Goal: Complete application form: Complete application form

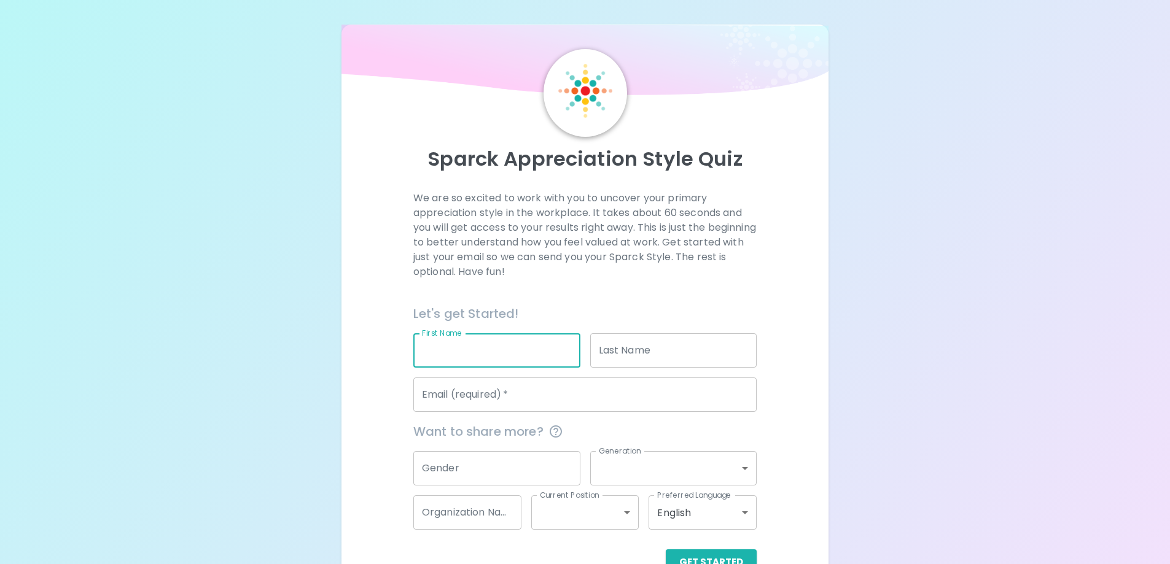
click at [527, 355] on input "First Name" at bounding box center [496, 350] width 167 height 34
type input "[PERSON_NAME]"
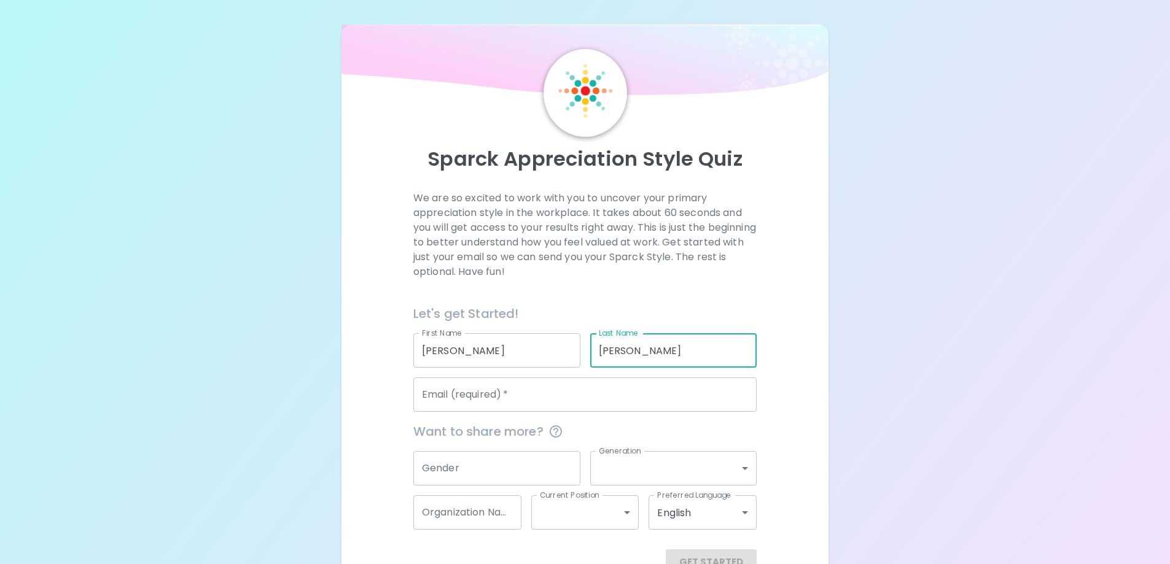
type input "[PERSON_NAME]"
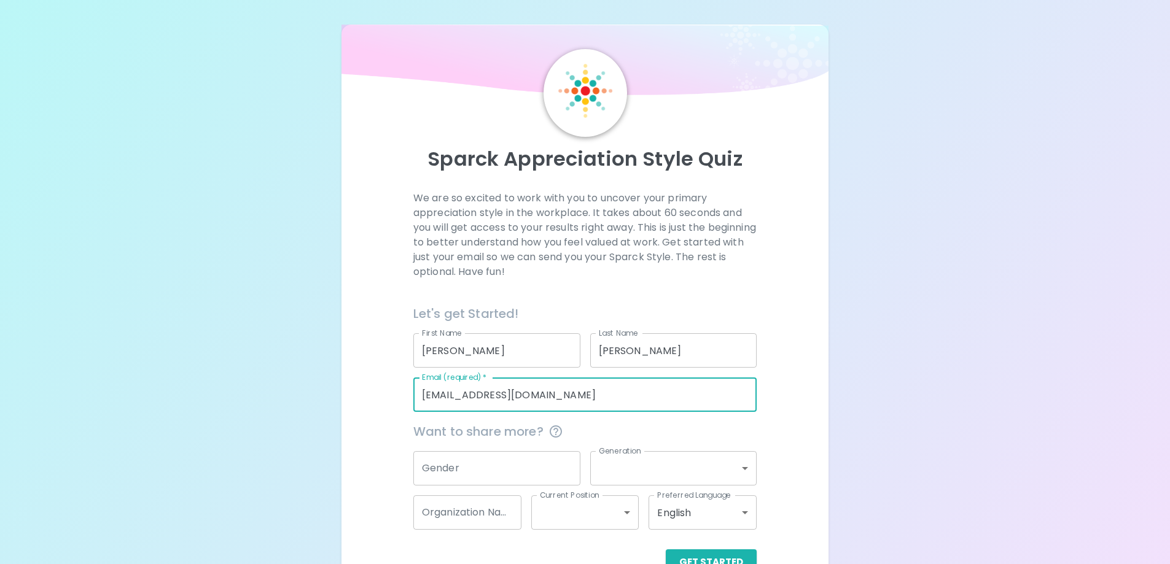
type input "[EMAIL_ADDRESS][DOMAIN_NAME]"
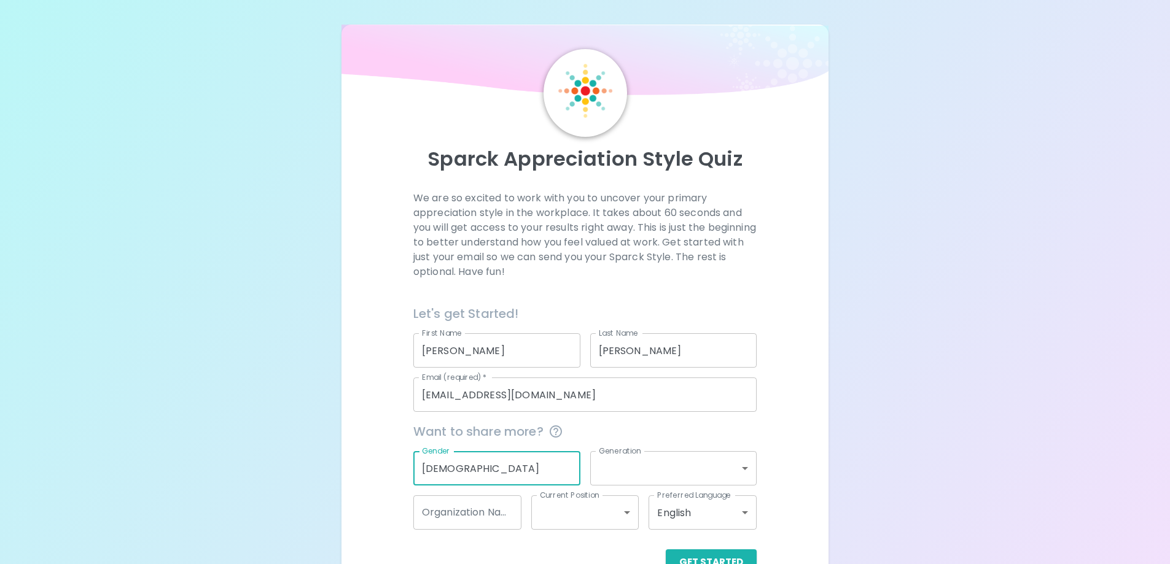
type input "[DEMOGRAPHIC_DATA]"
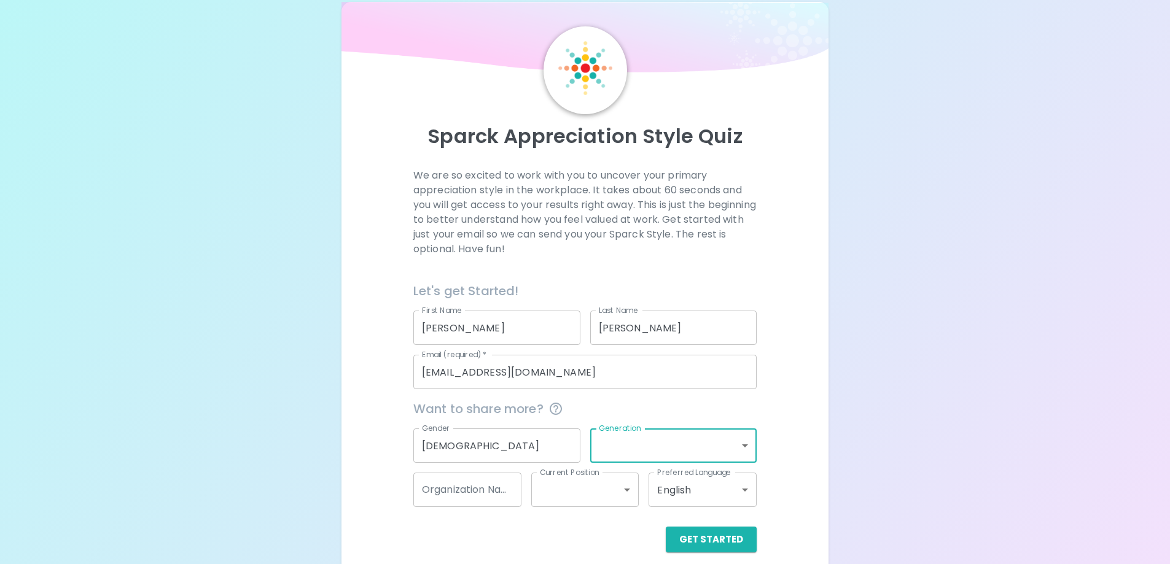
scroll to position [36, 0]
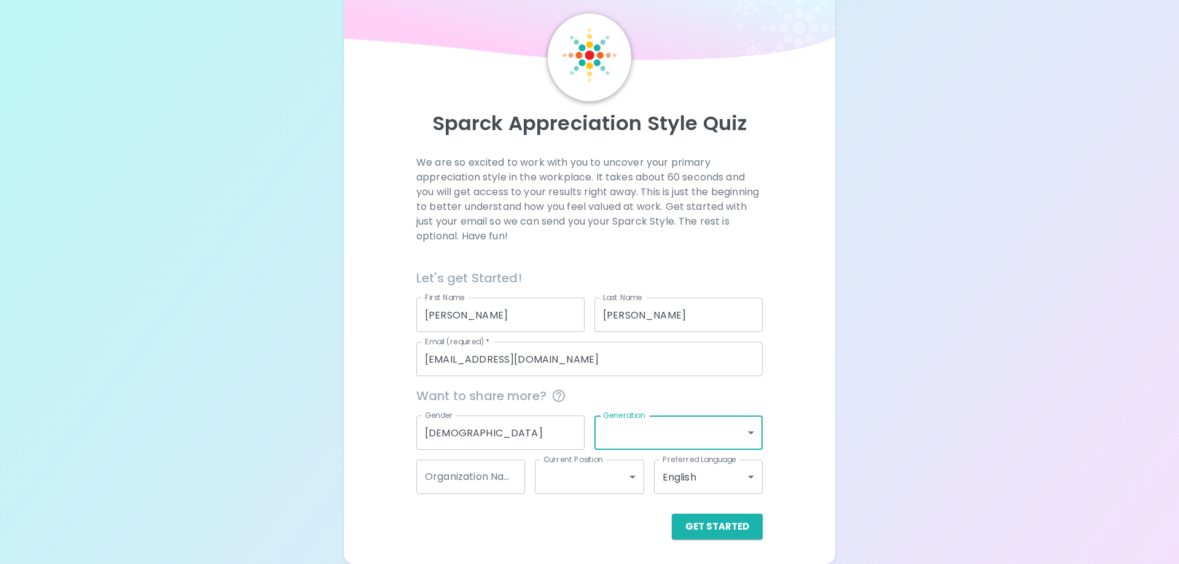
click at [744, 424] on body "Sparck Appreciation Style Quiz We are so excited to work with you to uncover yo…" at bounding box center [589, 264] width 1179 height 600
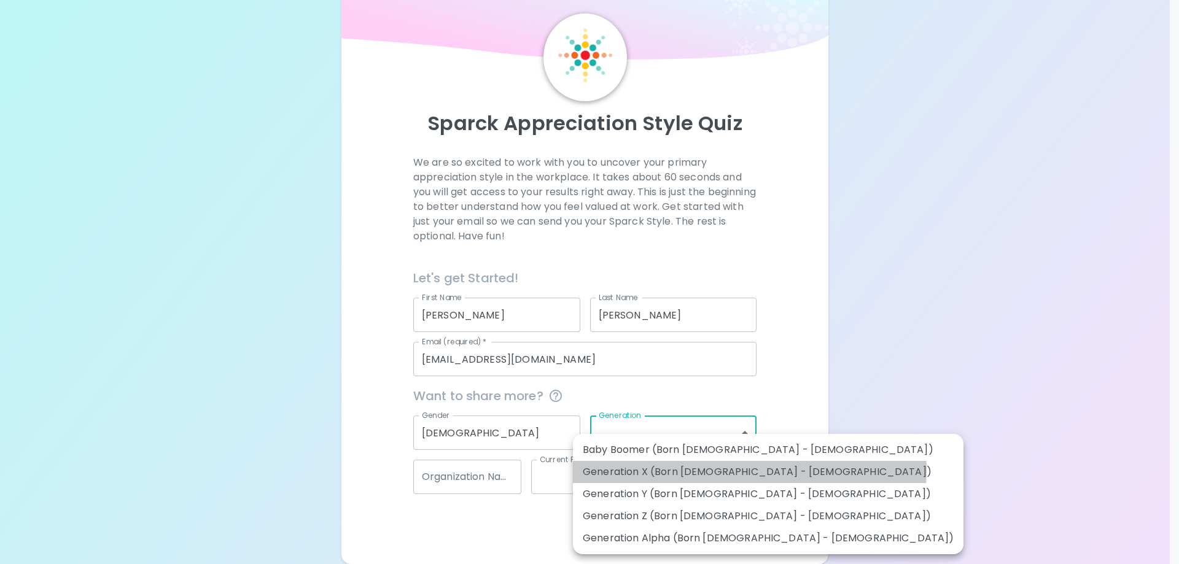
click at [749, 470] on li "Generation X (Born [DEMOGRAPHIC_DATA] - [DEMOGRAPHIC_DATA])" at bounding box center [768, 472] width 390 height 22
type input "generation_x"
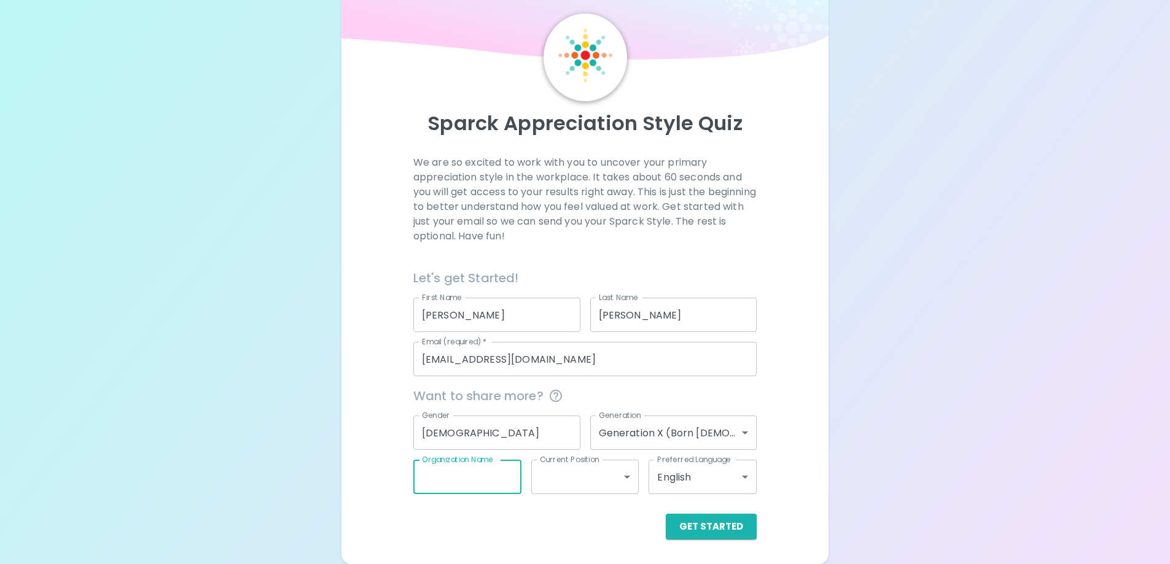
click at [465, 491] on input "Organization Name" at bounding box center [467, 477] width 108 height 34
type input "NDFU"
click at [734, 527] on button "Get Started" at bounding box center [711, 527] width 91 height 26
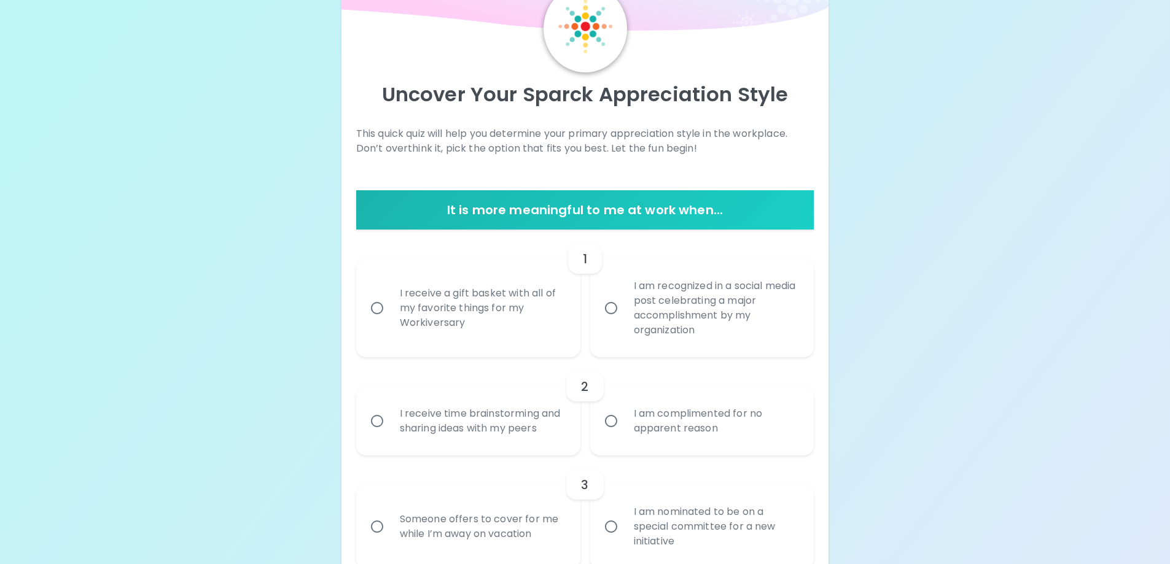
scroll to position [77, 0]
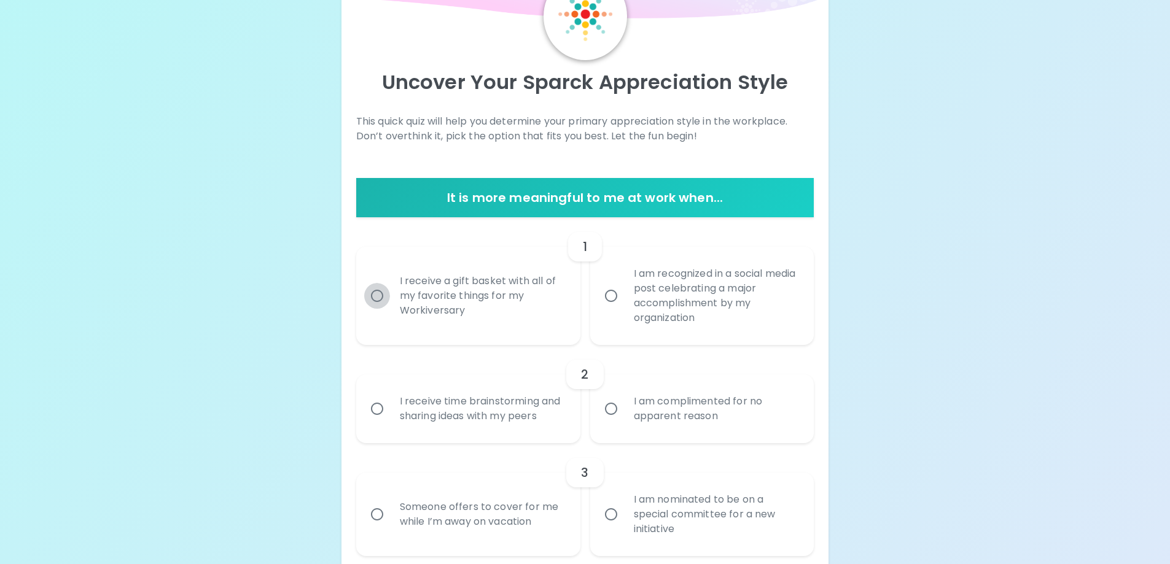
click at [375, 295] on input "I receive a gift basket with all of my favorite things for my Workiversary" at bounding box center [377, 296] width 26 height 26
radio input "true"
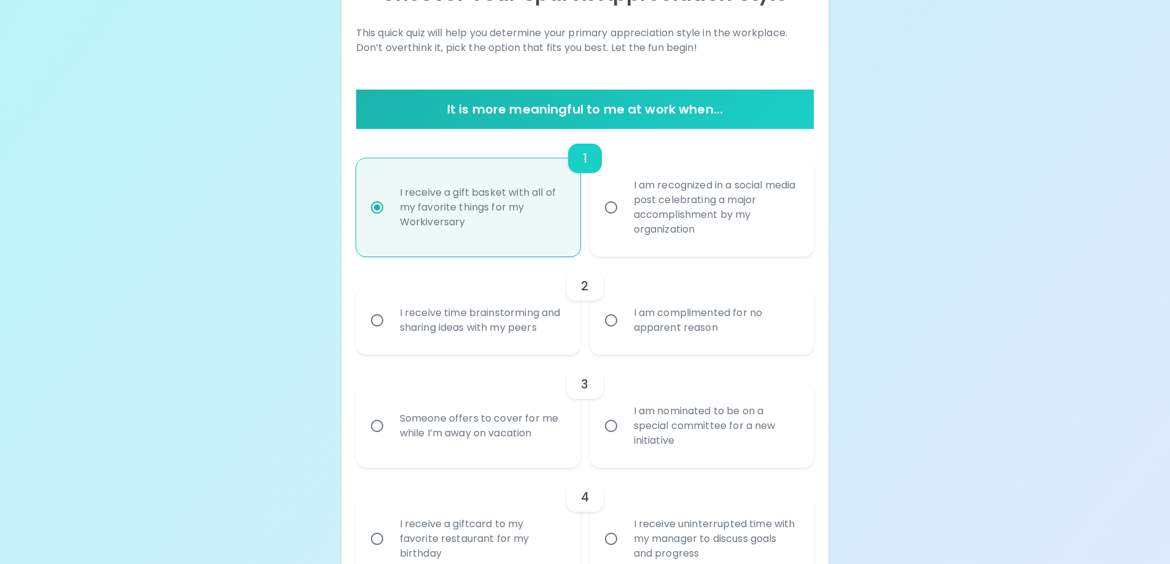
scroll to position [175, 0]
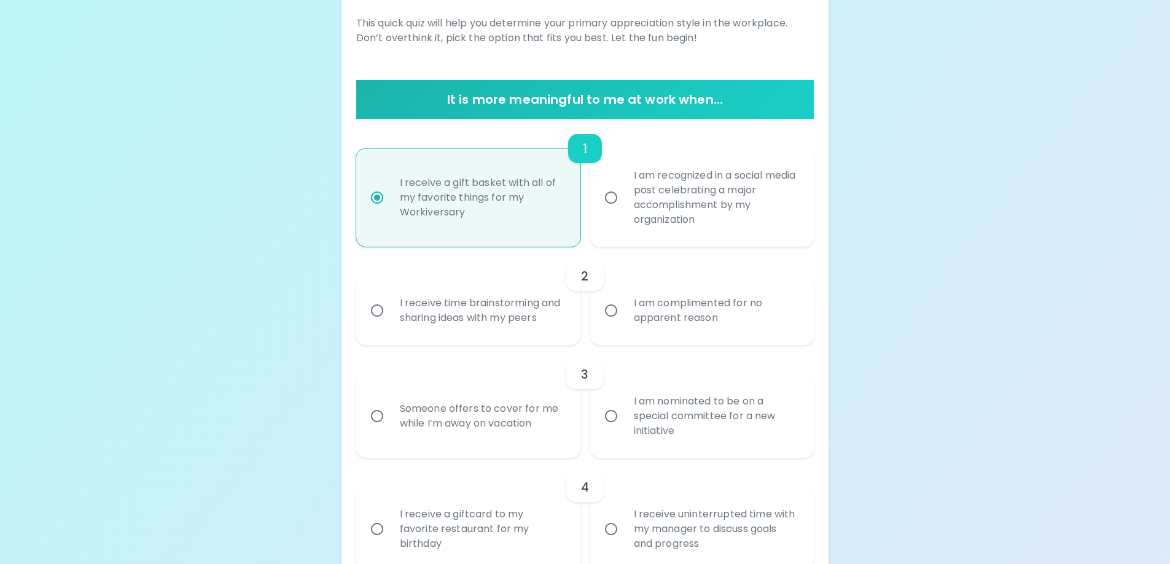
click at [367, 308] on input "I receive time brainstorming and sharing ideas with my peers" at bounding box center [377, 311] width 26 height 26
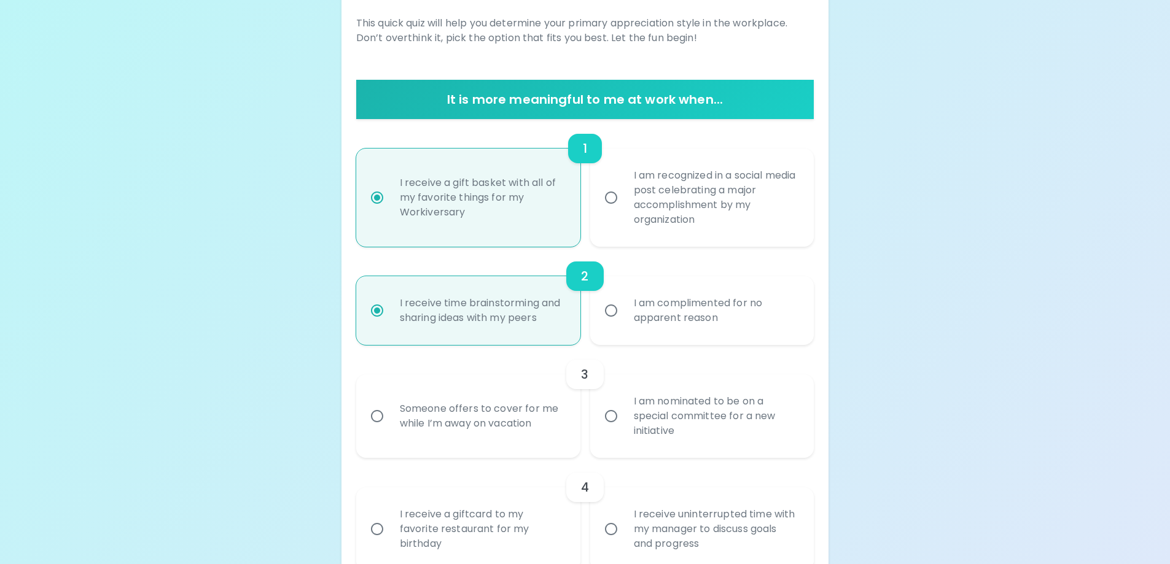
scroll to position [273, 0]
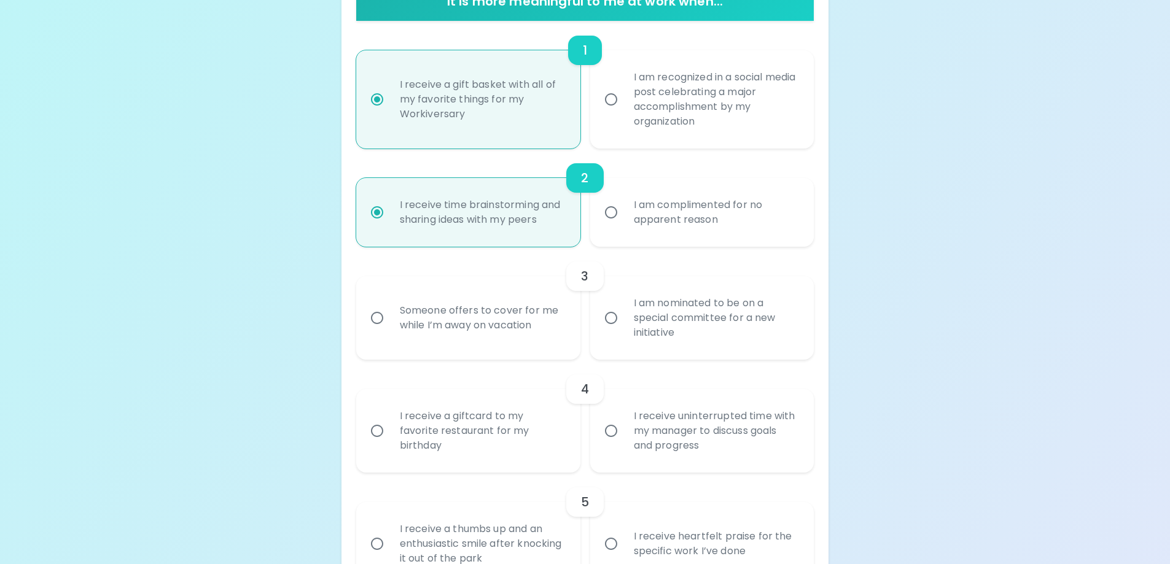
radio input "true"
click at [381, 322] on input "Someone offers to cover for me while I’m away on vacation" at bounding box center [377, 318] width 26 height 26
radio input "false"
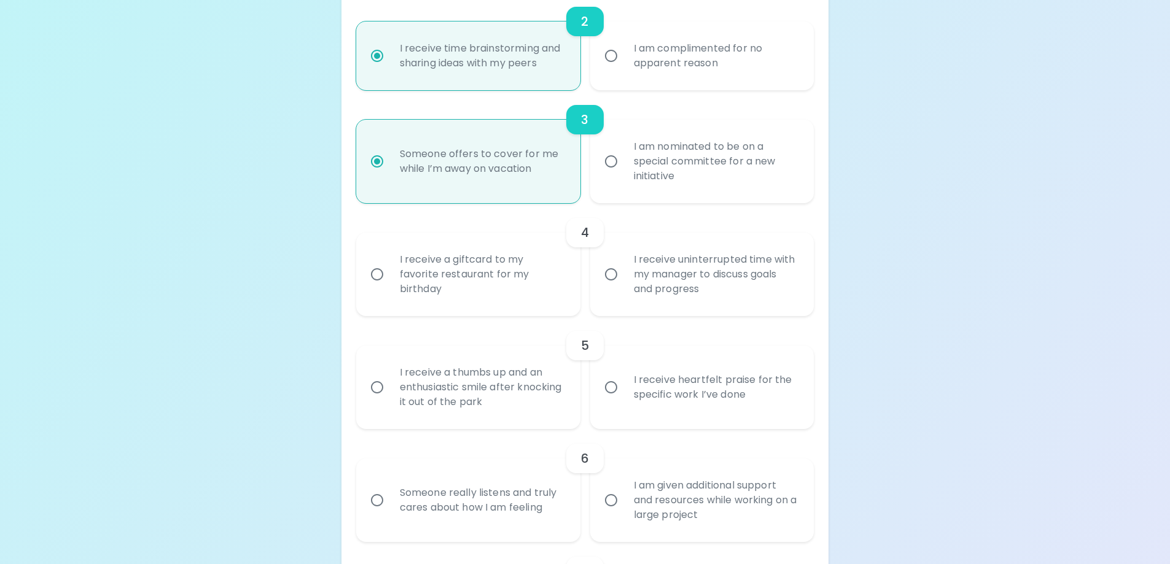
scroll to position [453, 0]
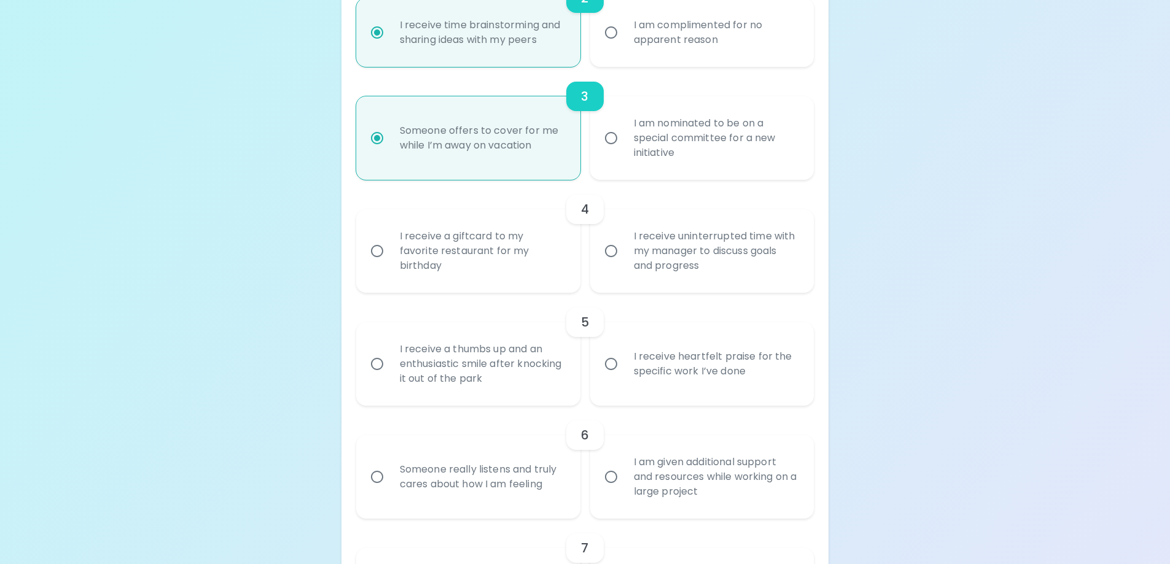
radio input "true"
click at [613, 254] on input "I receive uninterrupted time with my manager to discuss goals and progress" at bounding box center [611, 251] width 26 height 26
radio input "false"
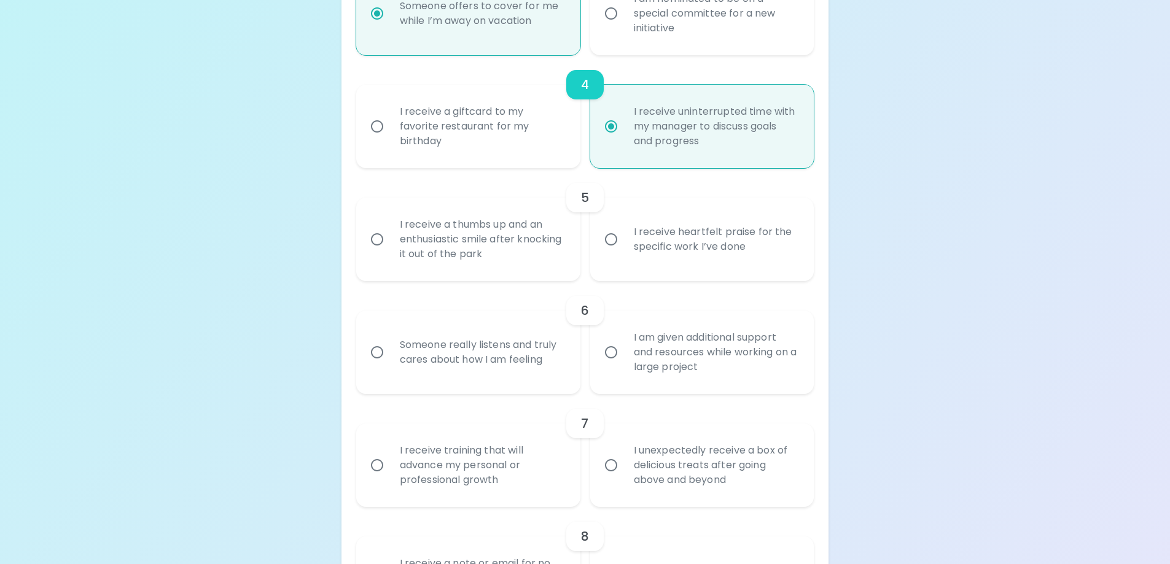
scroll to position [592, 0]
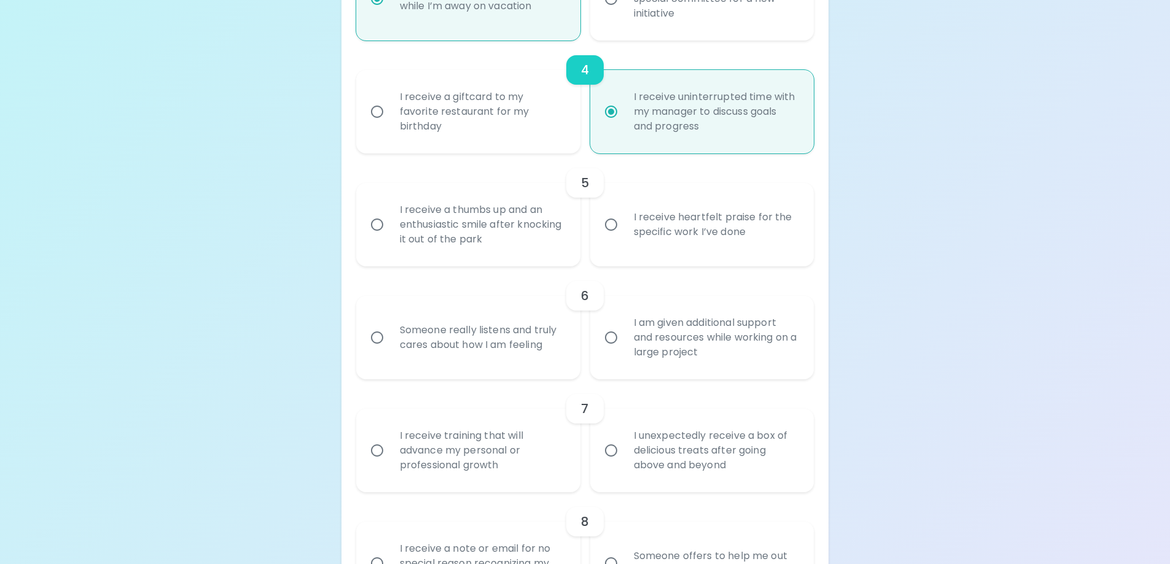
radio input "true"
click at [608, 221] on input "I receive heartfelt praise for the specific work I’ve done" at bounding box center [611, 225] width 26 height 26
radio input "false"
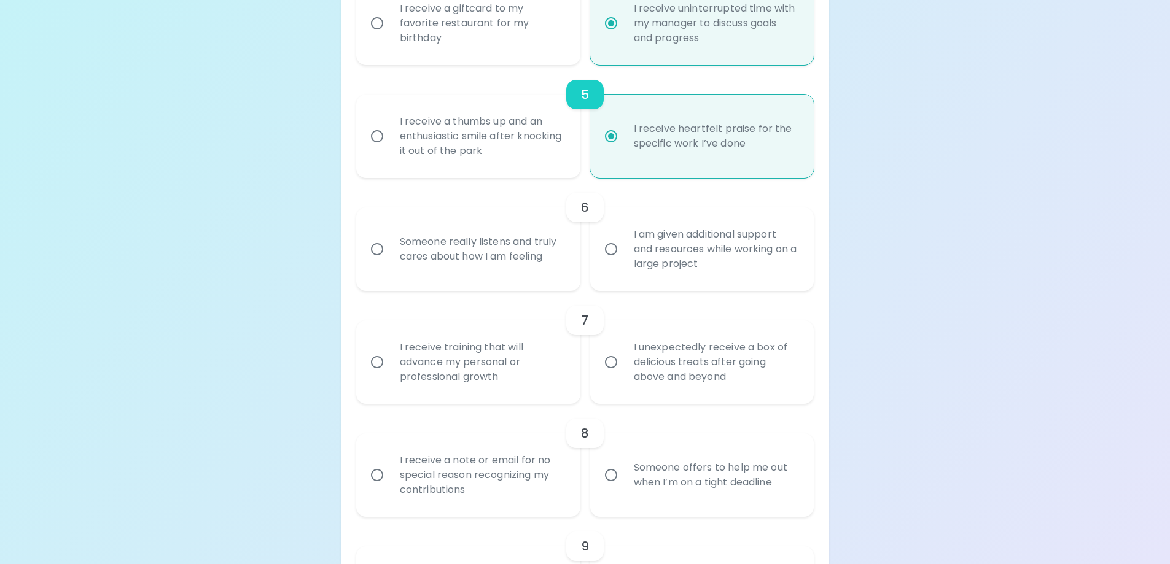
scroll to position [691, 0]
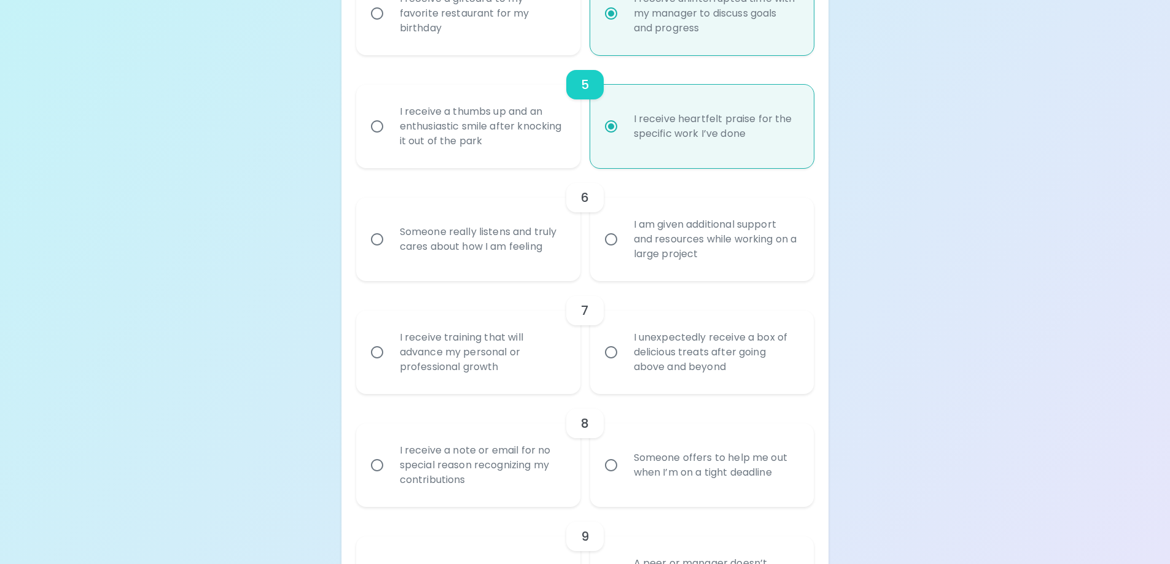
radio input "true"
click at [371, 236] on input "Someone really listens and truly cares about how I am feeling" at bounding box center [377, 240] width 26 height 26
radio input "false"
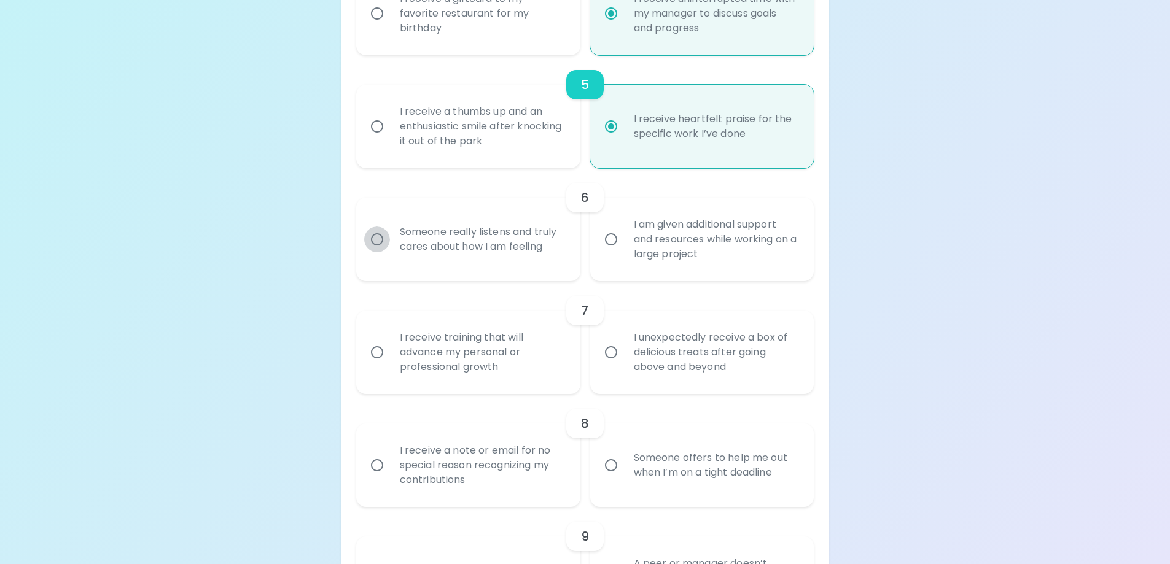
radio input "false"
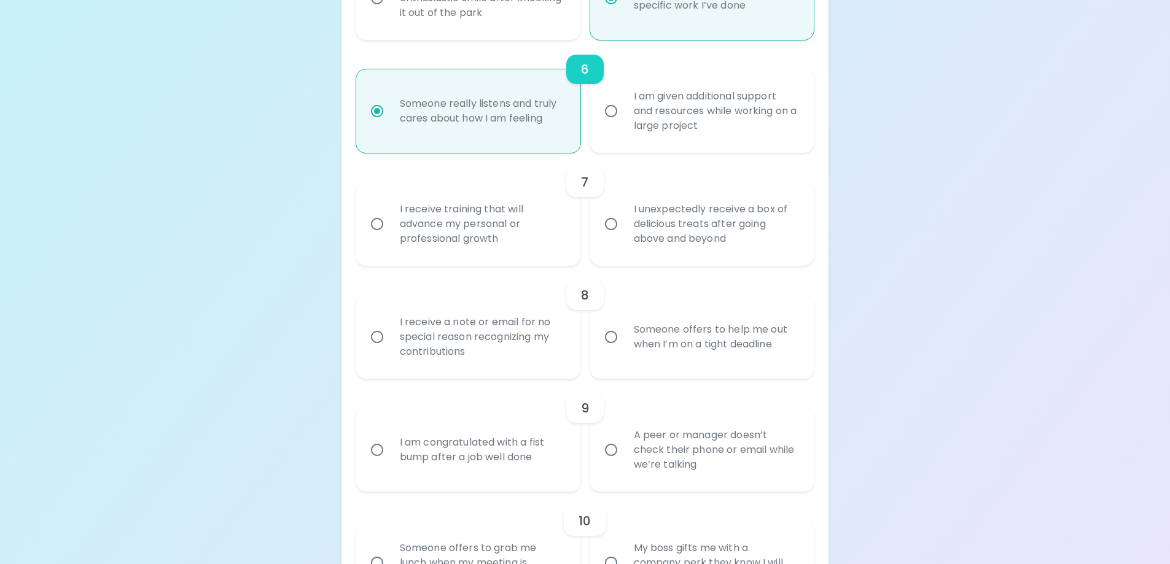
scroll to position [912, 0]
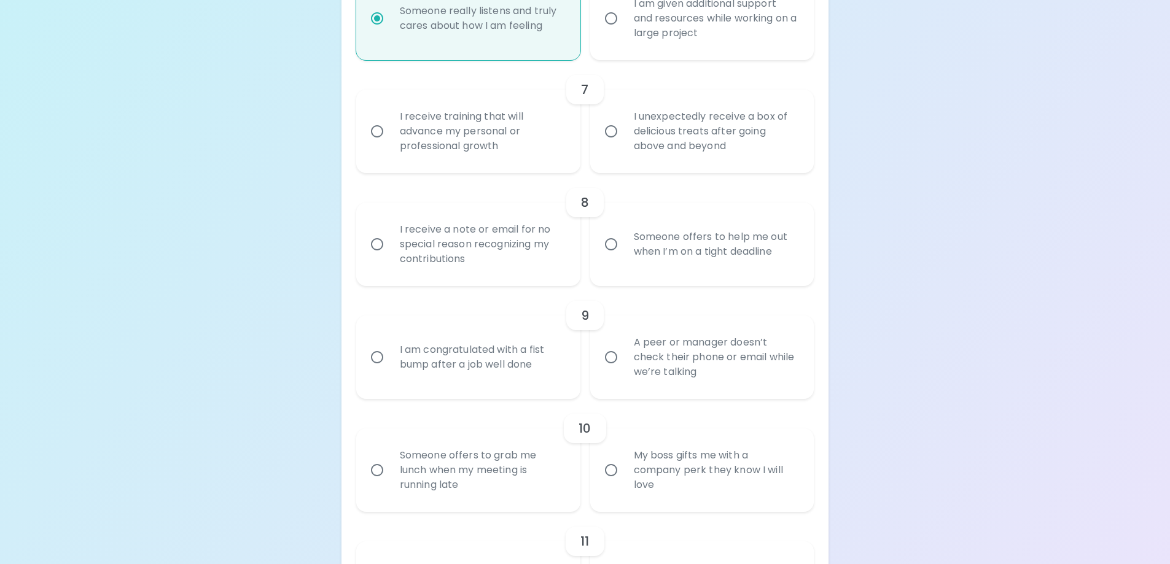
radio input "true"
click at [373, 128] on input "I receive training that will advance my personal or professional growth" at bounding box center [377, 131] width 26 height 26
radio input "false"
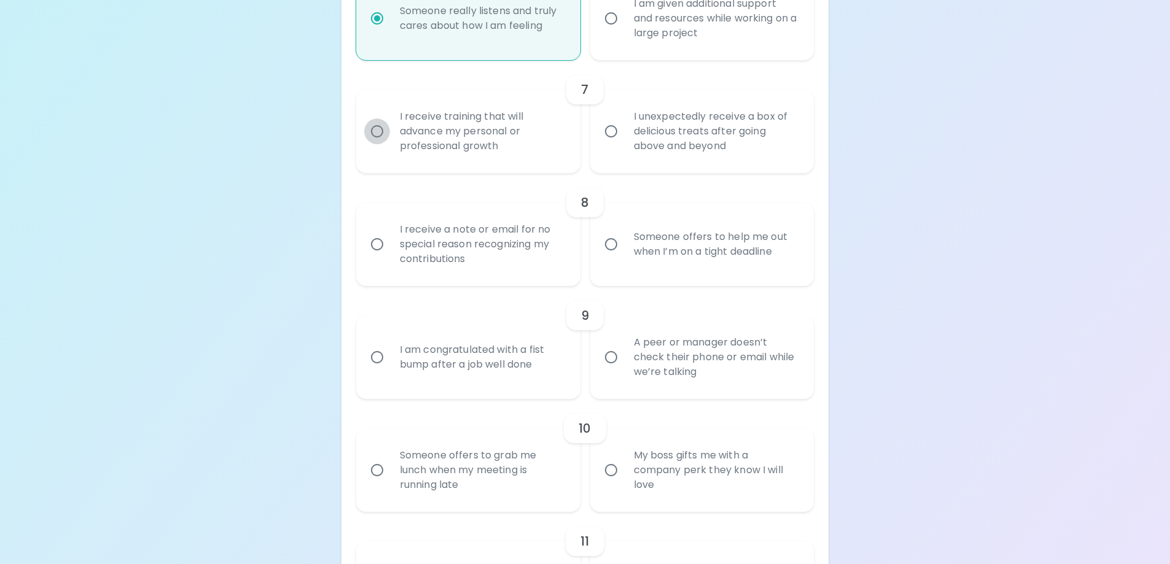
radio input "false"
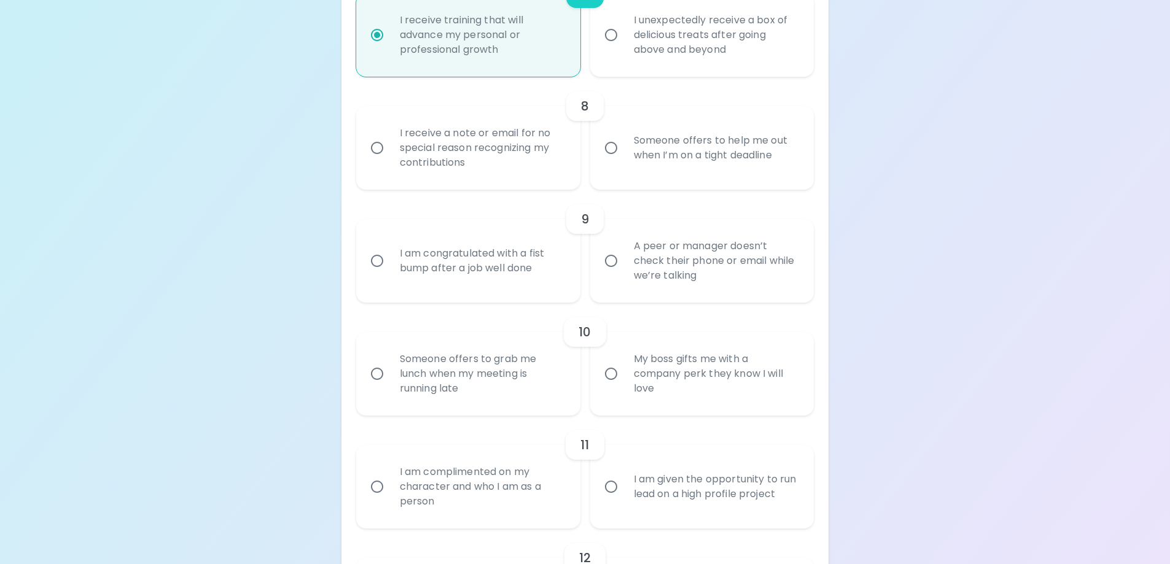
scroll to position [1010, 0]
radio input "true"
click at [610, 149] on input "Someone offers to help me out when I’m on a tight deadline" at bounding box center [611, 146] width 26 height 26
radio input "false"
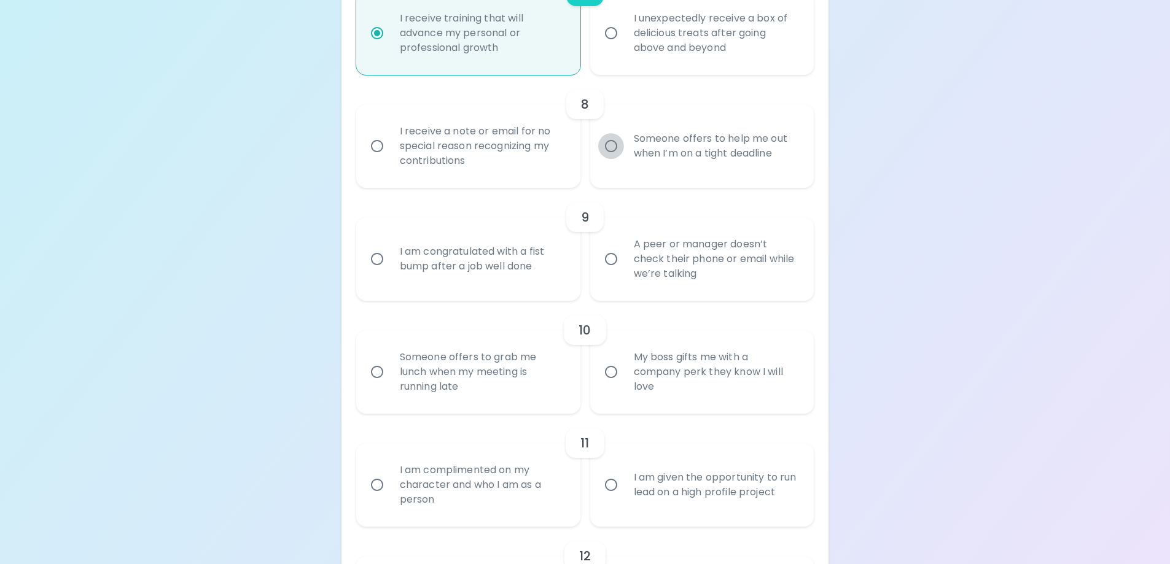
radio input "false"
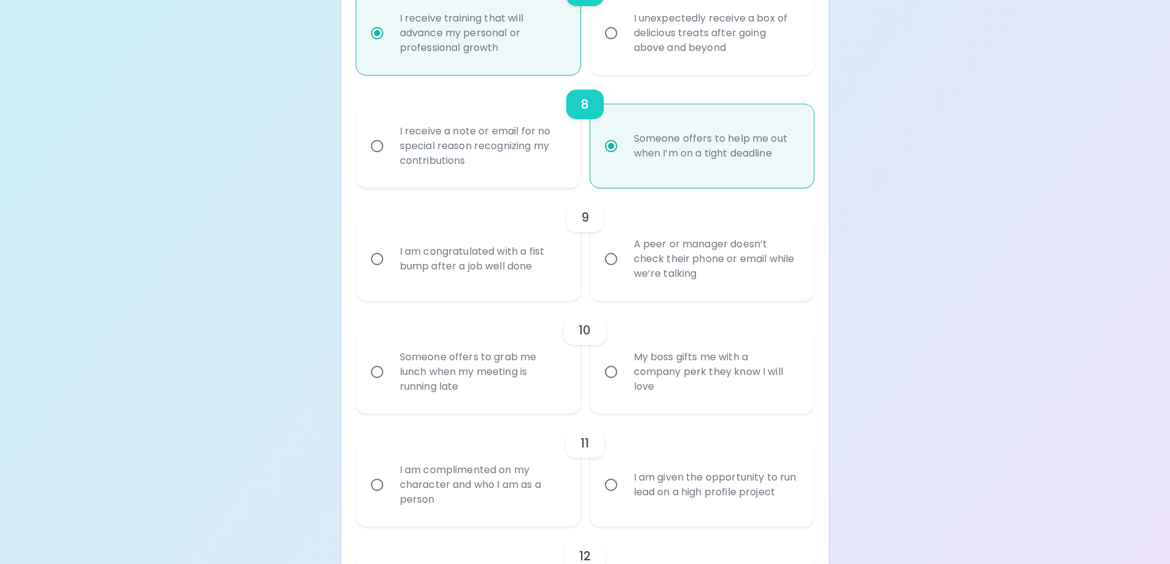
scroll to position [1108, 0]
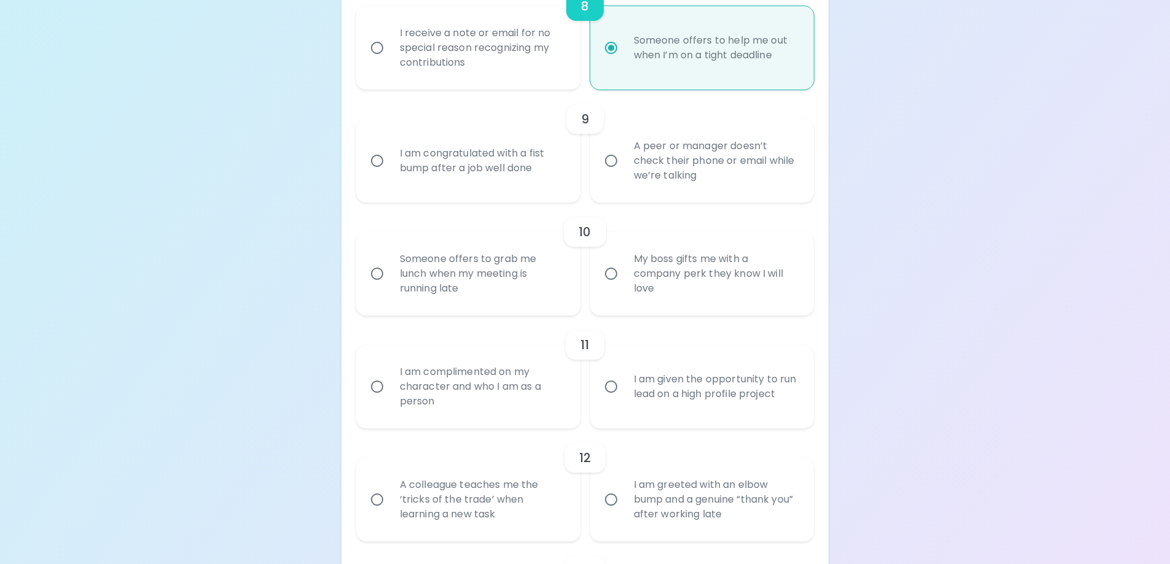
radio input "true"
click at [618, 163] on input "A peer or manager doesn’t check their phone or email while we’re talking" at bounding box center [611, 161] width 26 height 26
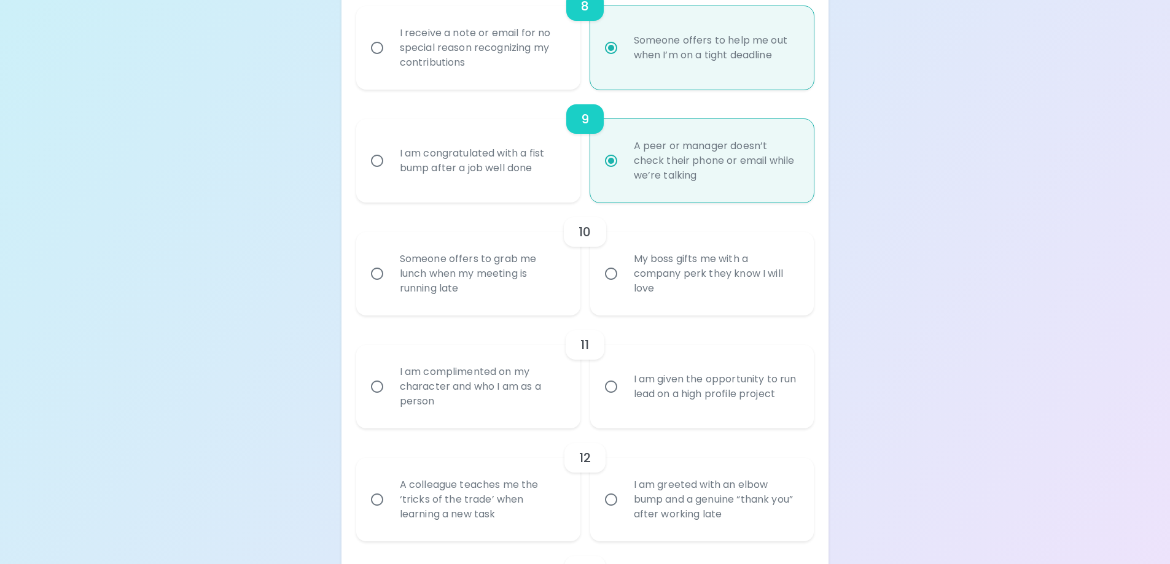
radio input "false"
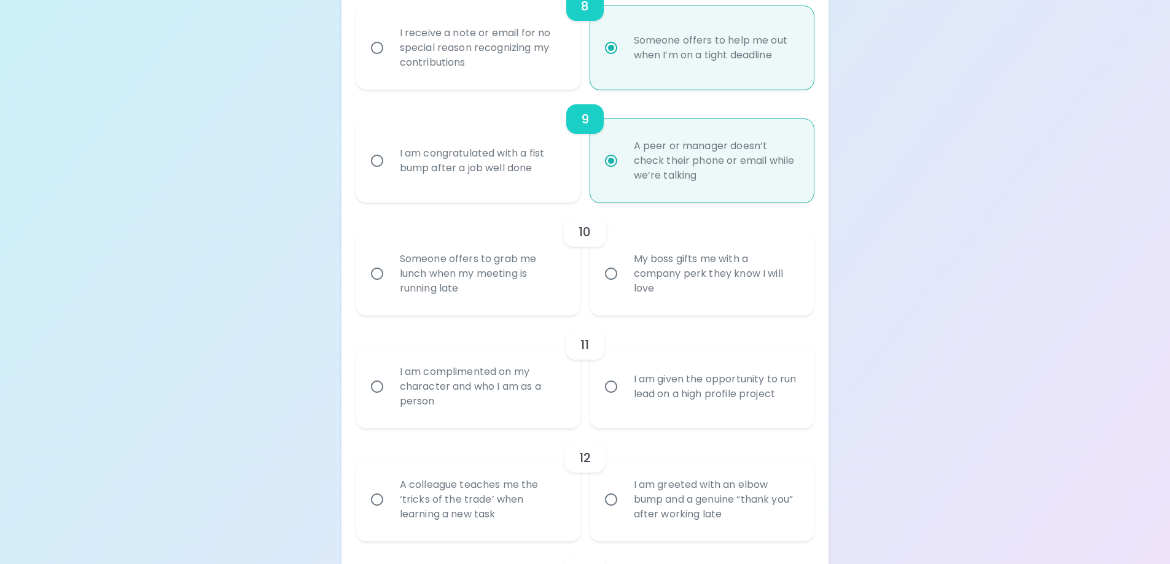
radio input "false"
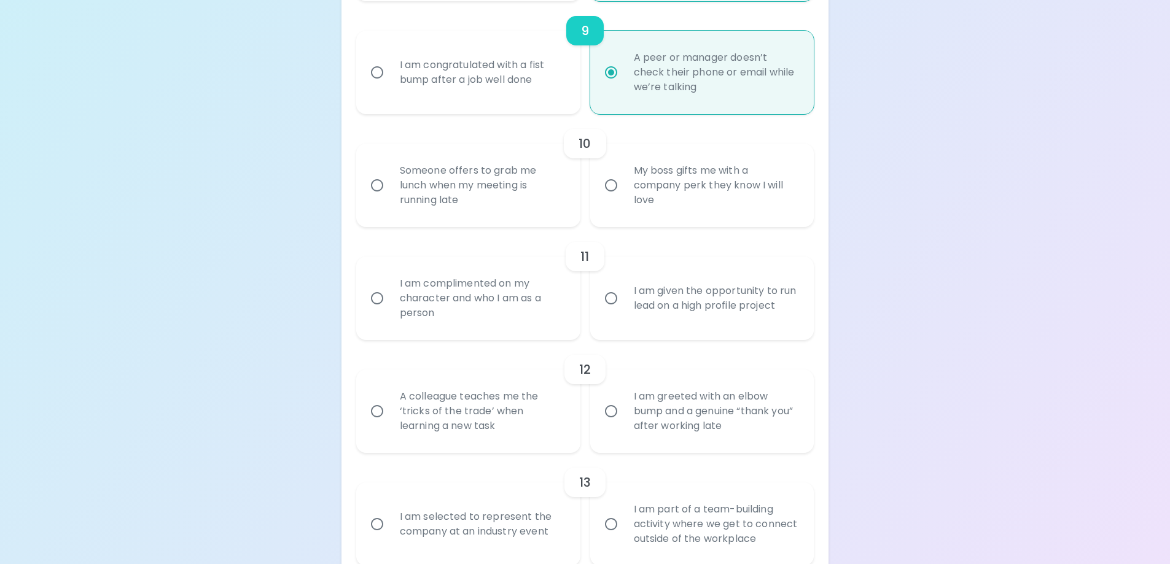
scroll to position [1206, 0]
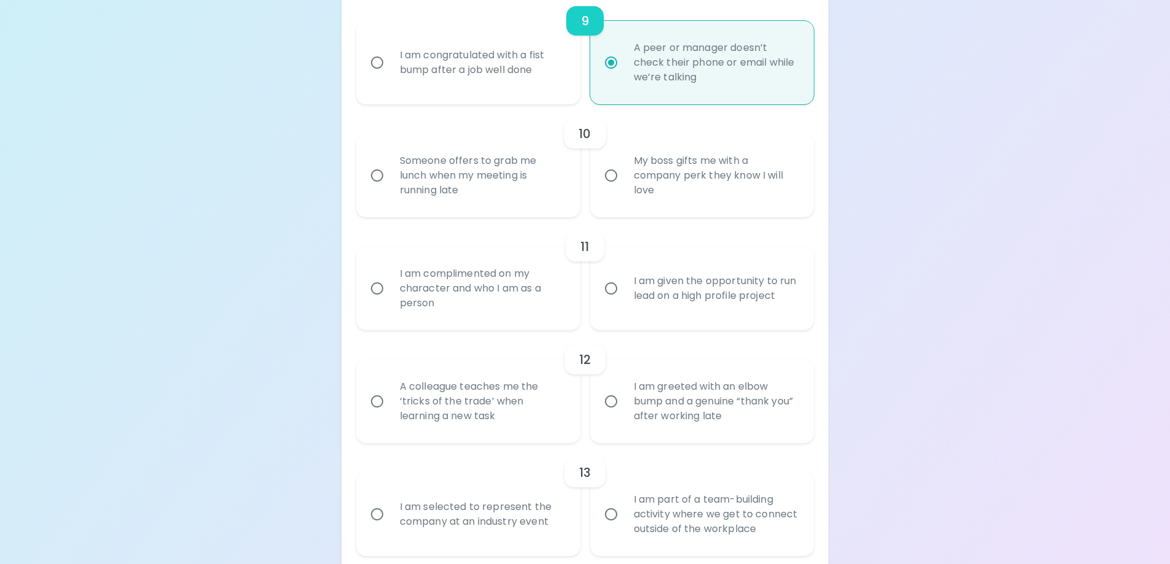
radio input "true"
click at [377, 179] on input "Someone offers to grab me lunch when my meeting is running late" at bounding box center [377, 176] width 26 height 26
radio input "false"
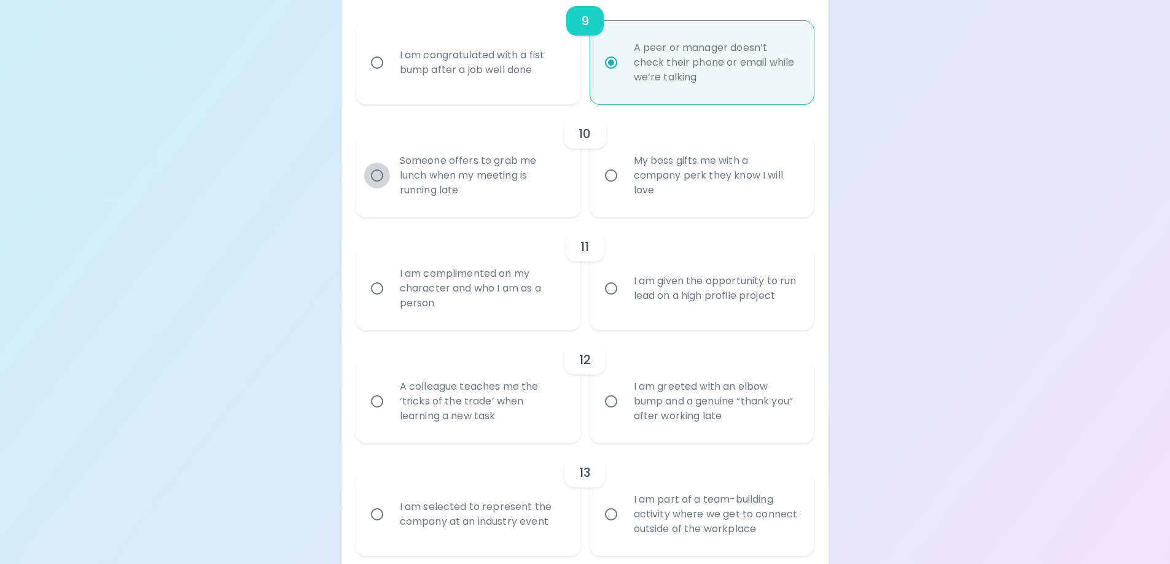
radio input "false"
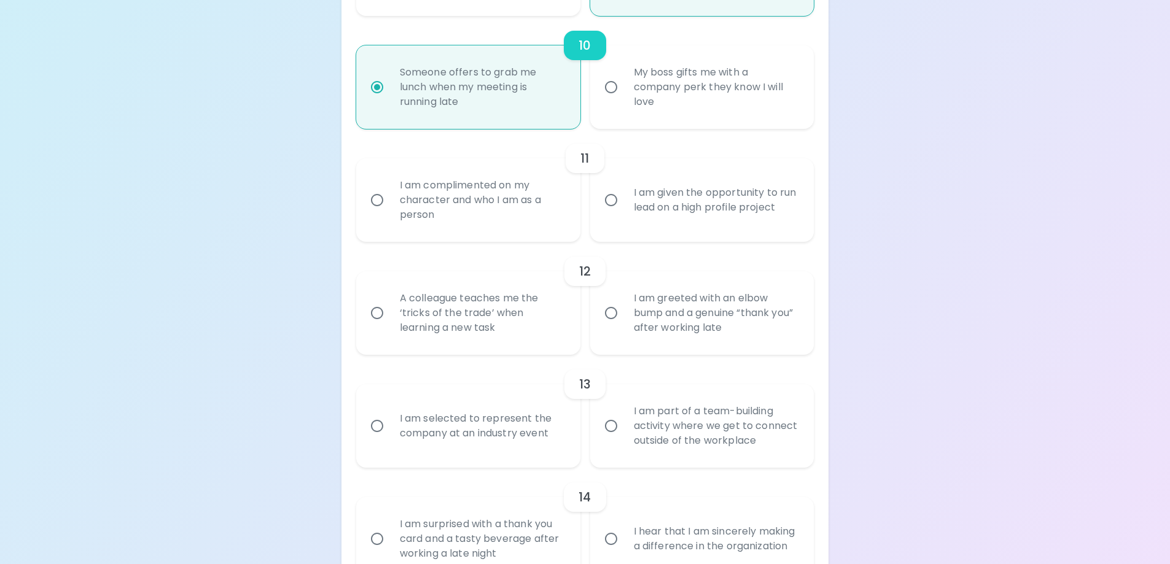
scroll to position [1305, 0]
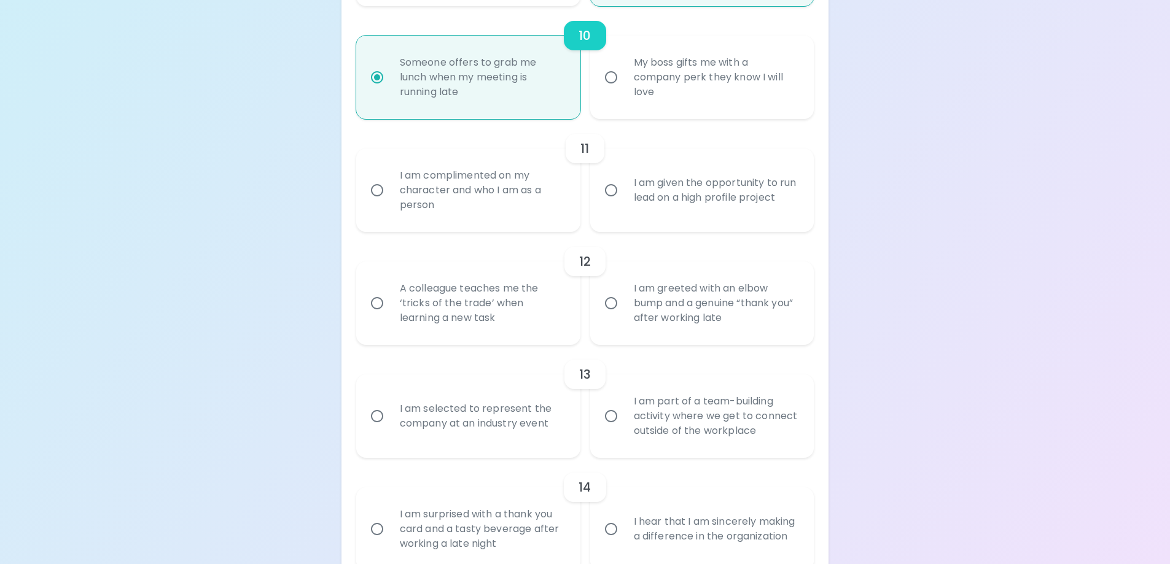
radio input "true"
click at [377, 189] on input "I am complimented on my character and who I am as a person" at bounding box center [377, 190] width 26 height 26
radio input "false"
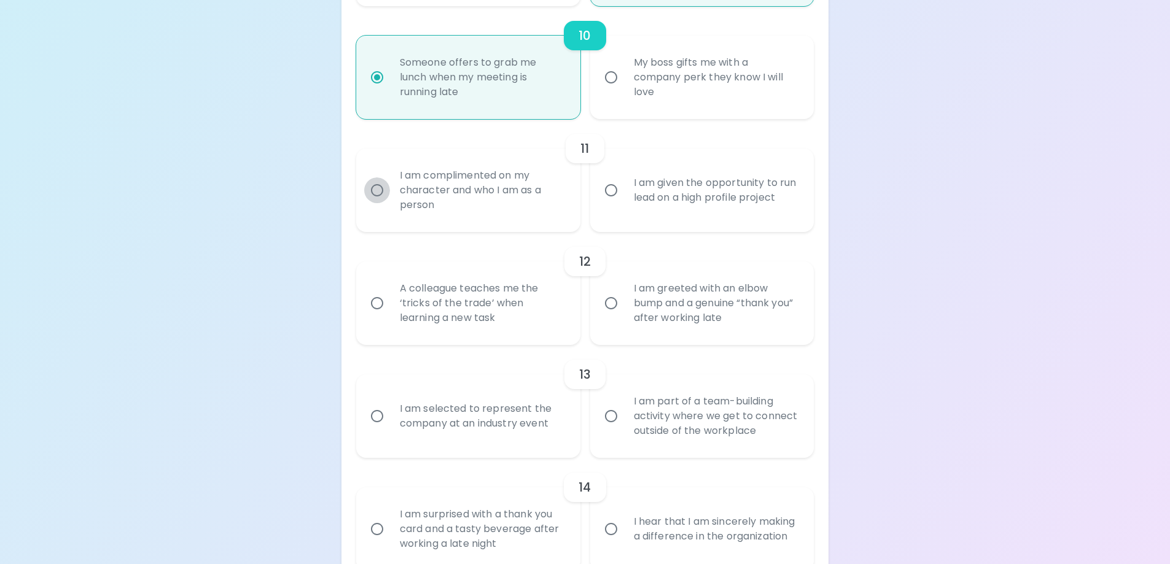
radio input "false"
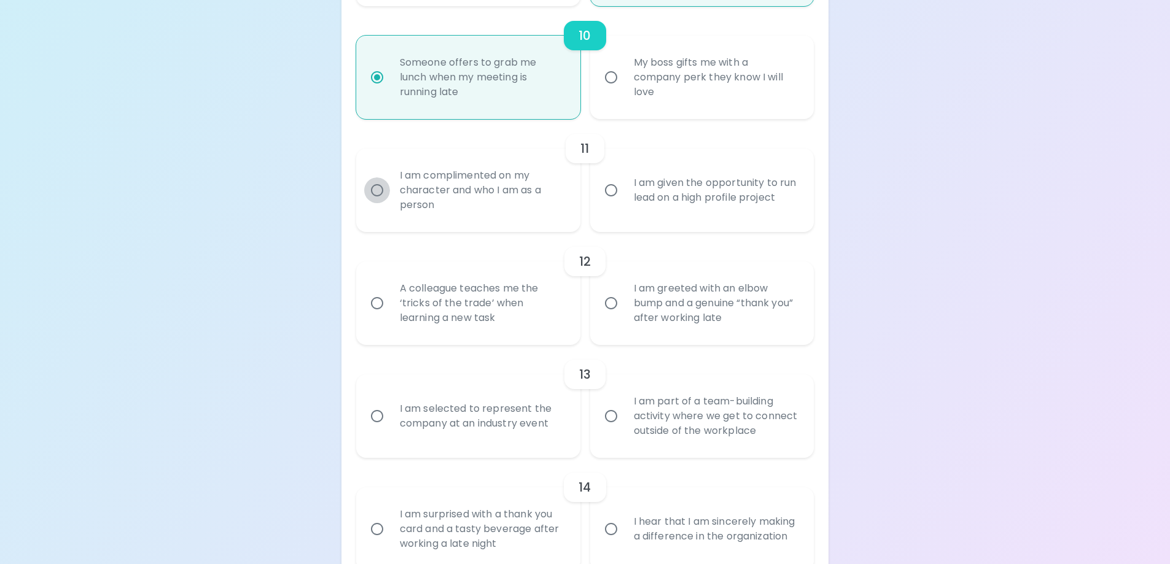
radio input "false"
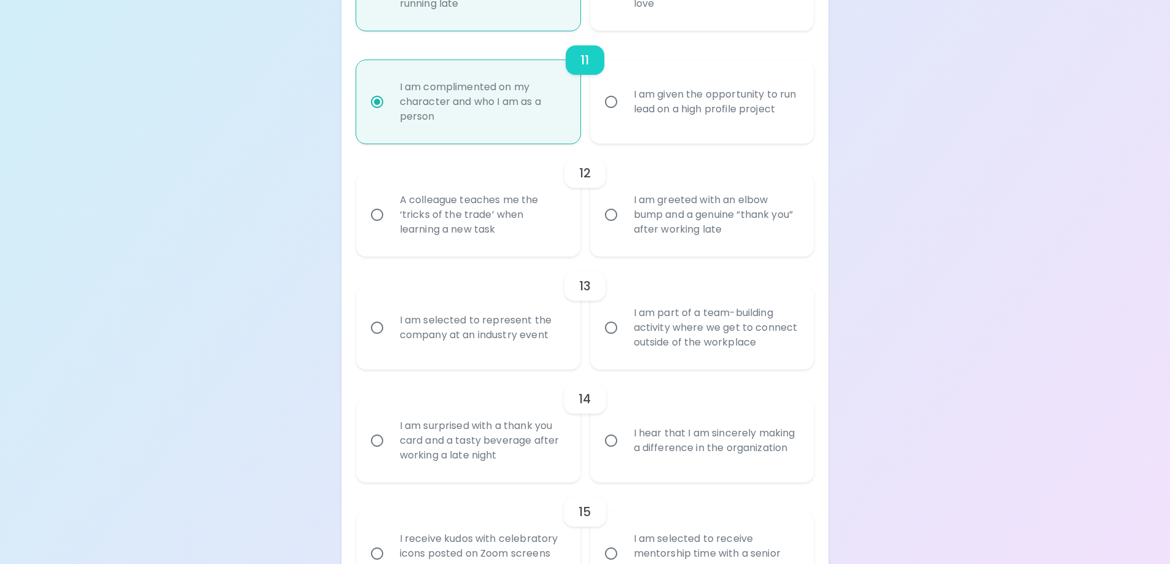
scroll to position [1403, 0]
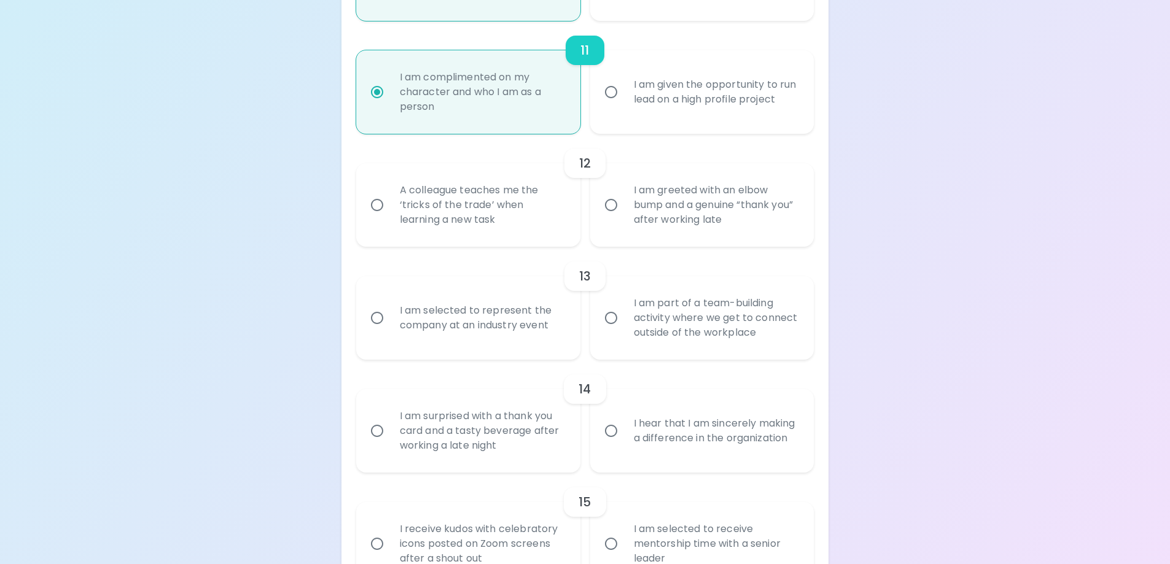
radio input "true"
click at [392, 200] on div "A colleague teaches me the ‘tricks of the trade’ when learning a new task" at bounding box center [482, 205] width 184 height 74
click at [390, 200] on input "A colleague teaches me the ‘tricks of the trade’ when learning a new task" at bounding box center [377, 205] width 26 height 26
radio input "false"
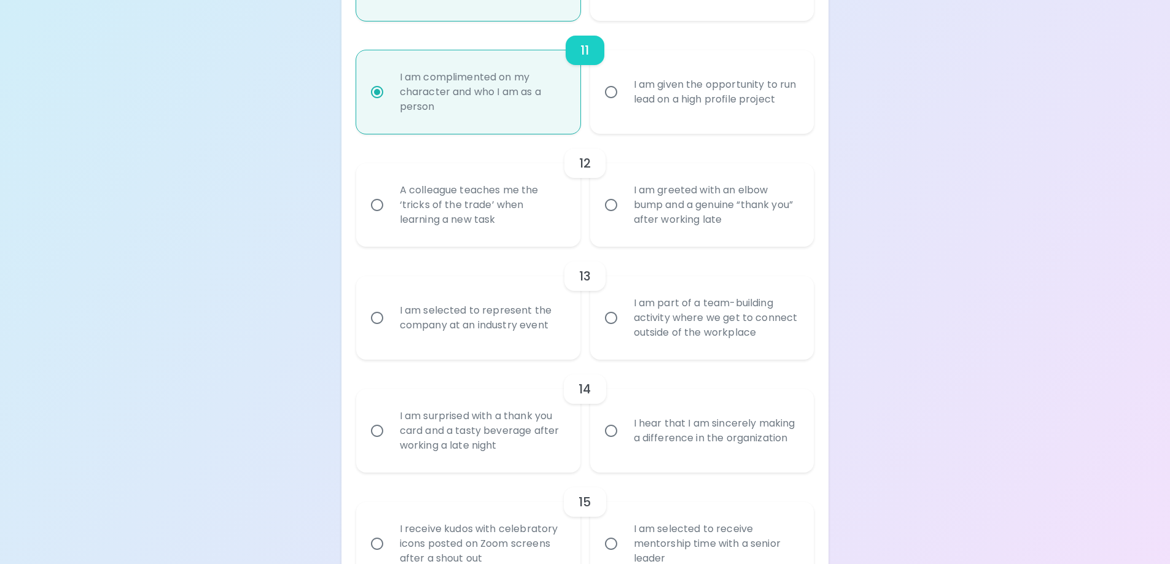
radio input "false"
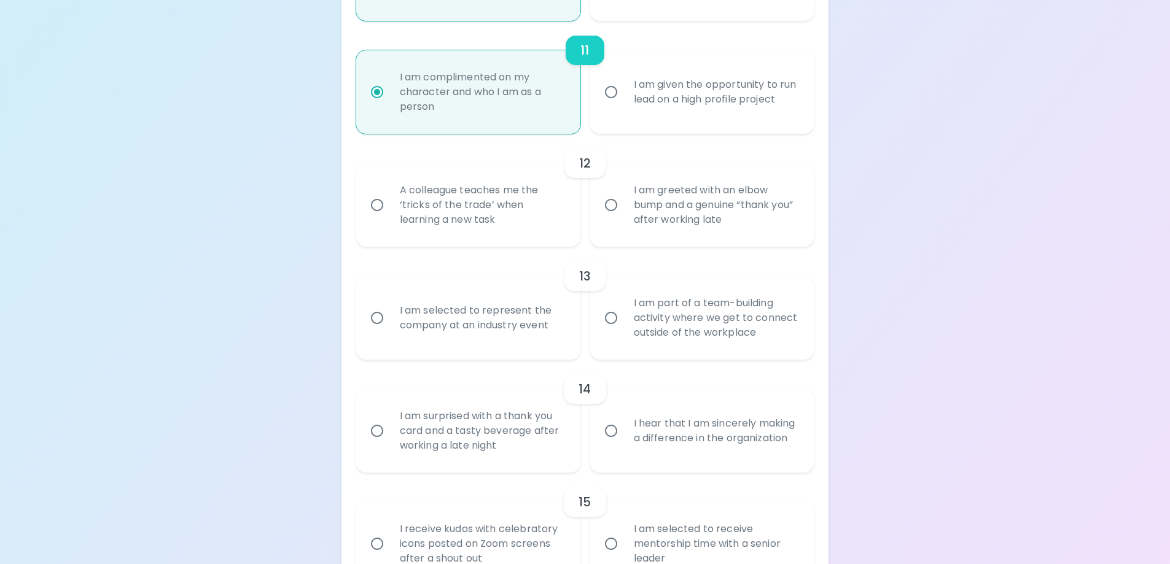
radio input "false"
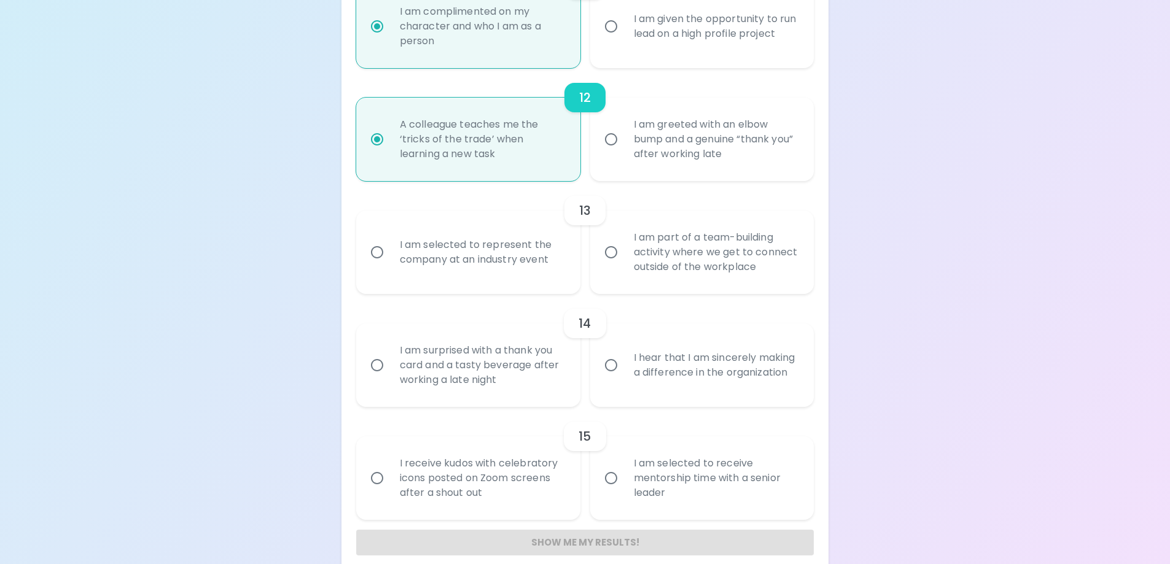
scroll to position [1485, 0]
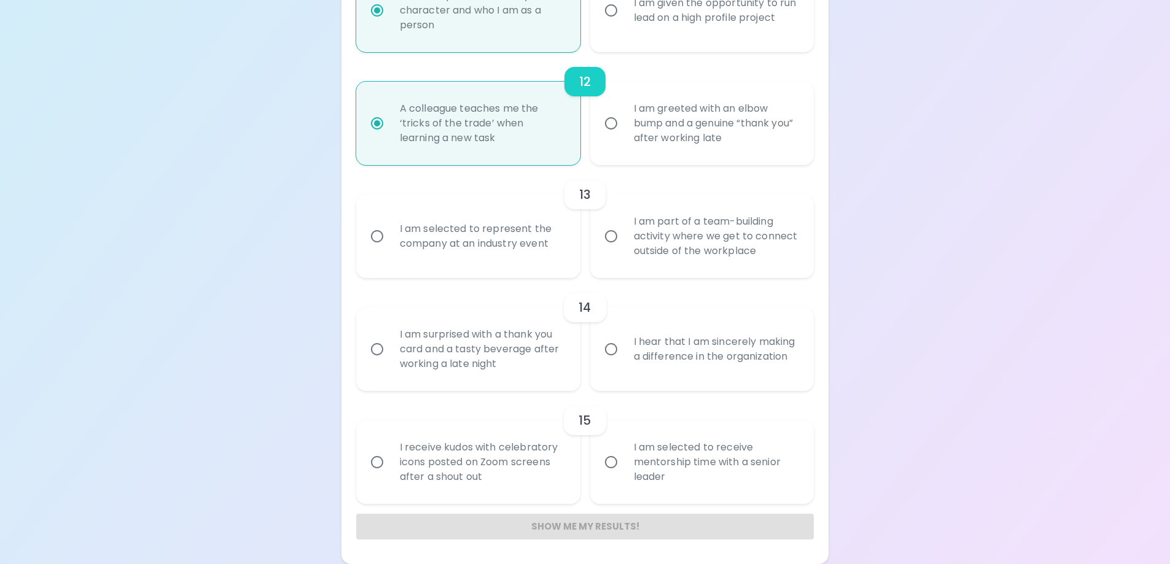
radio input "true"
click at [614, 237] on input "I am part of a team-building activity where we get to connect outside of the wo…" at bounding box center [611, 236] width 26 height 26
radio input "false"
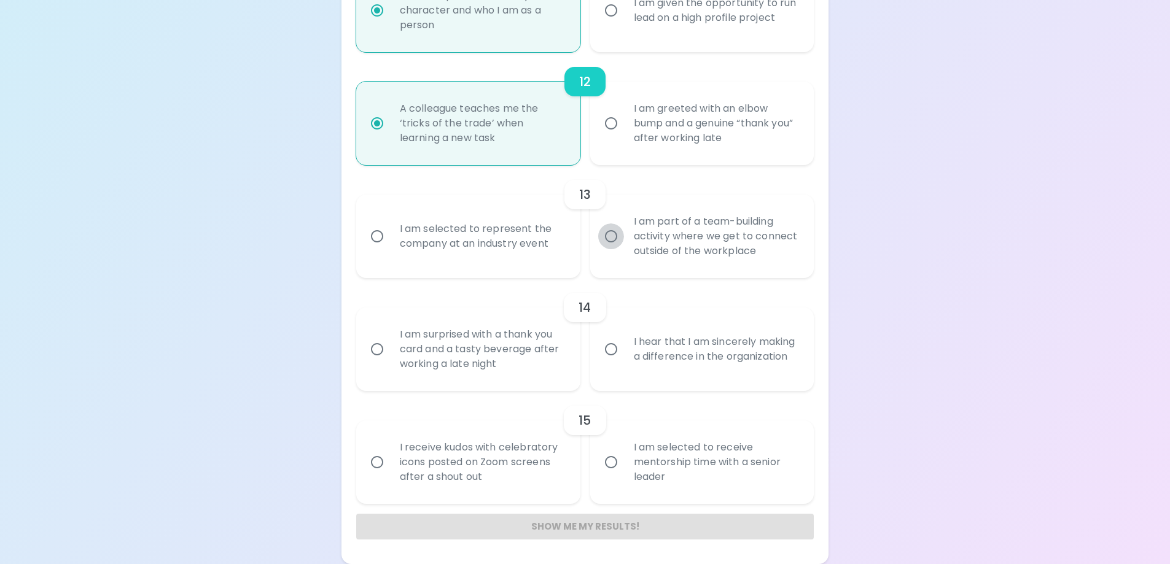
radio input "false"
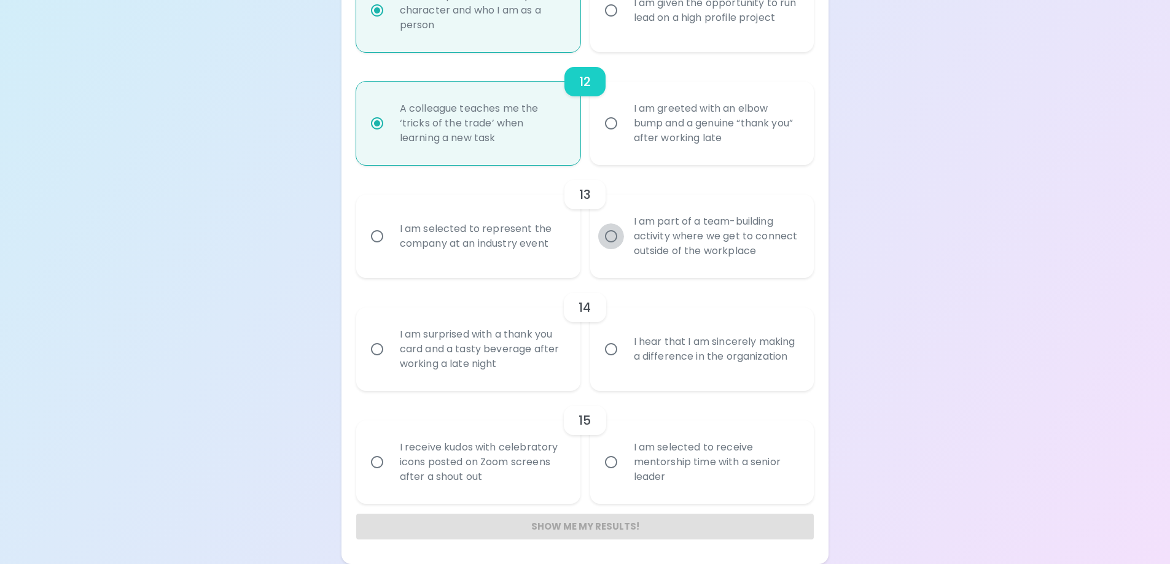
radio input "false"
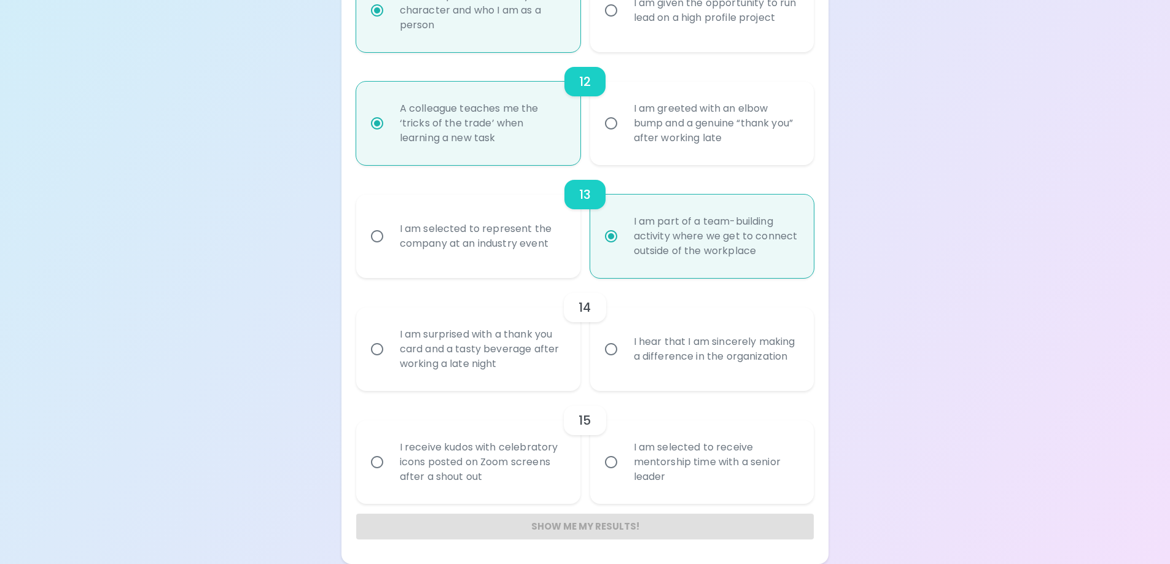
radio input "true"
click at [612, 352] on input "I hear that I am sincerely making a difference in the organization" at bounding box center [611, 349] width 26 height 26
radio input "false"
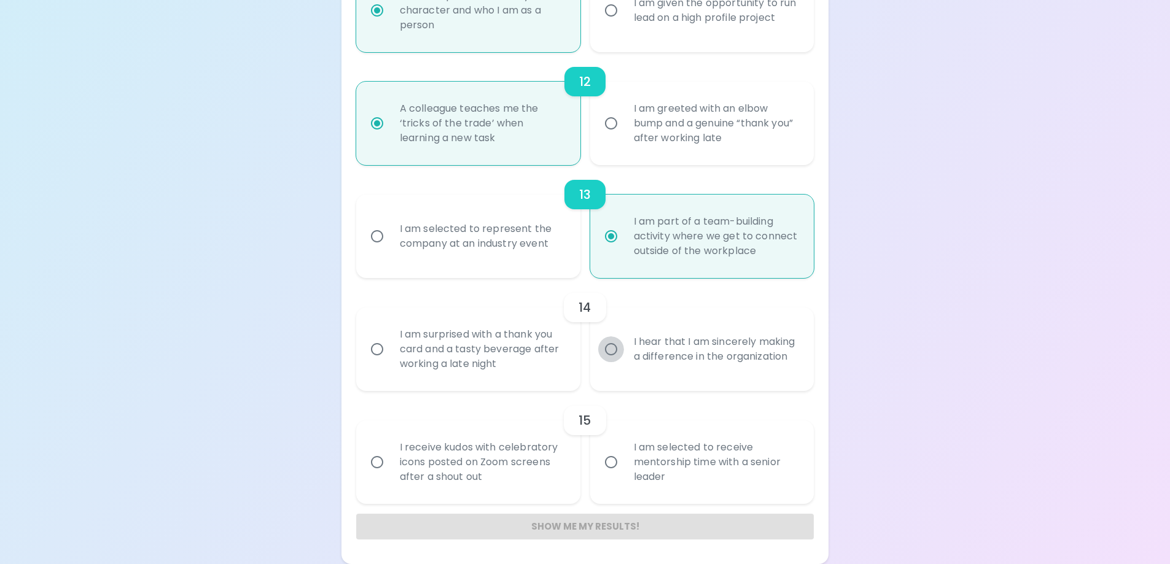
radio input "false"
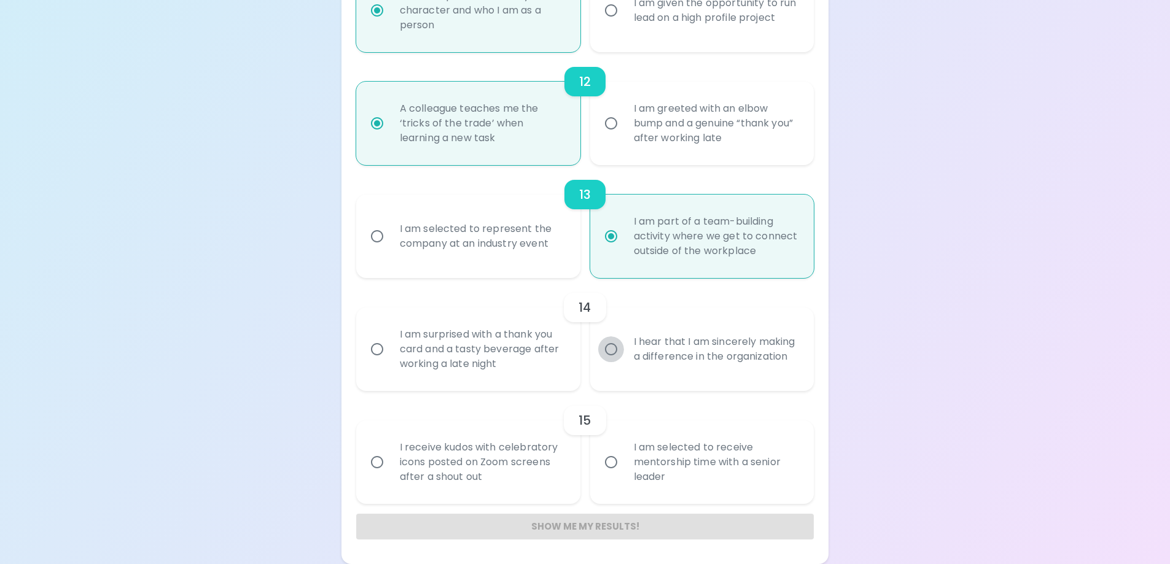
radio input "false"
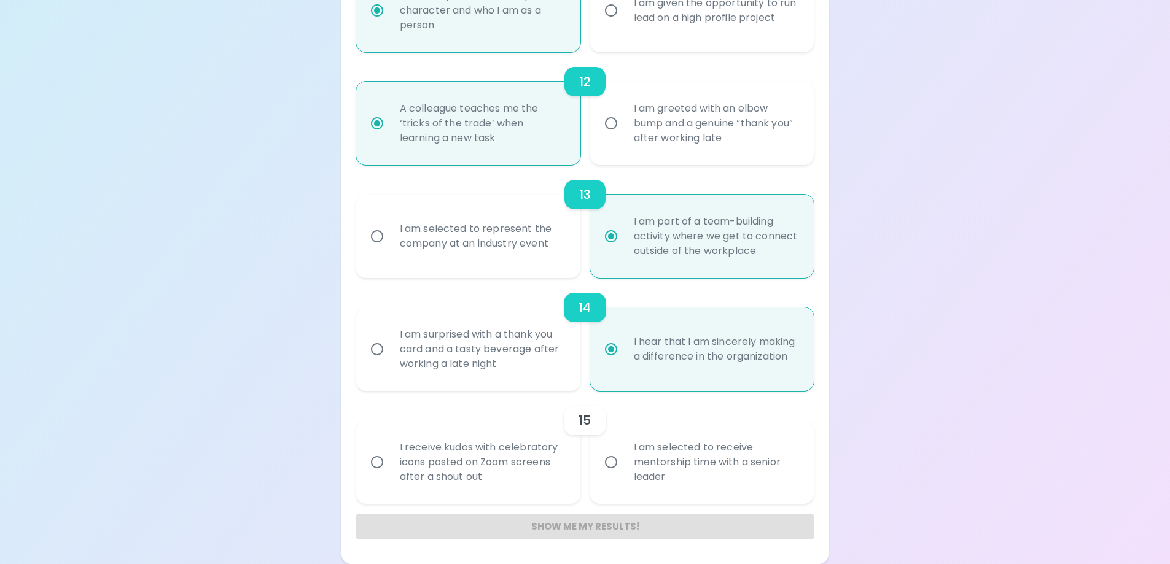
radio input "true"
click at [378, 464] on input "I receive kudos with celebratory icons posted on Zoom screens after a shout out" at bounding box center [377, 462] width 26 height 26
radio input "false"
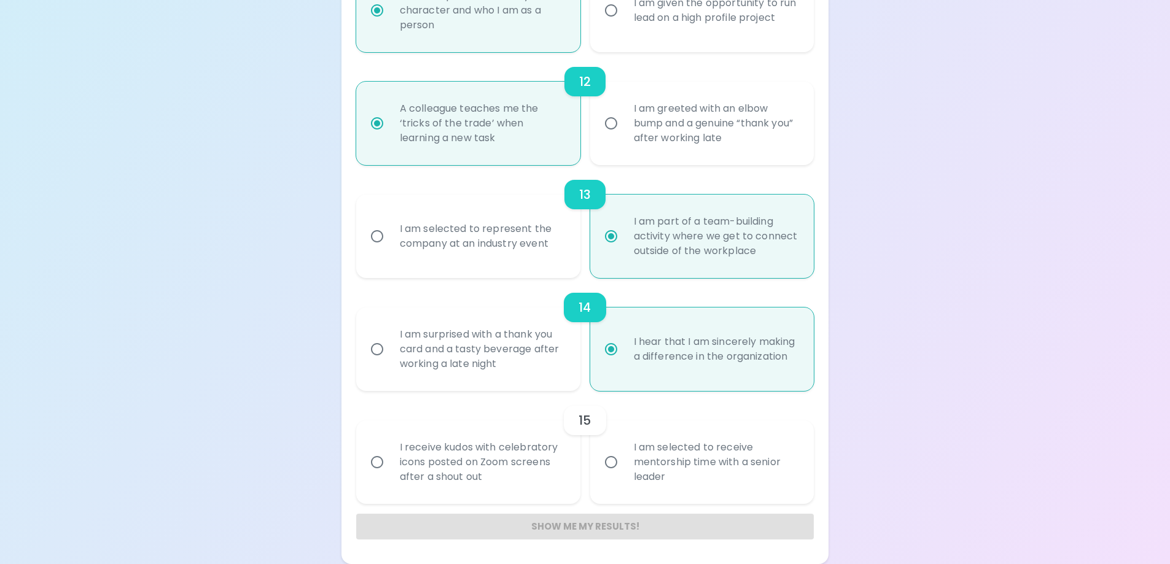
radio input "false"
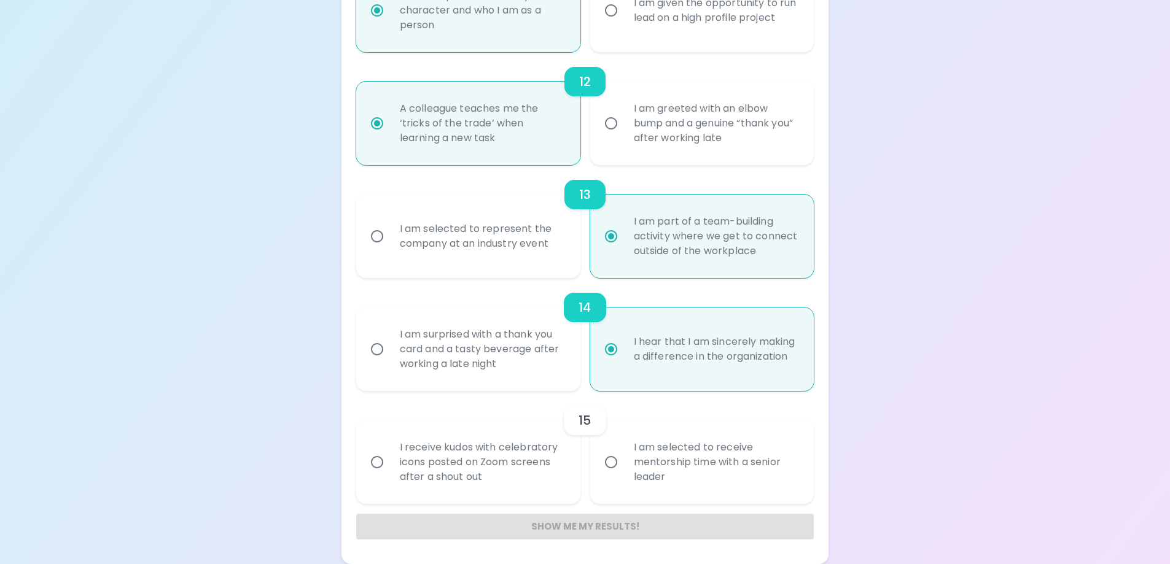
radio input "false"
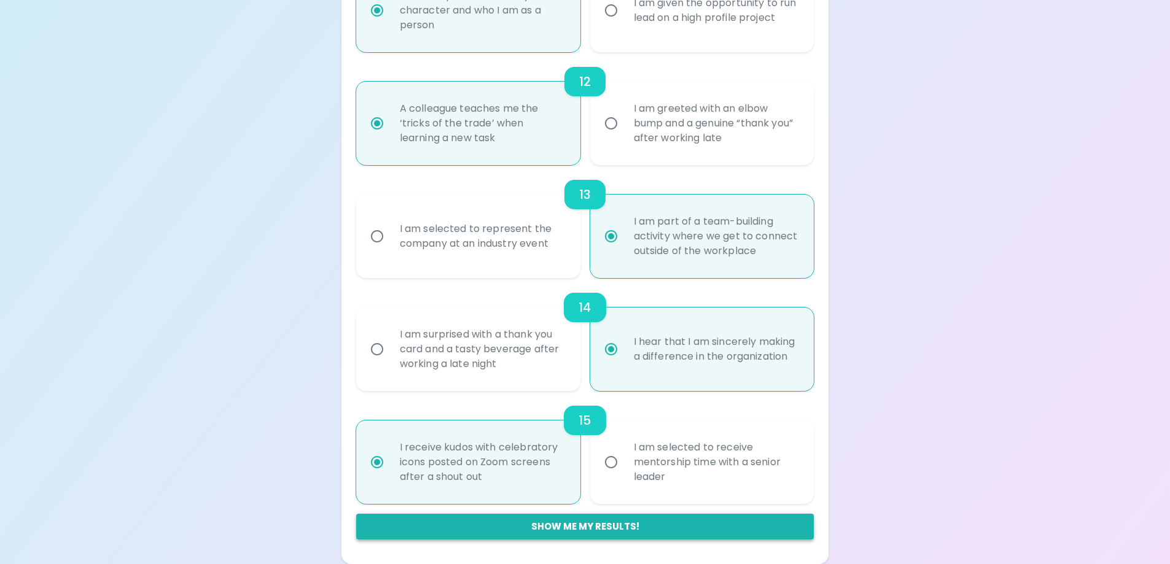
radio input "true"
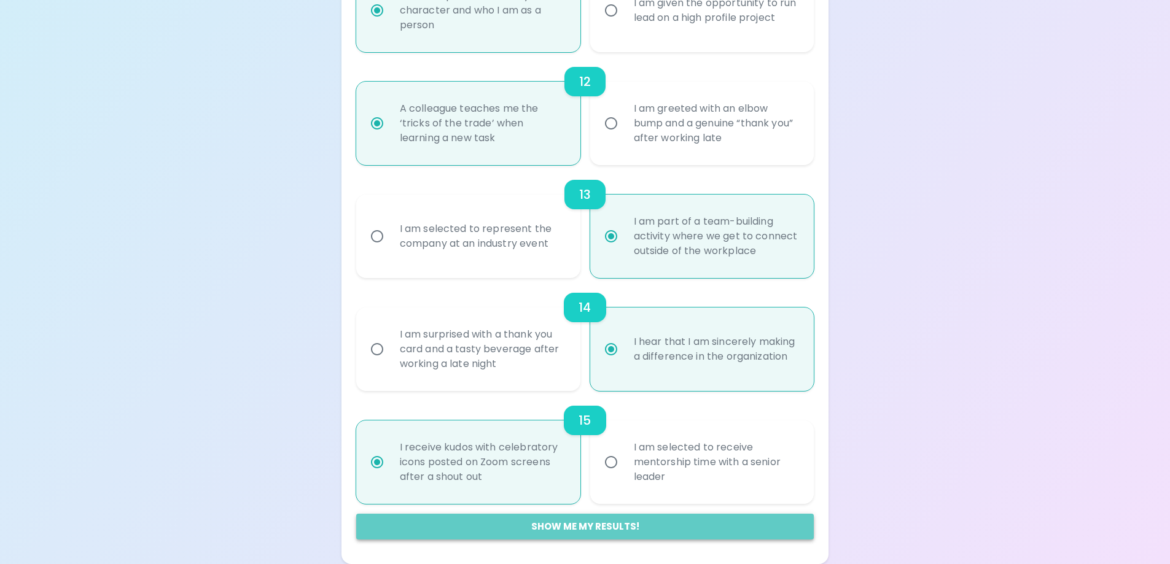
click at [641, 527] on button "Show me my results!" at bounding box center [585, 527] width 458 height 26
radio input "false"
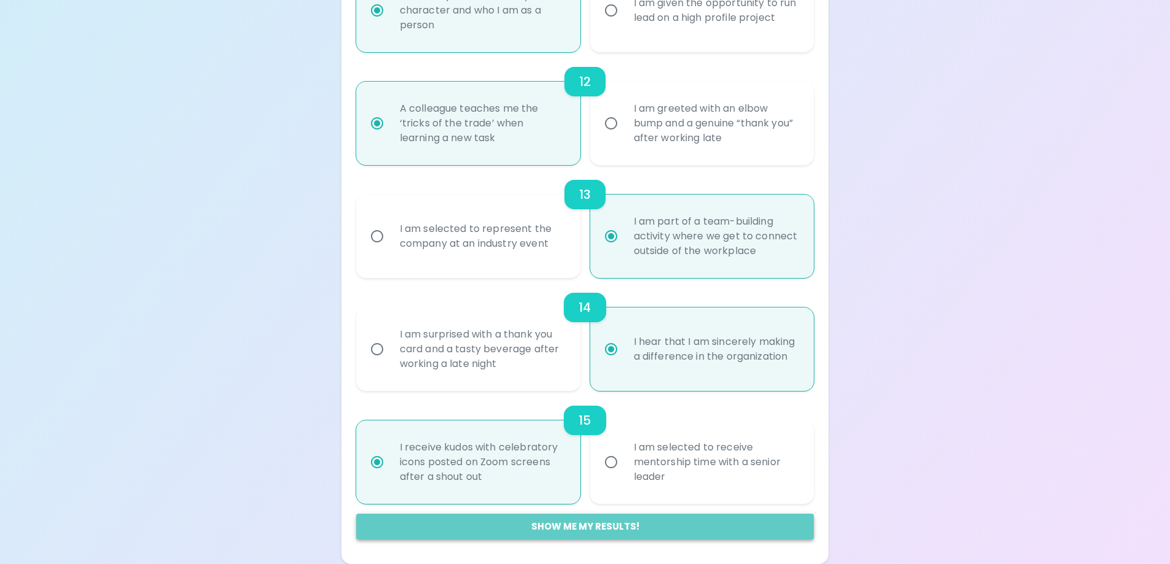
radio input "false"
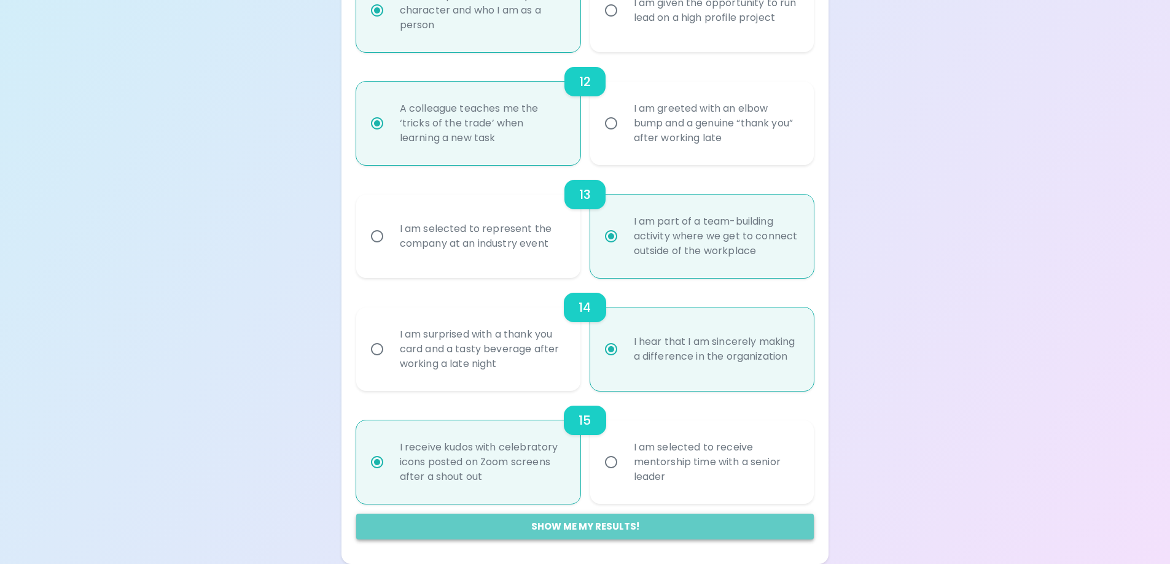
radio input "false"
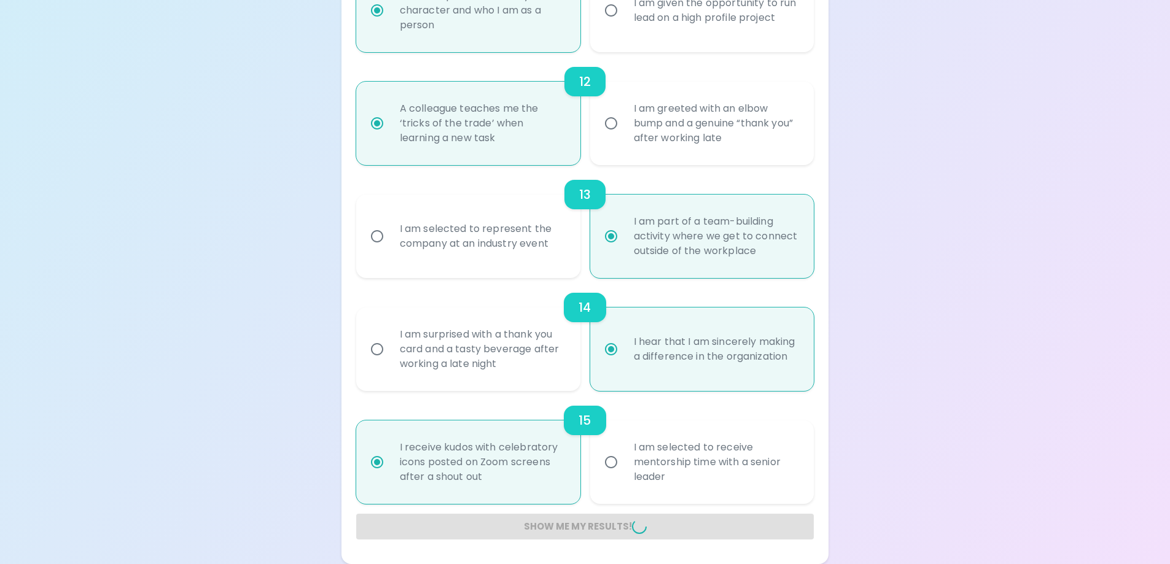
radio input "false"
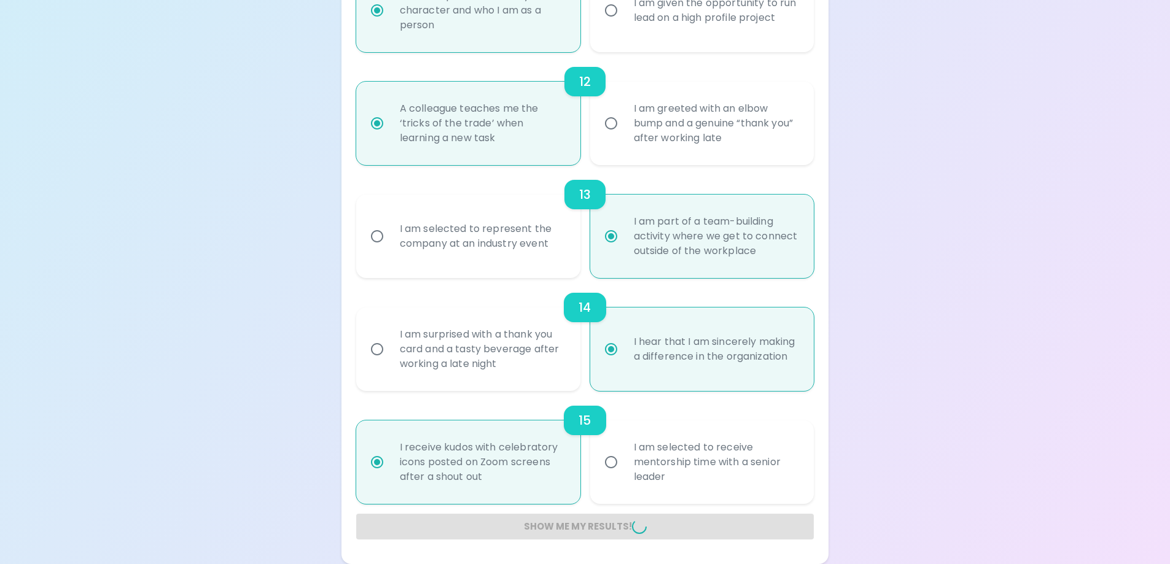
radio input "false"
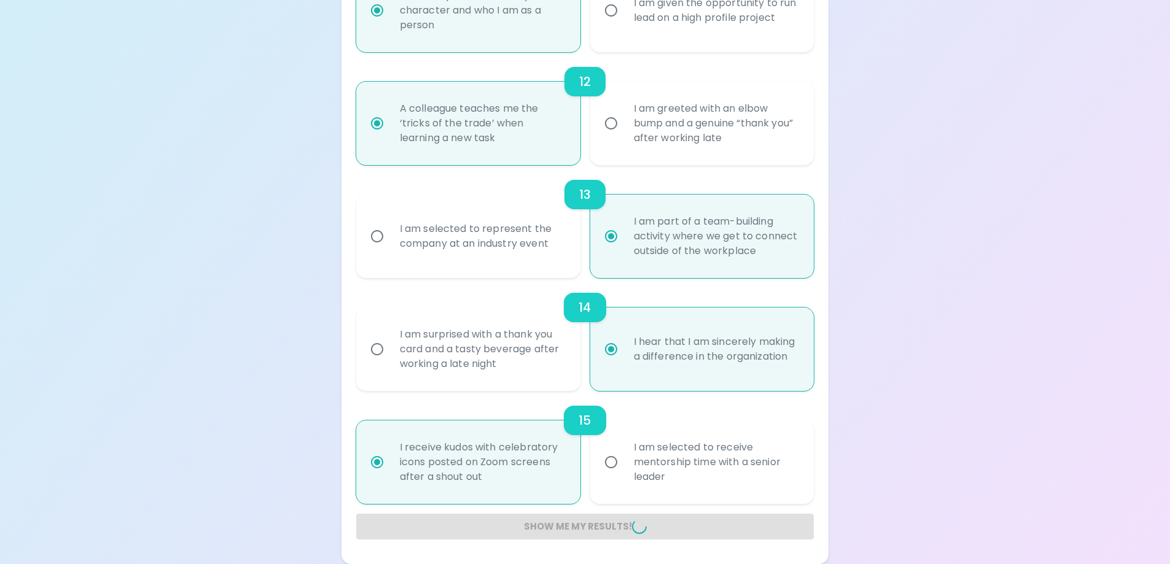
radio input "false"
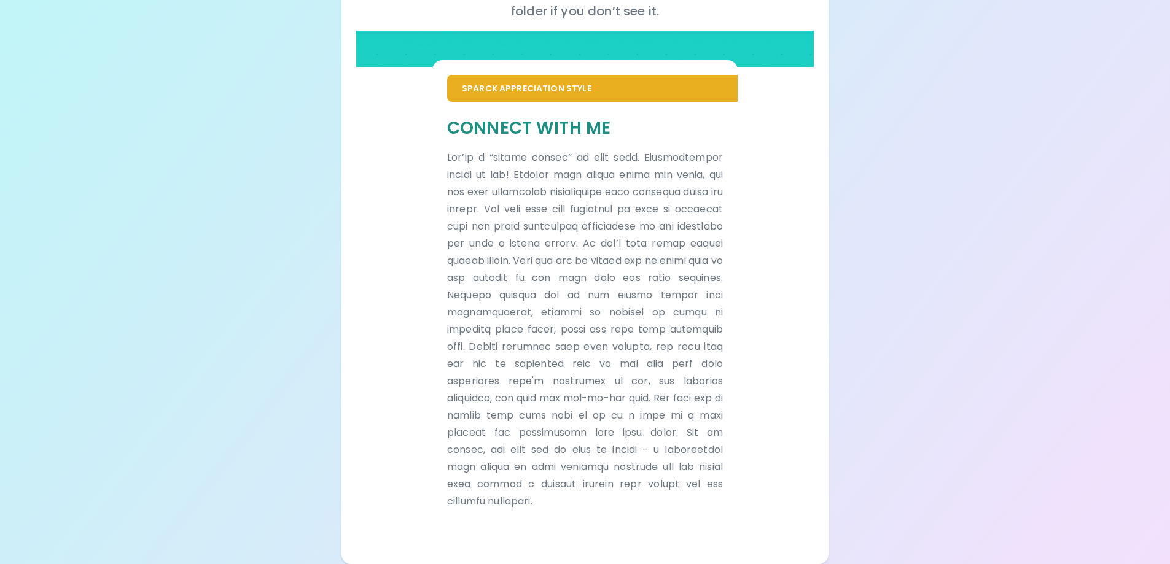
scroll to position [209, 0]
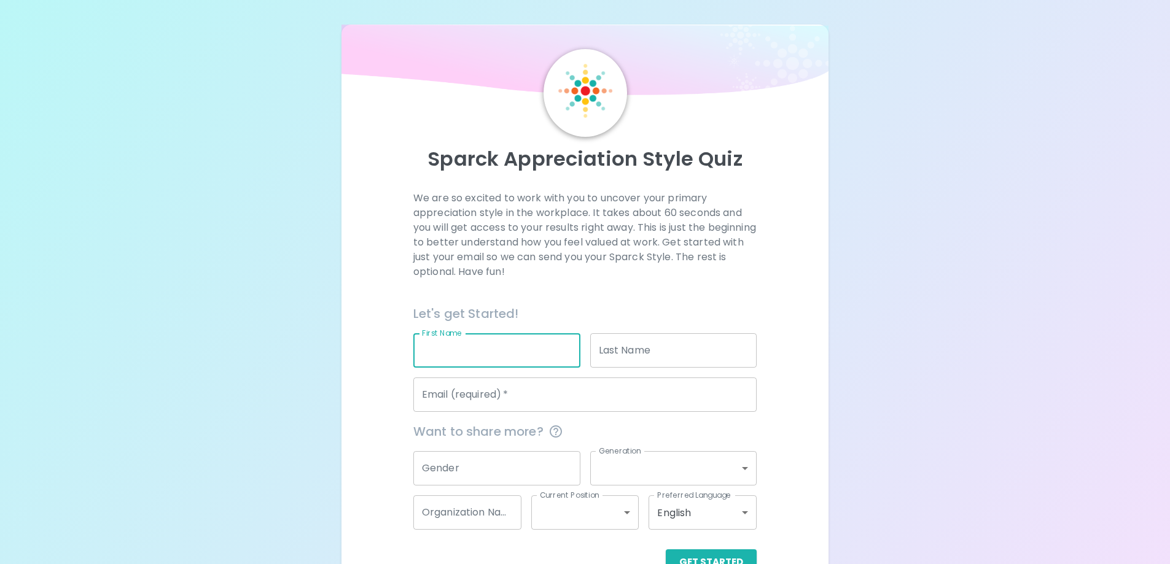
click at [508, 354] on input "First Name" at bounding box center [496, 350] width 167 height 34
type input "[PERSON_NAME]"
type input "[EMAIL_ADDRESS][DOMAIN_NAME]"
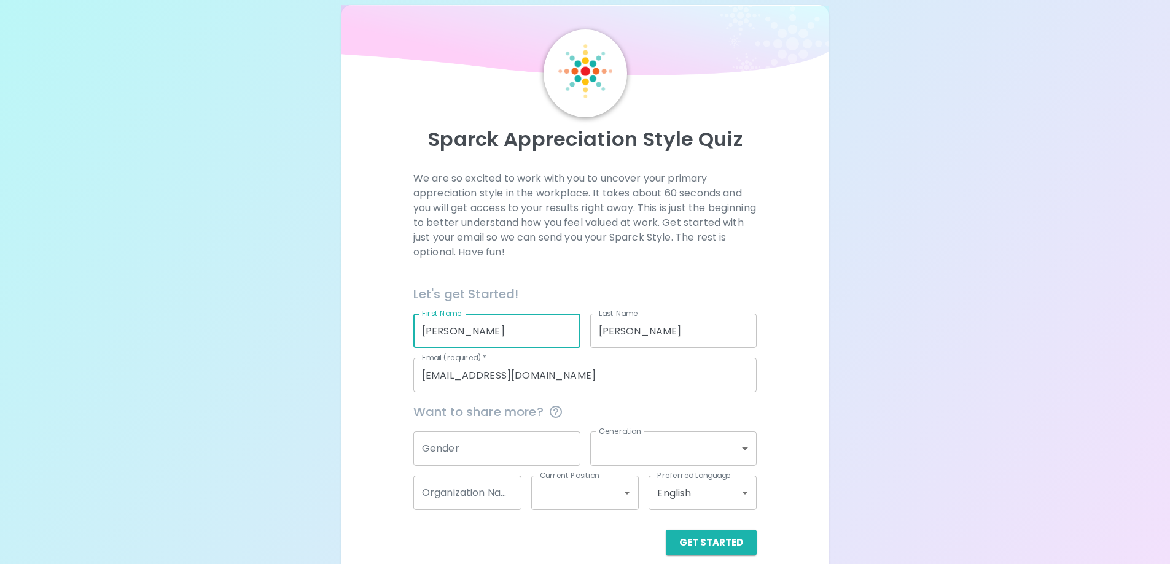
scroll to position [36, 0]
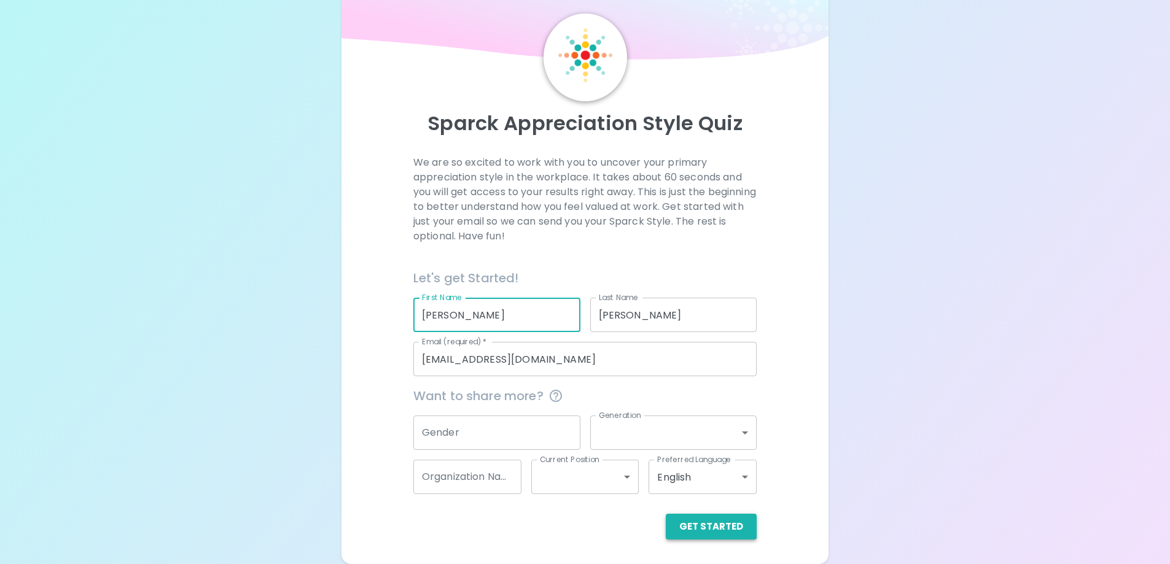
click at [737, 539] on button "Get Started" at bounding box center [711, 527] width 91 height 26
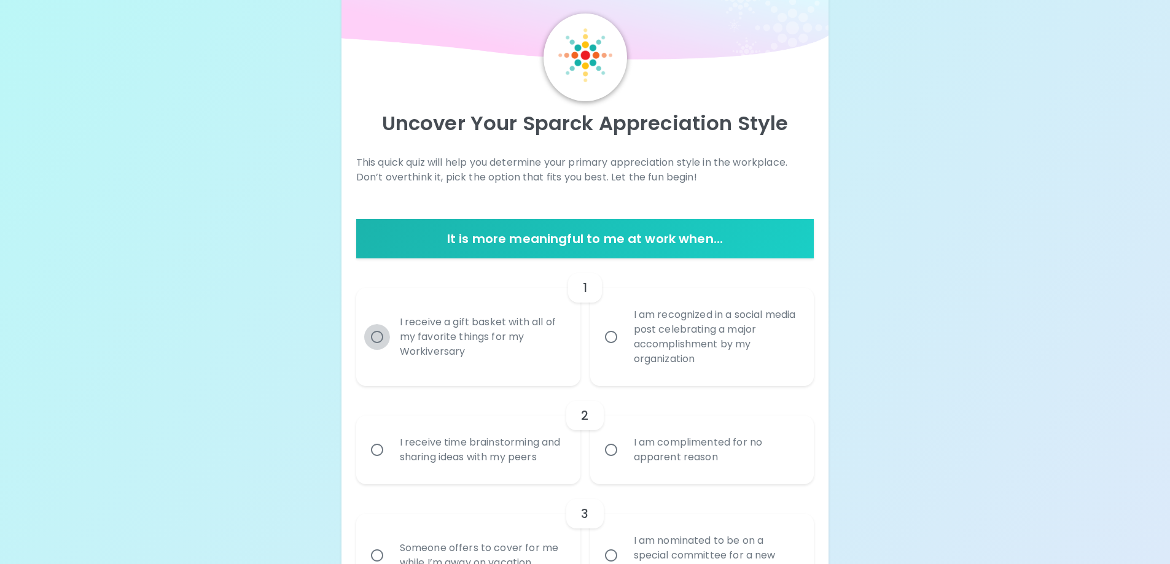
click at [381, 341] on input "I receive a gift basket with all of my favorite things for my Workiversary" at bounding box center [377, 337] width 26 height 26
radio input "true"
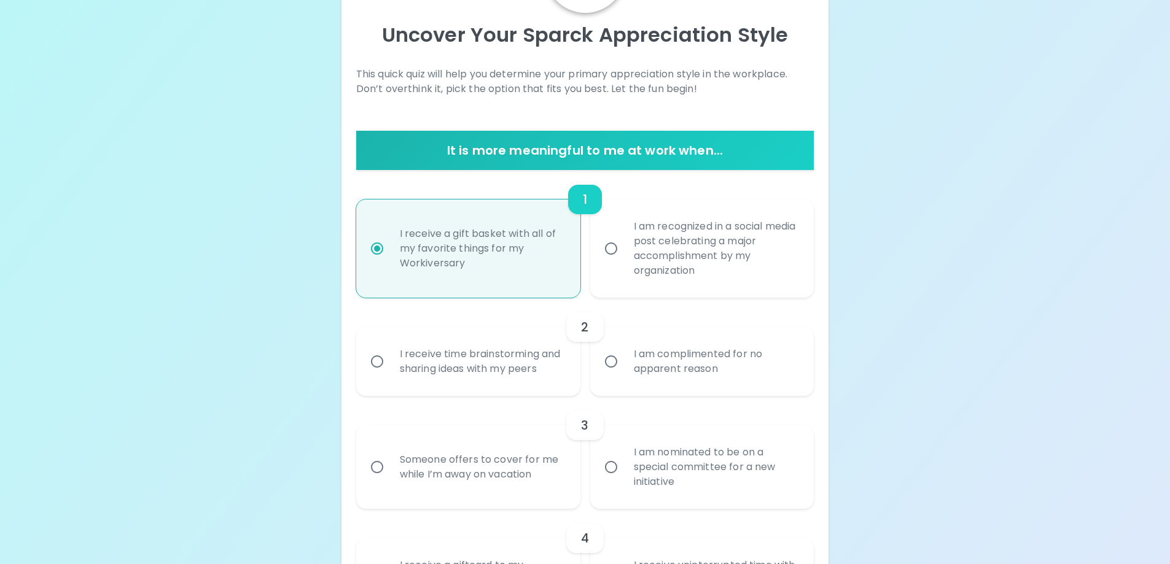
scroll to position [134, 0]
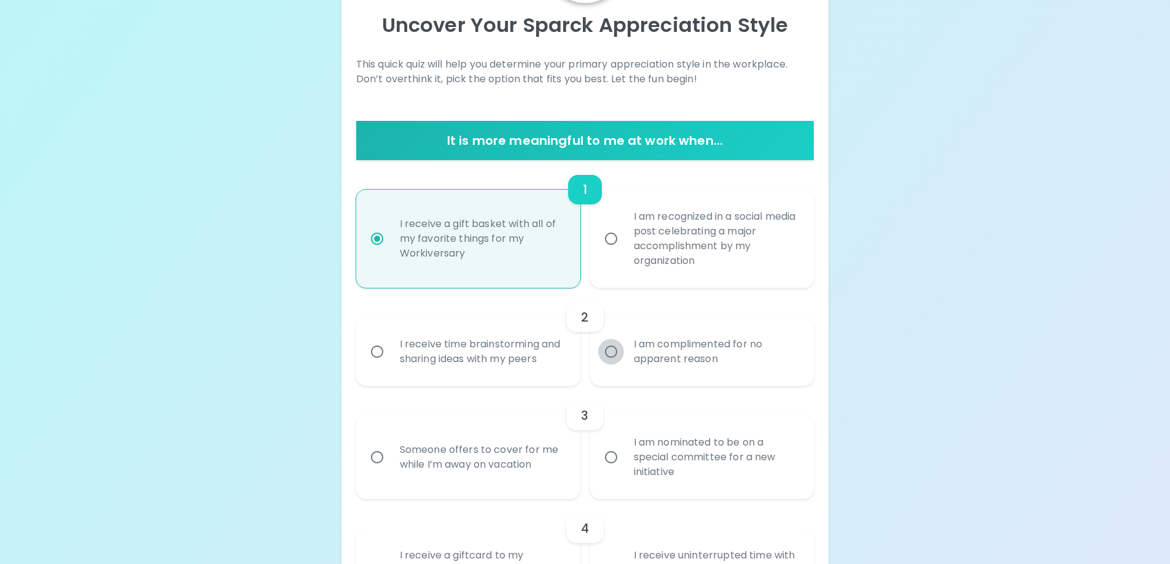
click at [612, 354] on input "I am complimented for no apparent reason" at bounding box center [611, 352] width 26 height 26
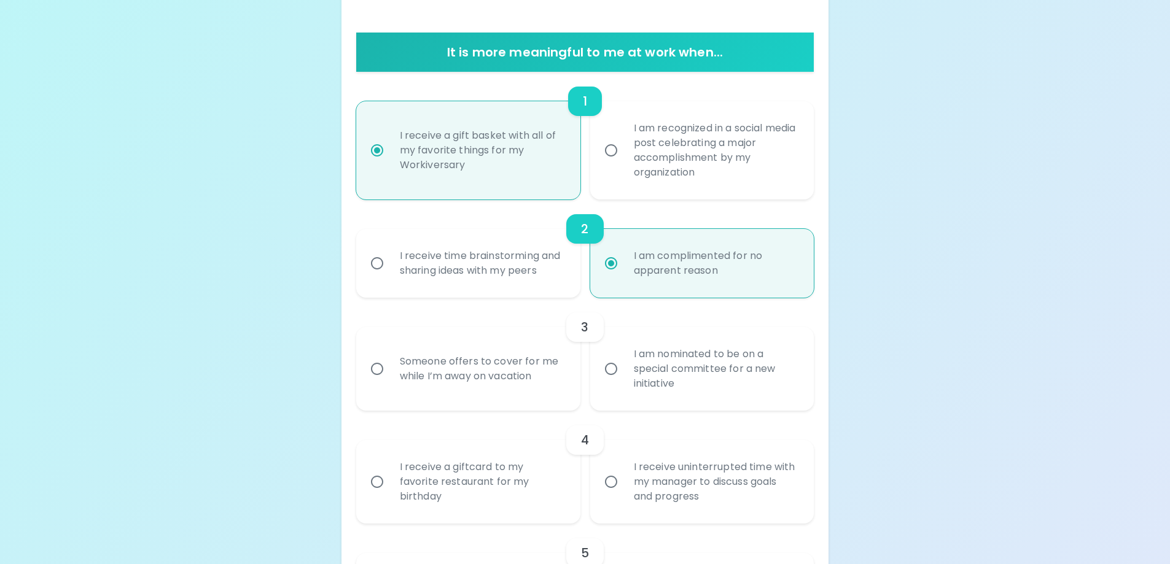
scroll to position [232, 0]
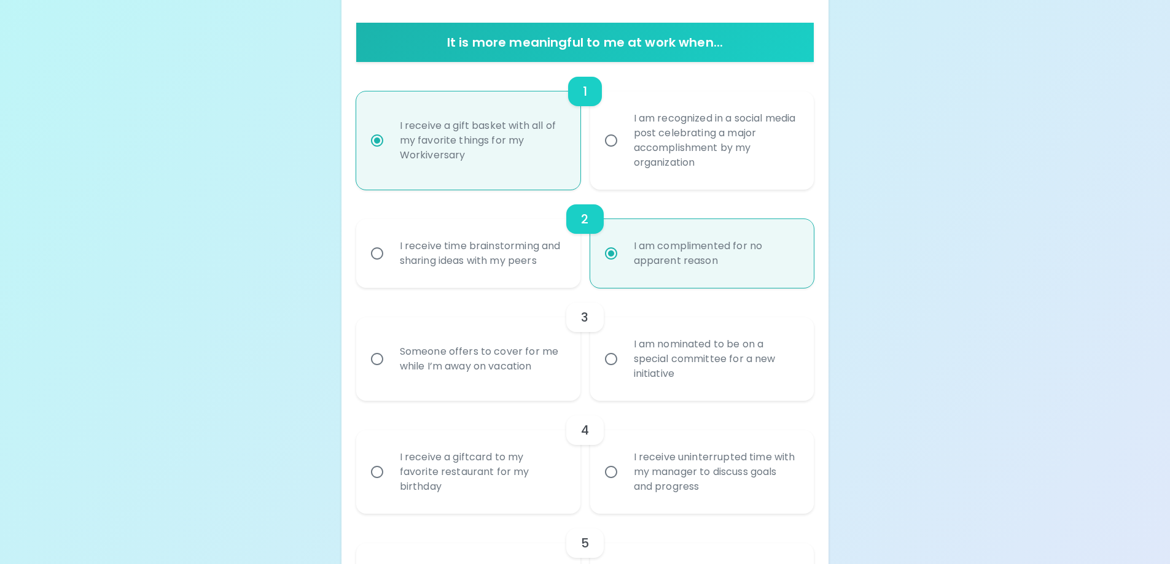
radio input "true"
click at [428, 359] on div "Someone offers to cover for me while I’m away on vacation" at bounding box center [482, 359] width 184 height 59
click at [390, 359] on input "Someone offers to cover for me while I’m away on vacation" at bounding box center [377, 359] width 26 height 26
radio input "false"
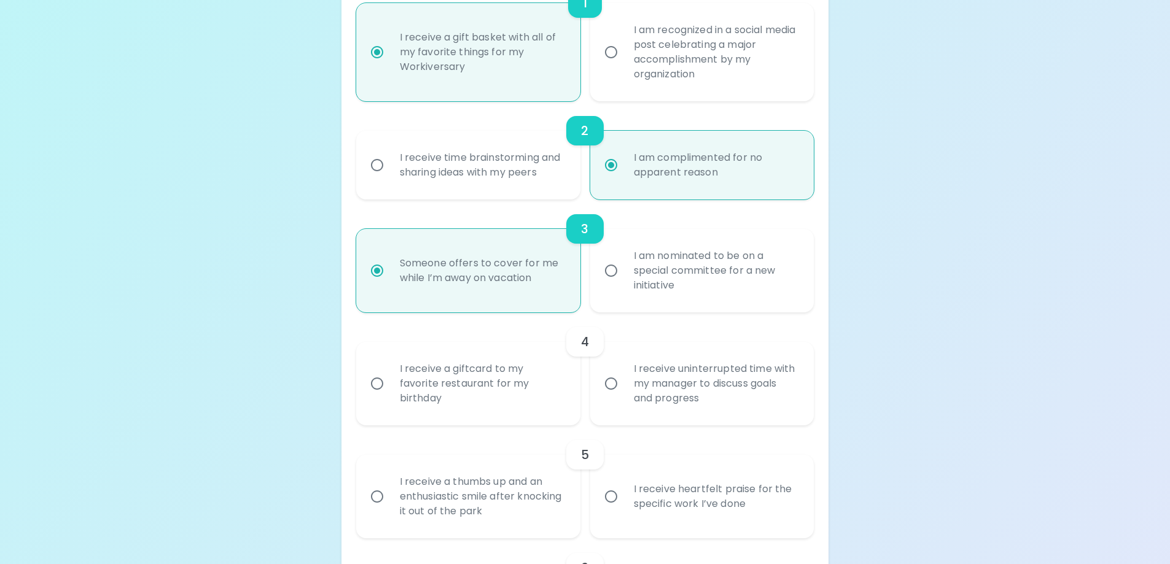
scroll to position [330, 0]
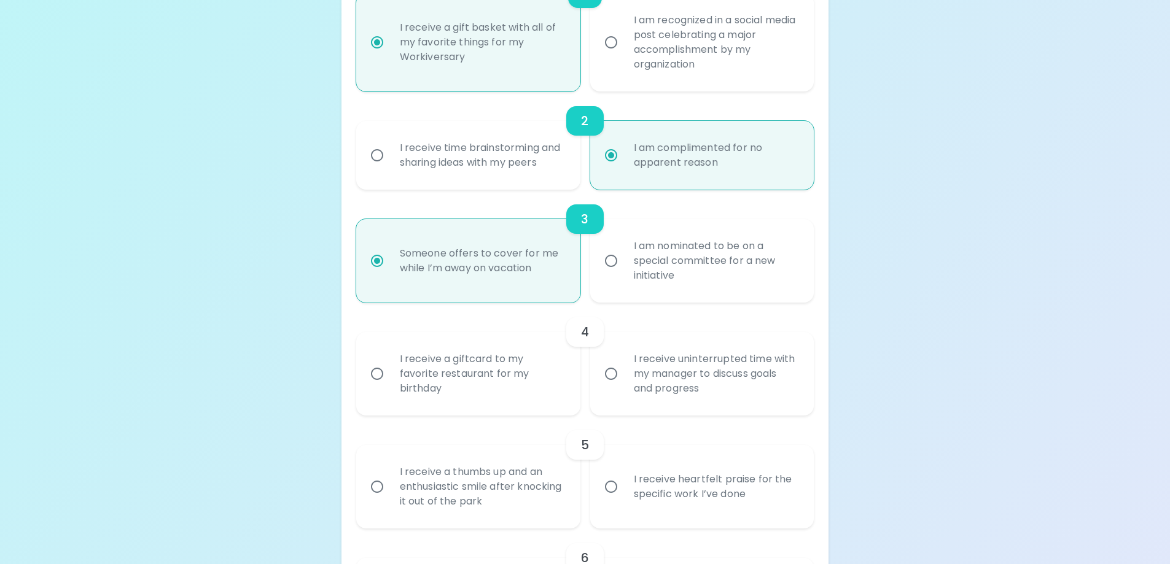
radio input "true"
click at [431, 377] on div "I receive a giftcard to my favorite restaurant for my birthday" at bounding box center [482, 374] width 184 height 74
click at [390, 377] on input "I receive a giftcard to my favorite restaurant for my birthday" at bounding box center [377, 374] width 26 height 26
radio input "false"
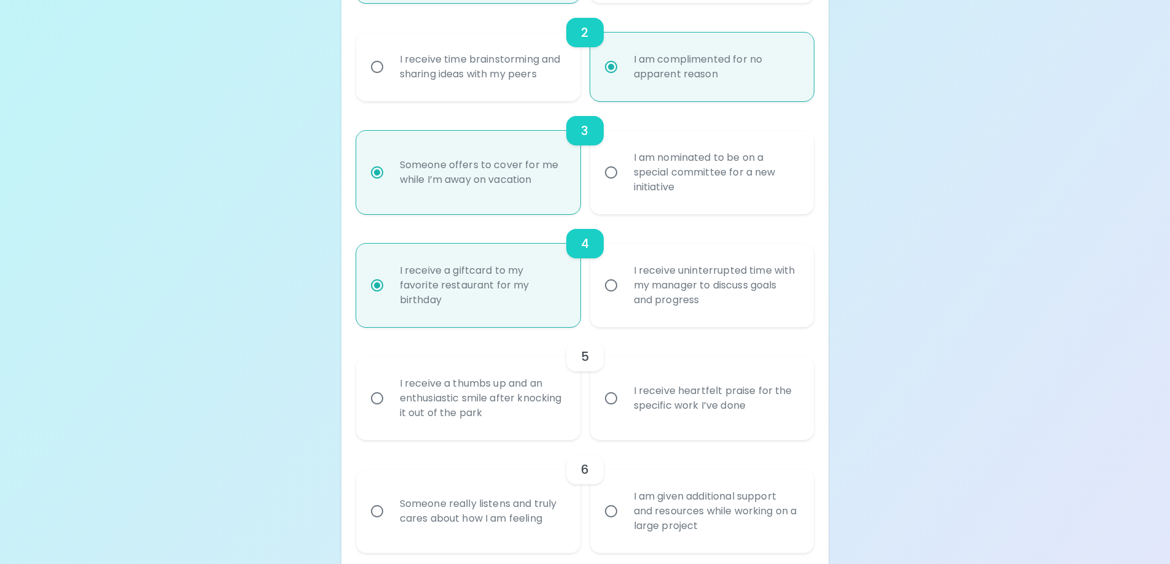
scroll to position [429, 0]
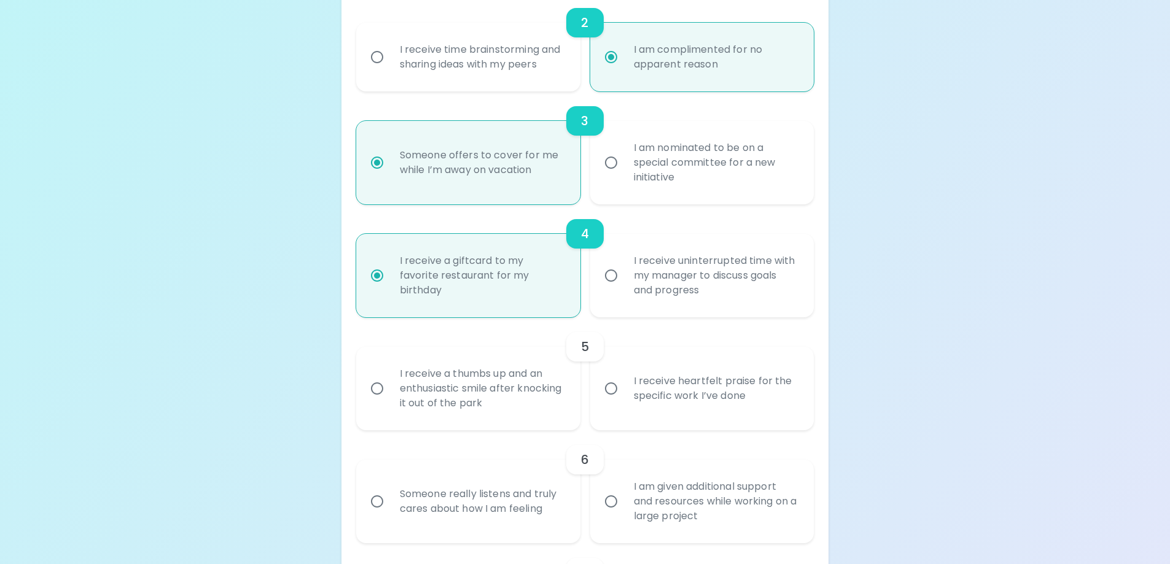
radio input "true"
click at [610, 388] on input "I receive heartfelt praise for the specific work I’ve done" at bounding box center [611, 389] width 26 height 26
radio input "false"
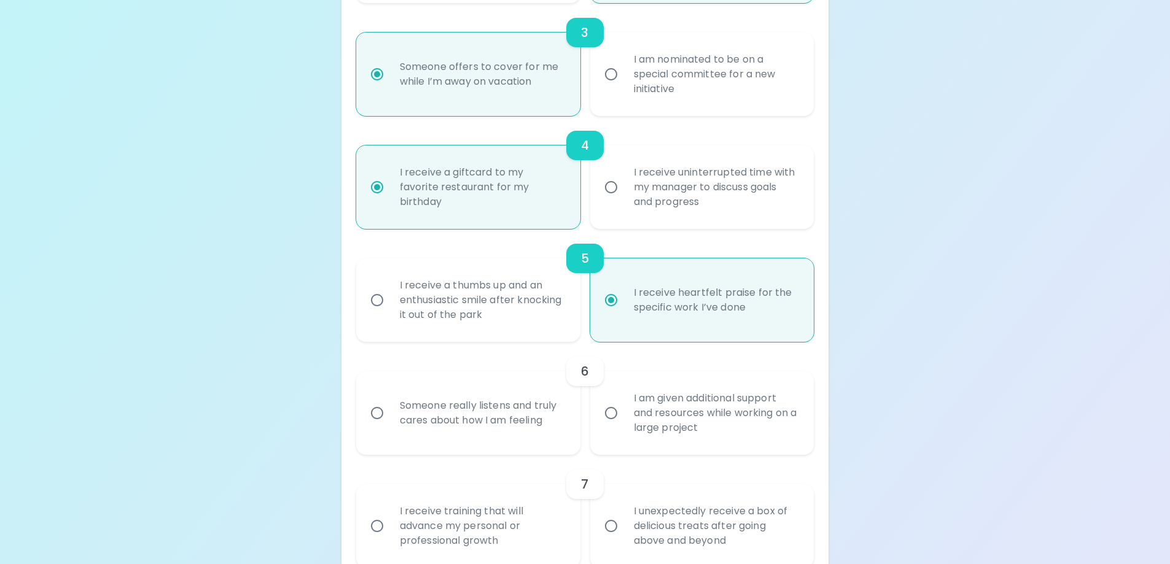
scroll to position [527, 0]
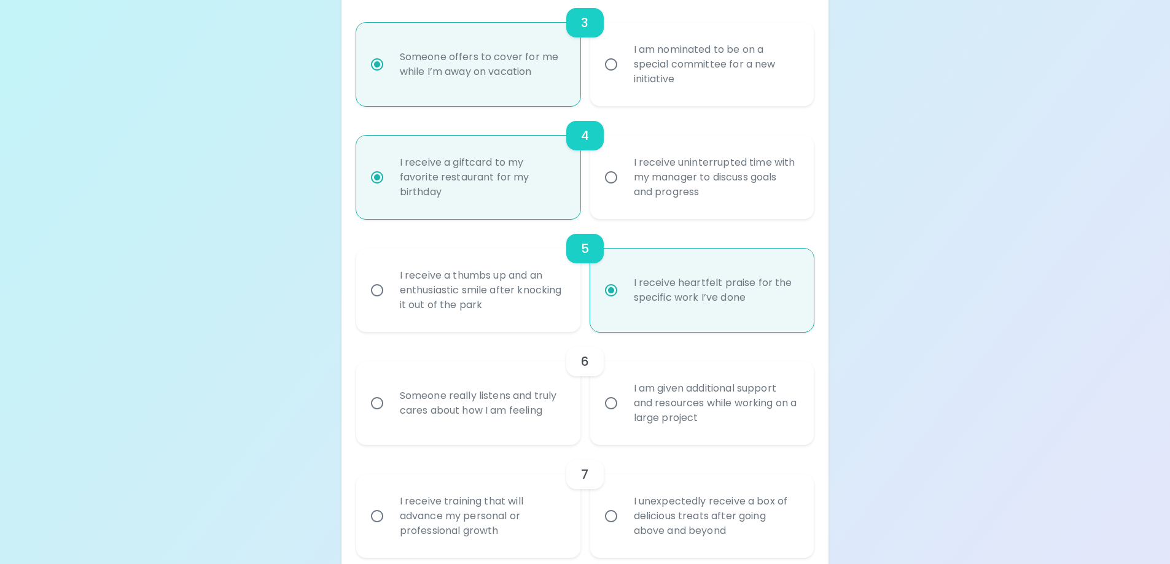
radio input "true"
click at [384, 404] on input "Someone really listens and truly cares about how I am feeling" at bounding box center [377, 403] width 26 height 26
radio input "false"
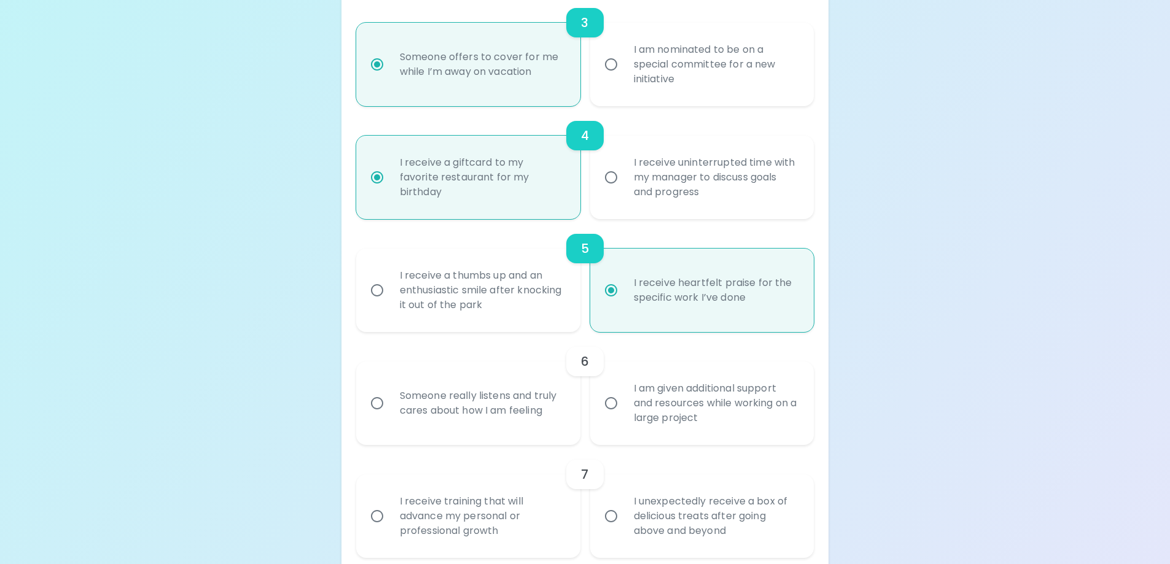
radio input "false"
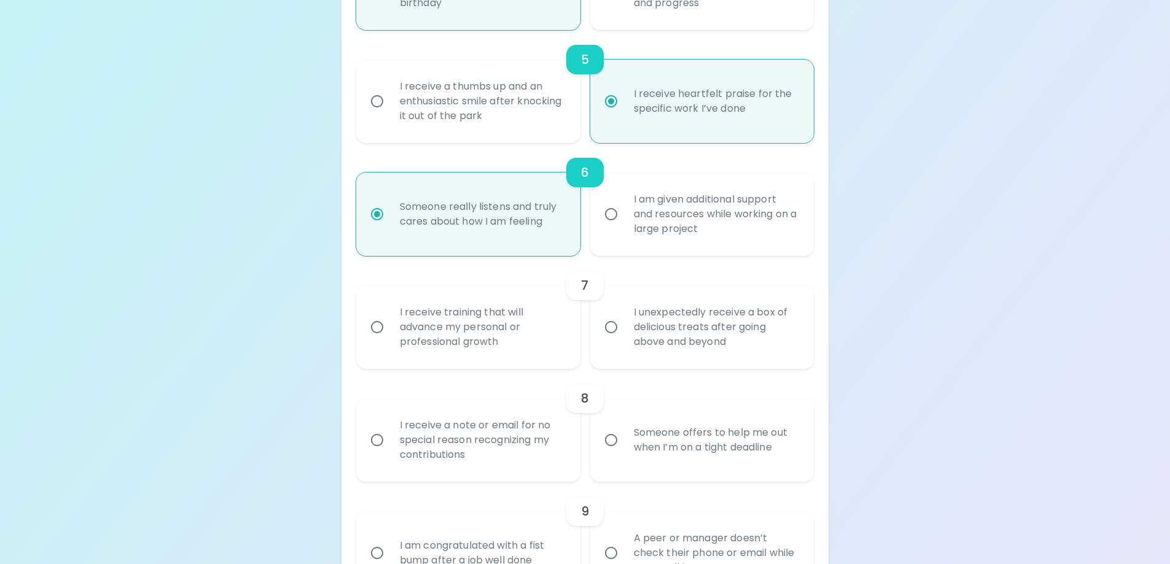
scroll to position [748, 0]
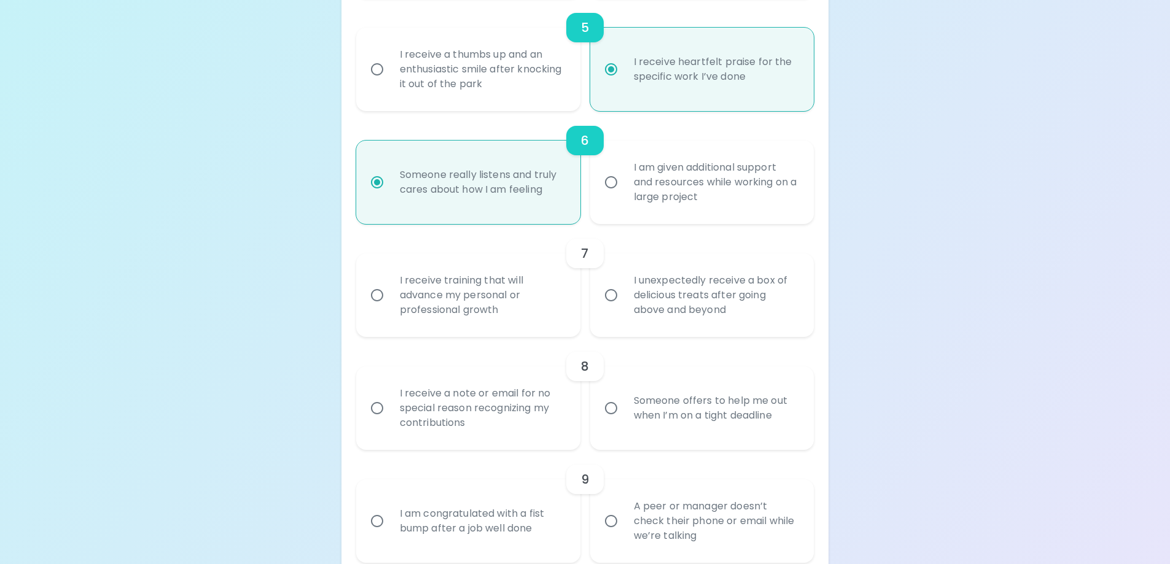
radio input "true"
click at [400, 300] on div "I receive training that will advance my personal or professional growth" at bounding box center [482, 295] width 184 height 74
click at [390, 300] on input "I receive training that will advance my personal or professional growth" at bounding box center [377, 295] width 26 height 26
radio input "false"
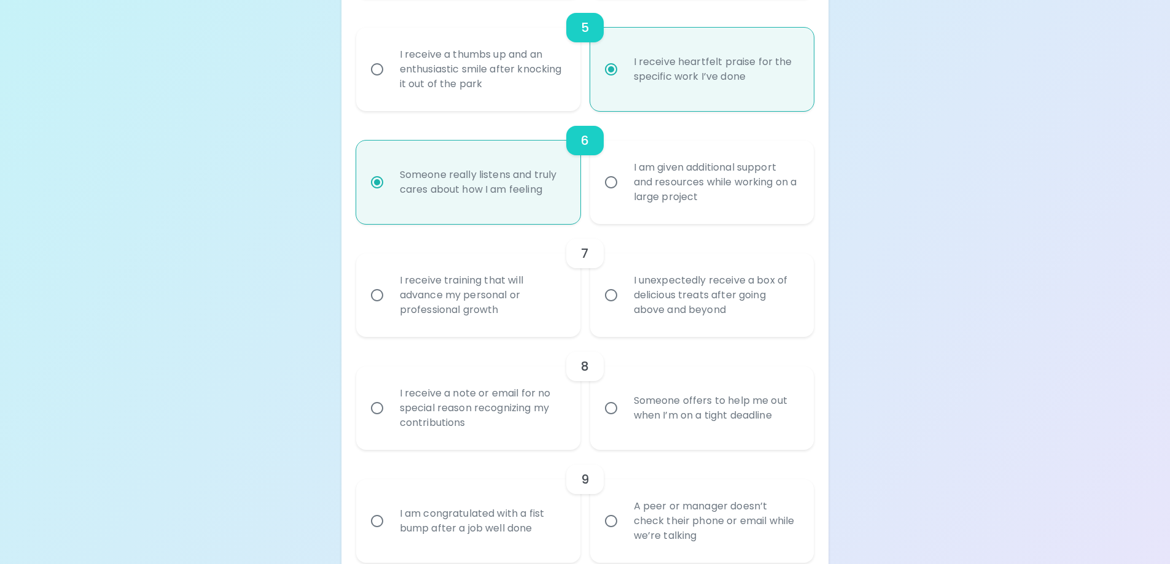
radio input "false"
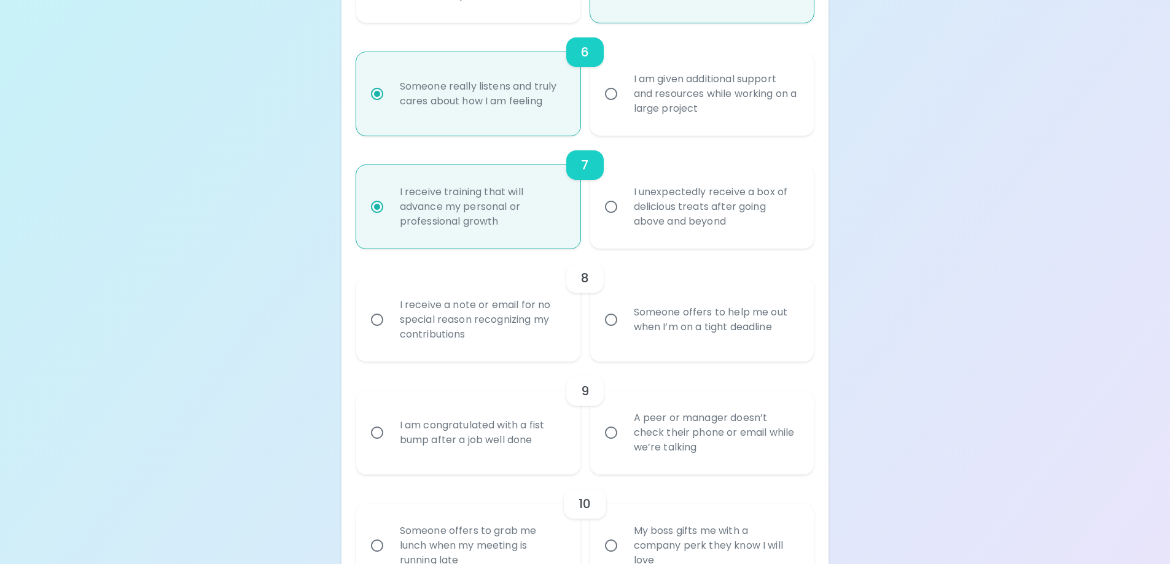
scroll to position [846, 0]
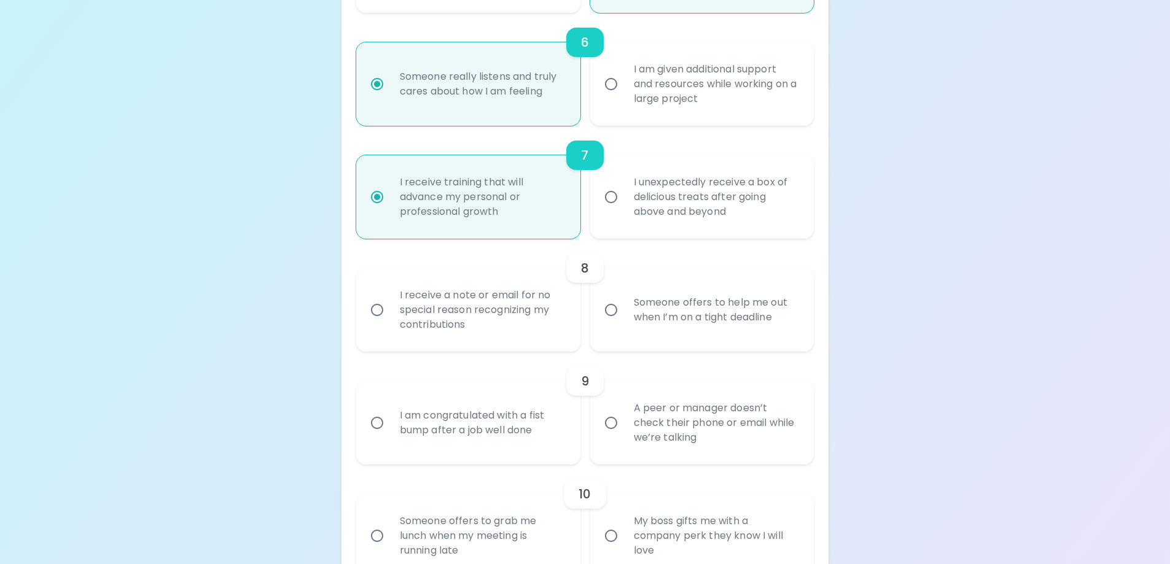
radio input "true"
click at [379, 314] on input "I receive a note or email for no special reason recognizing my contributions" at bounding box center [377, 310] width 26 height 26
radio input "false"
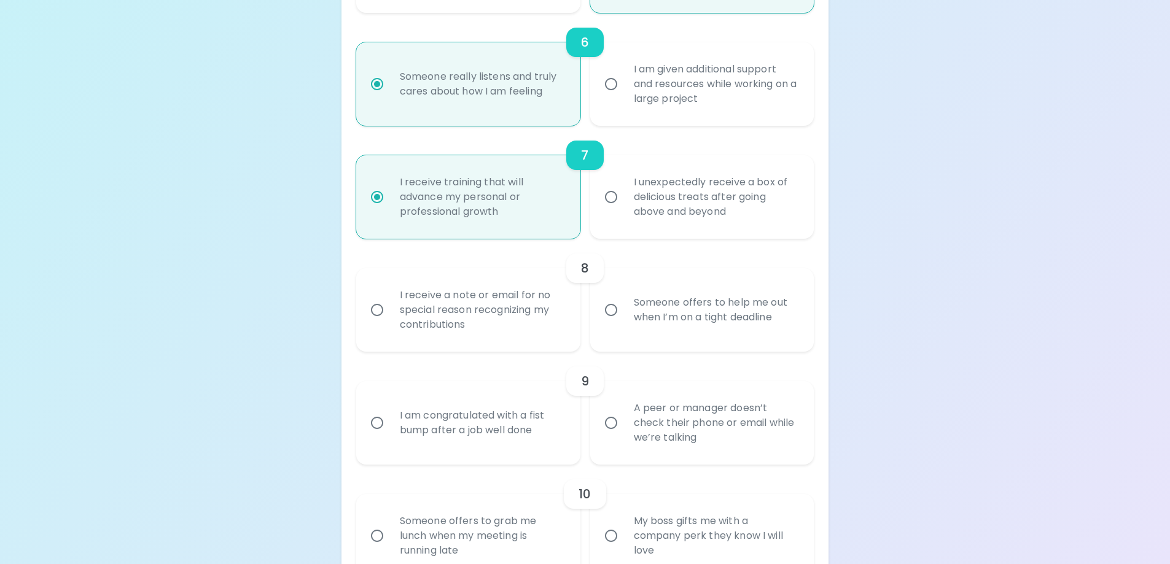
radio input "false"
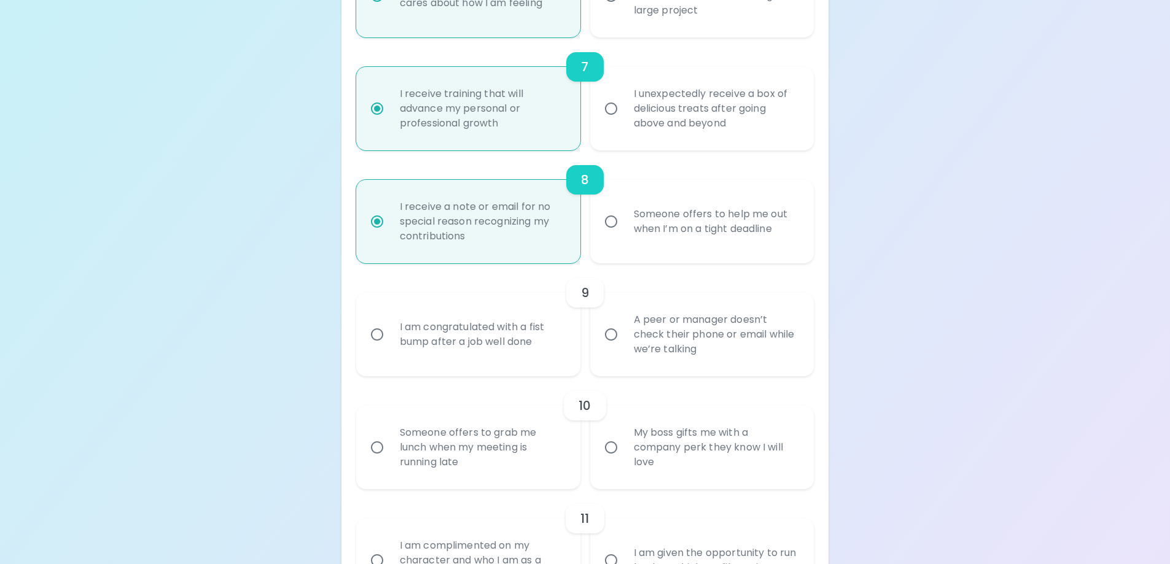
scroll to position [944, 0]
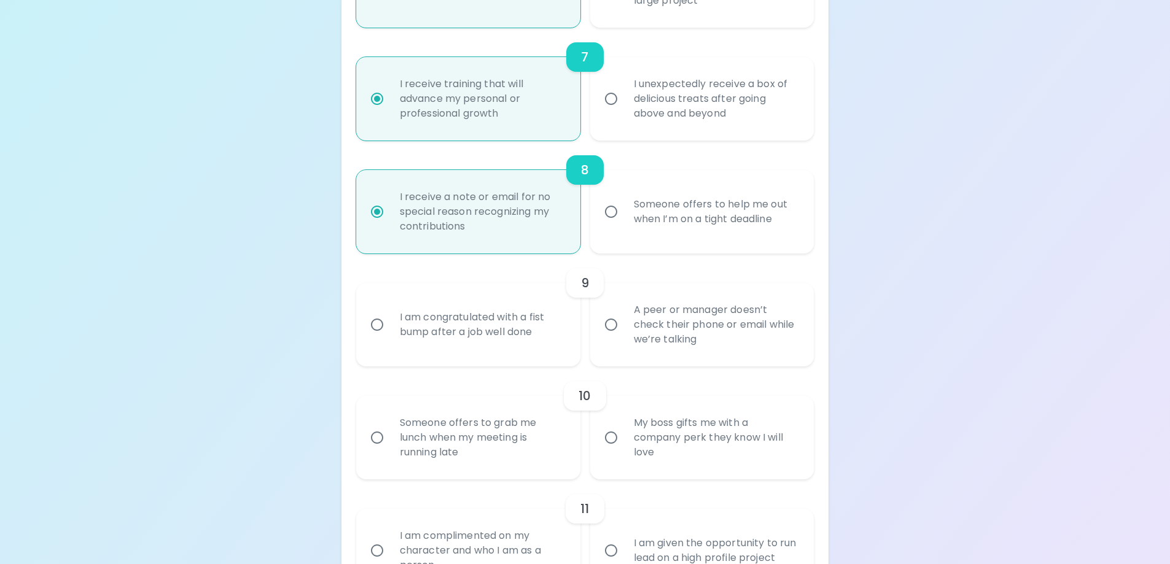
radio input "true"
click at [494, 330] on div "I am congratulated with a fist bump after a job well done" at bounding box center [482, 324] width 184 height 59
click at [390, 330] on input "I am congratulated with a fist bump after a job well done" at bounding box center [377, 325] width 26 height 26
radio input "false"
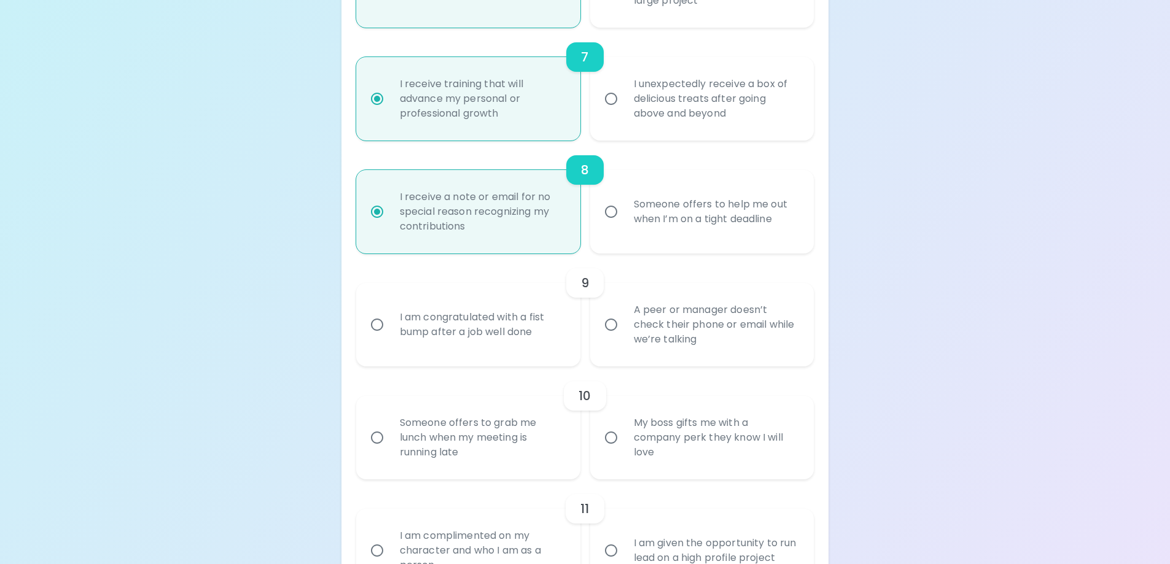
radio input "false"
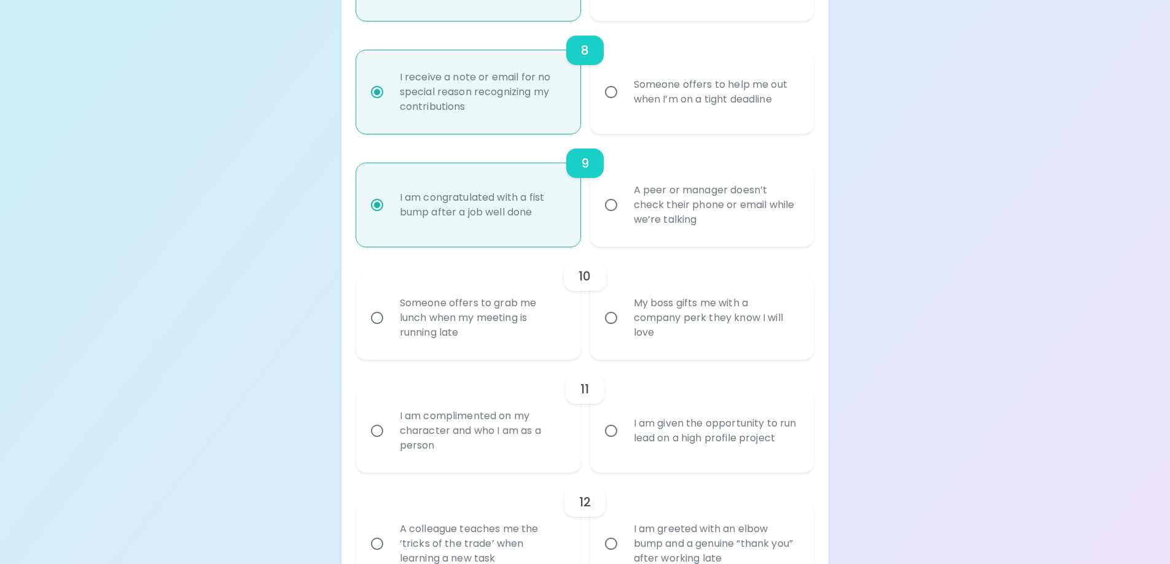
scroll to position [1084, 0]
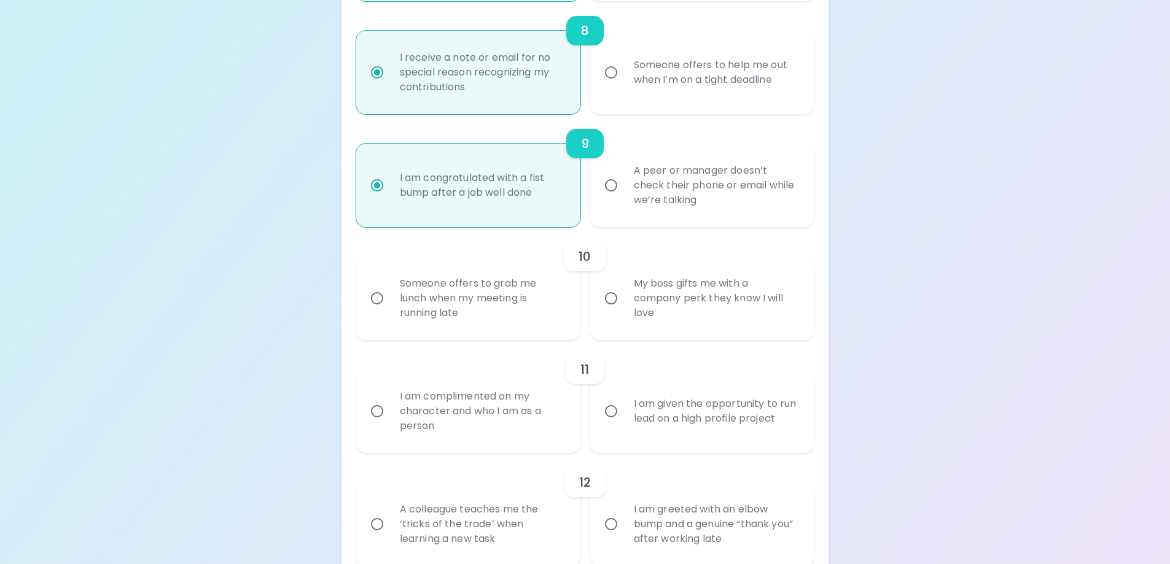
radio input "true"
click at [410, 301] on div "Someone offers to grab me lunch when my meeting is running late" at bounding box center [482, 299] width 184 height 74
click at [390, 301] on input "Someone offers to grab me lunch when my meeting is running late" at bounding box center [377, 298] width 26 height 26
radio input "false"
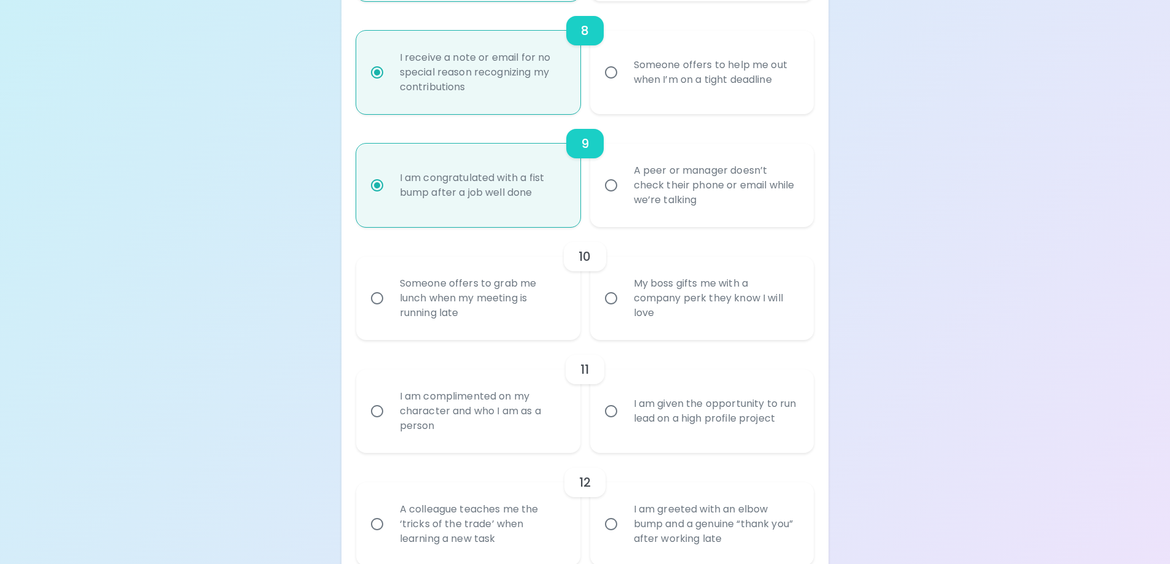
radio input "false"
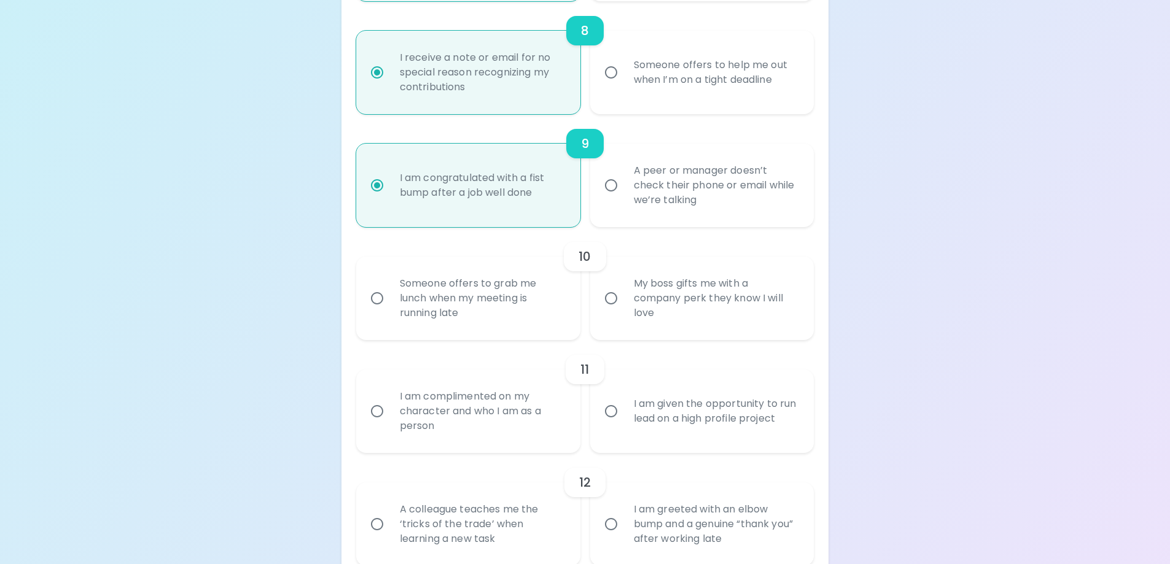
radio input "false"
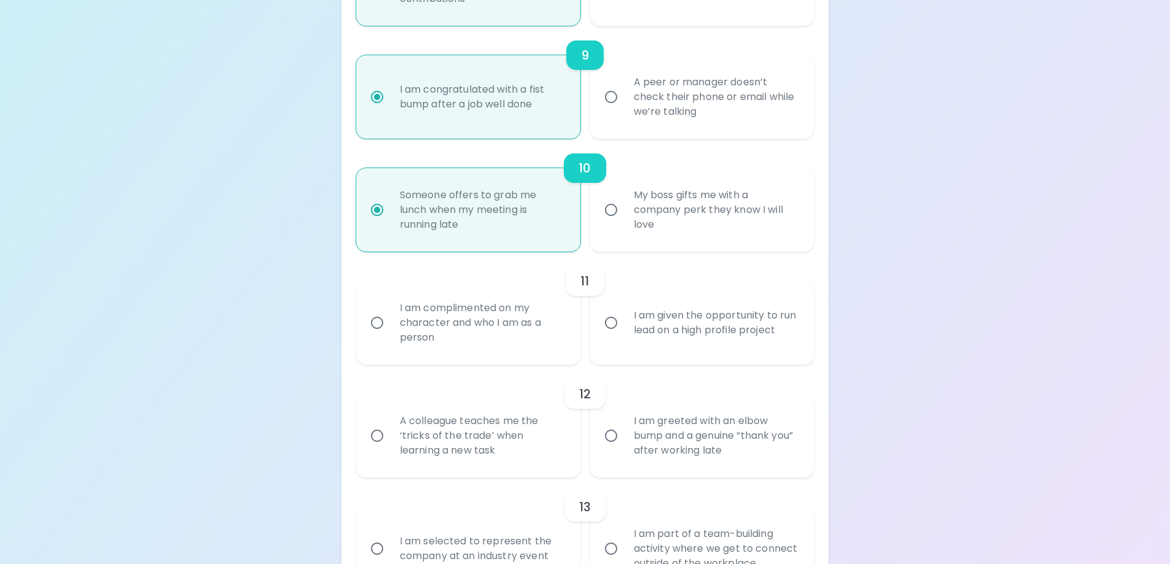
scroll to position [1182, 0]
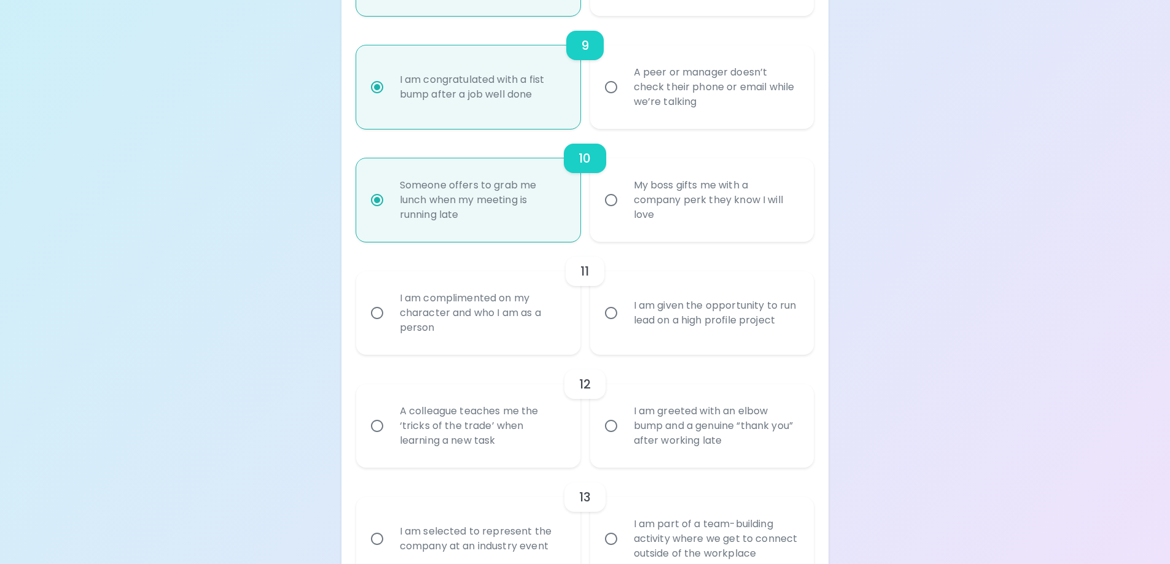
radio input "true"
click at [381, 305] on input "I am complimented on my character and who I am as a person" at bounding box center [377, 313] width 26 height 26
radio input "false"
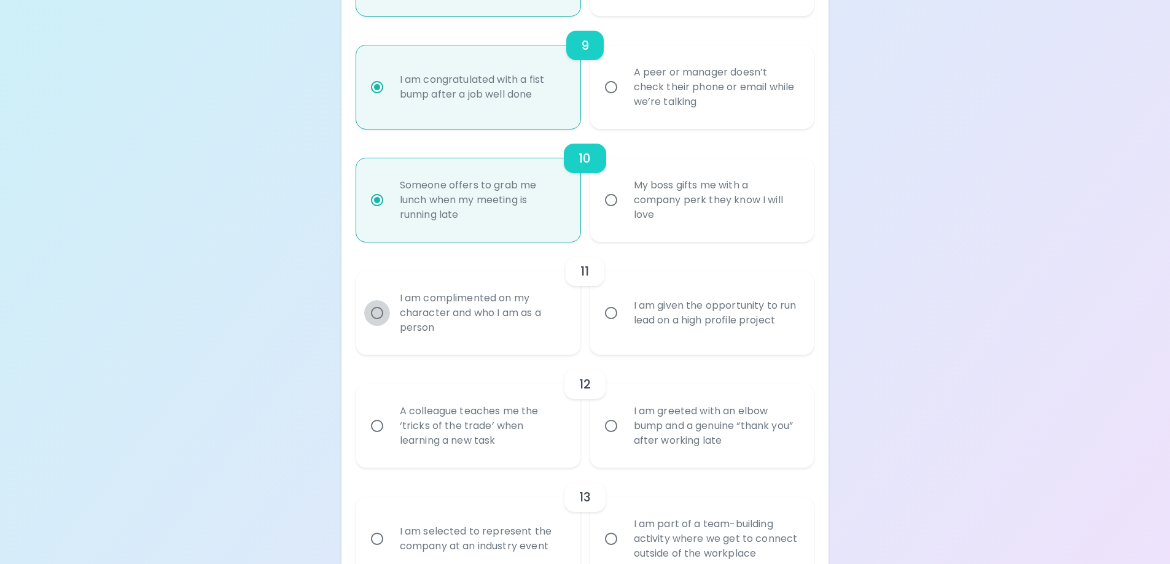
radio input "false"
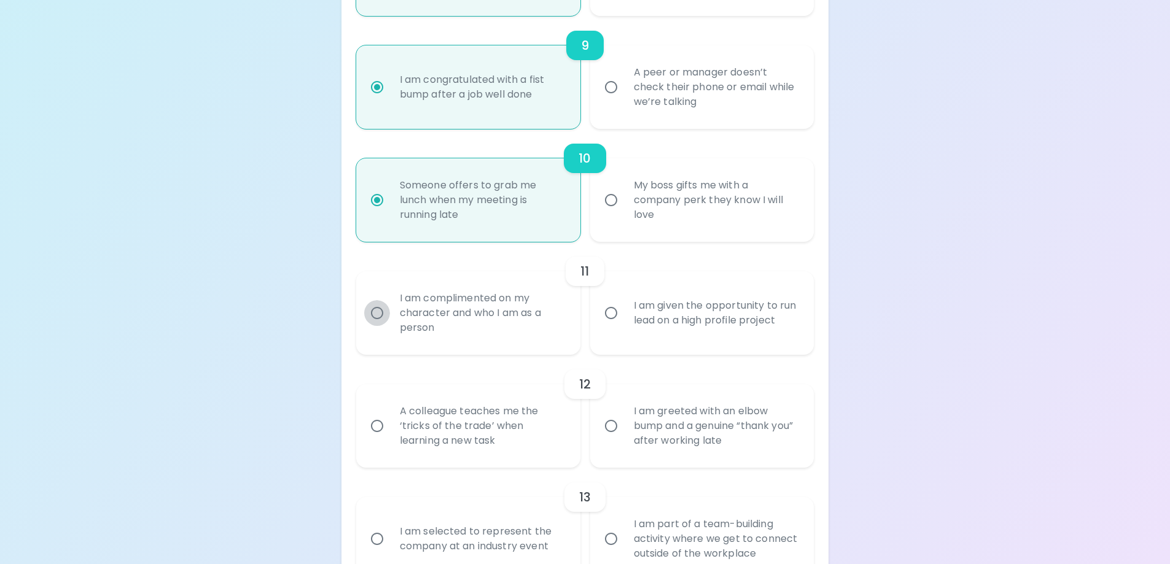
radio input "false"
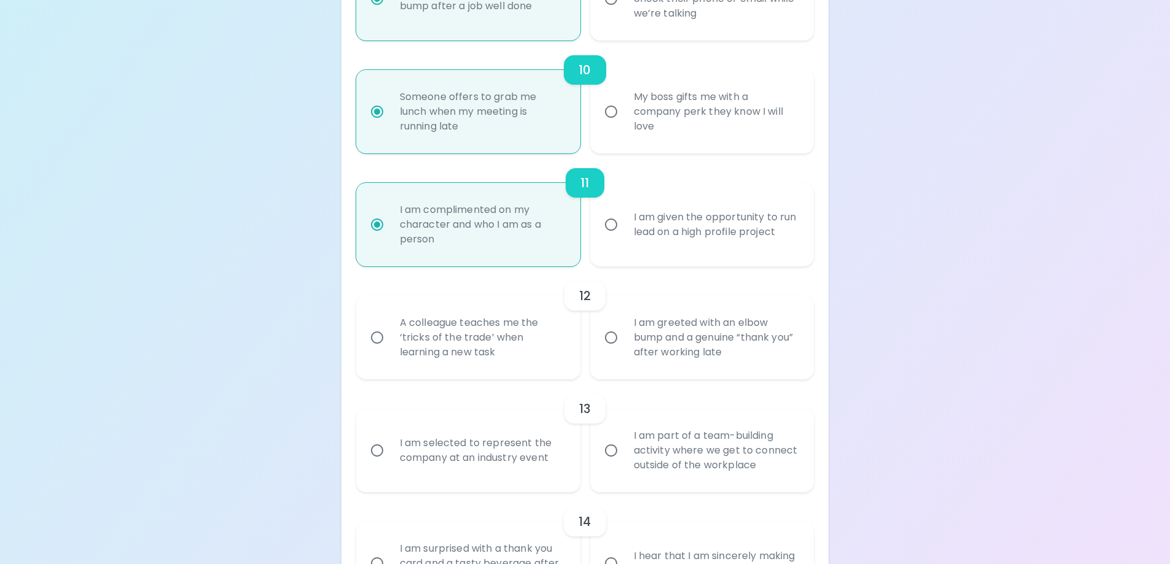
scroll to position [1280, 0]
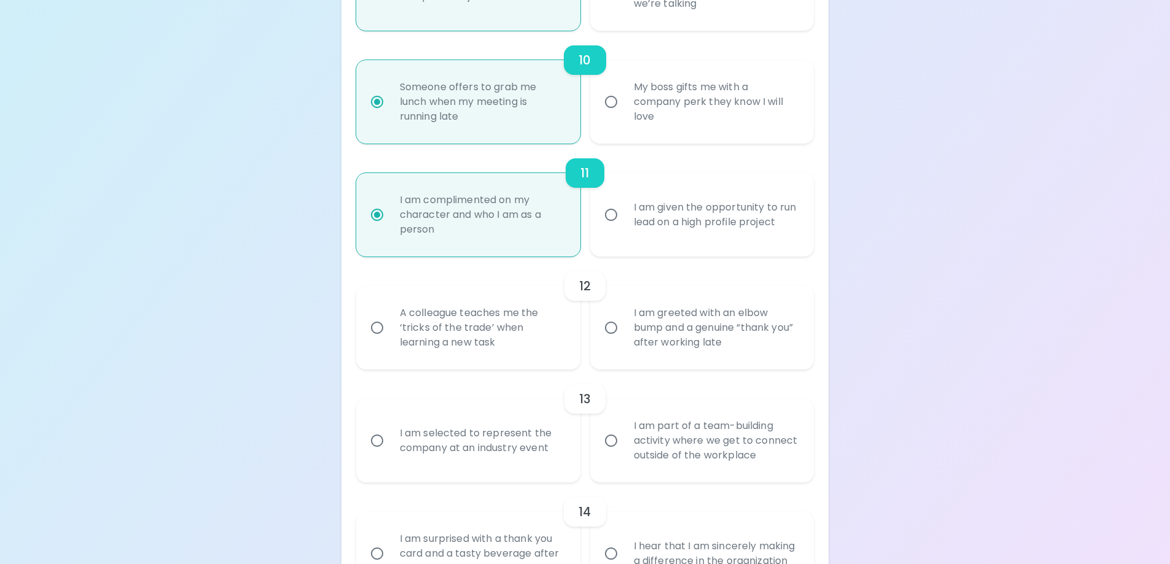
radio input "true"
click at [373, 327] on input "A colleague teaches me the ‘tricks of the trade’ when learning a new task" at bounding box center [377, 328] width 26 height 26
radio input "false"
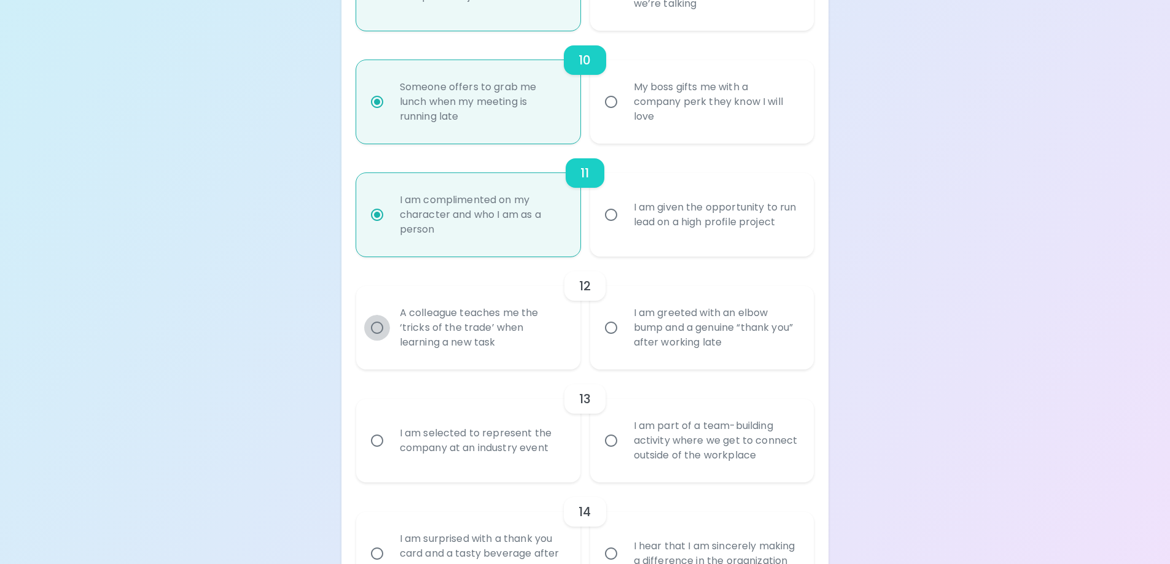
radio input "false"
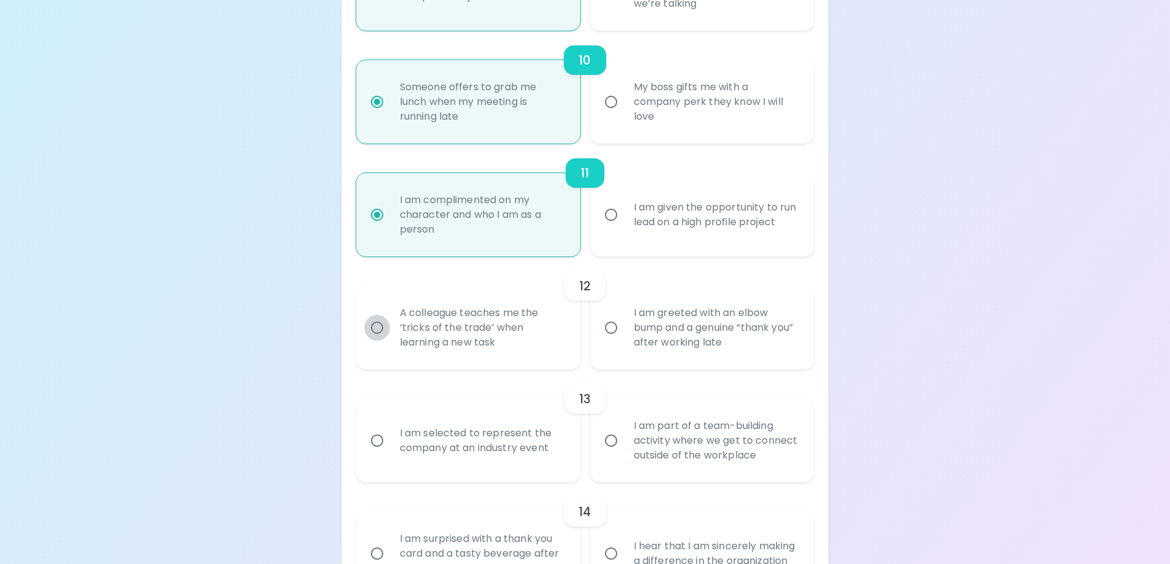
radio input "false"
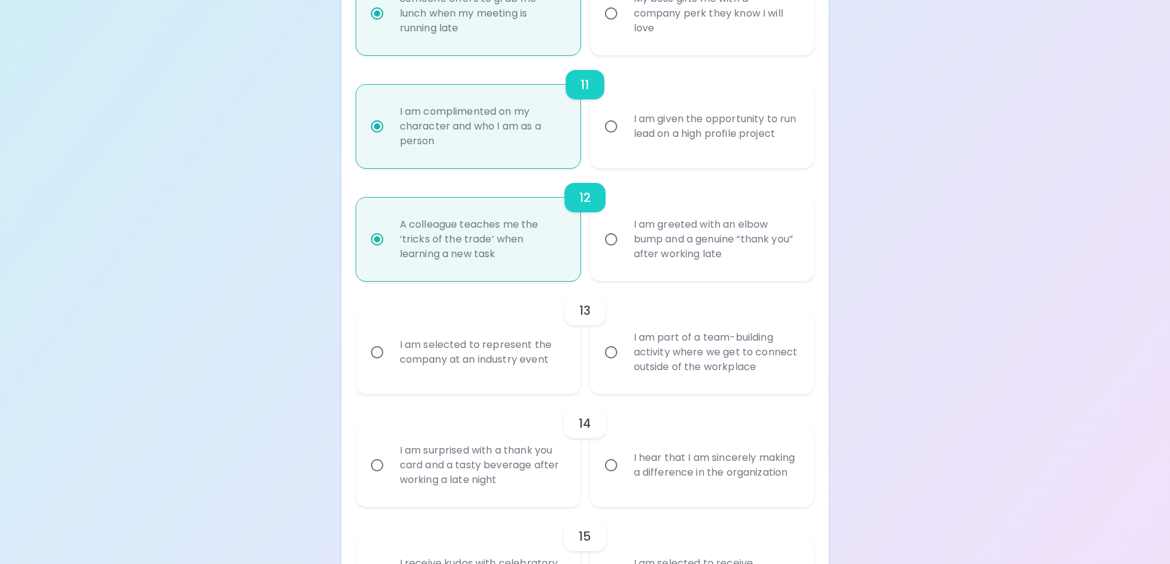
scroll to position [1378, 0]
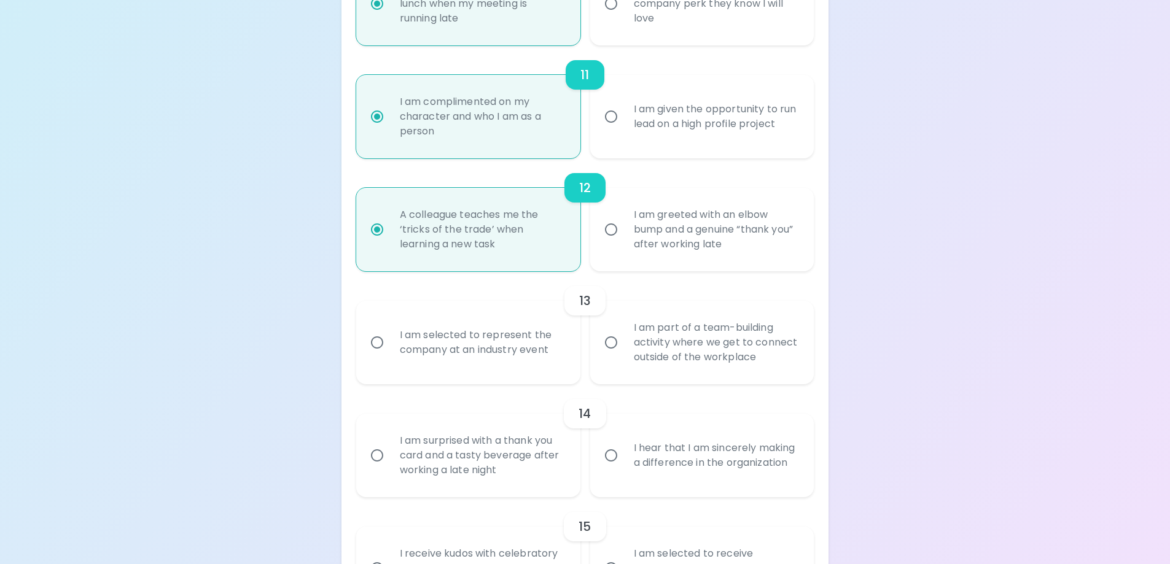
radio input "true"
click at [605, 341] on input "I am part of a team-building activity where we get to connect outside of the wo…" at bounding box center [611, 343] width 26 height 26
radio input "false"
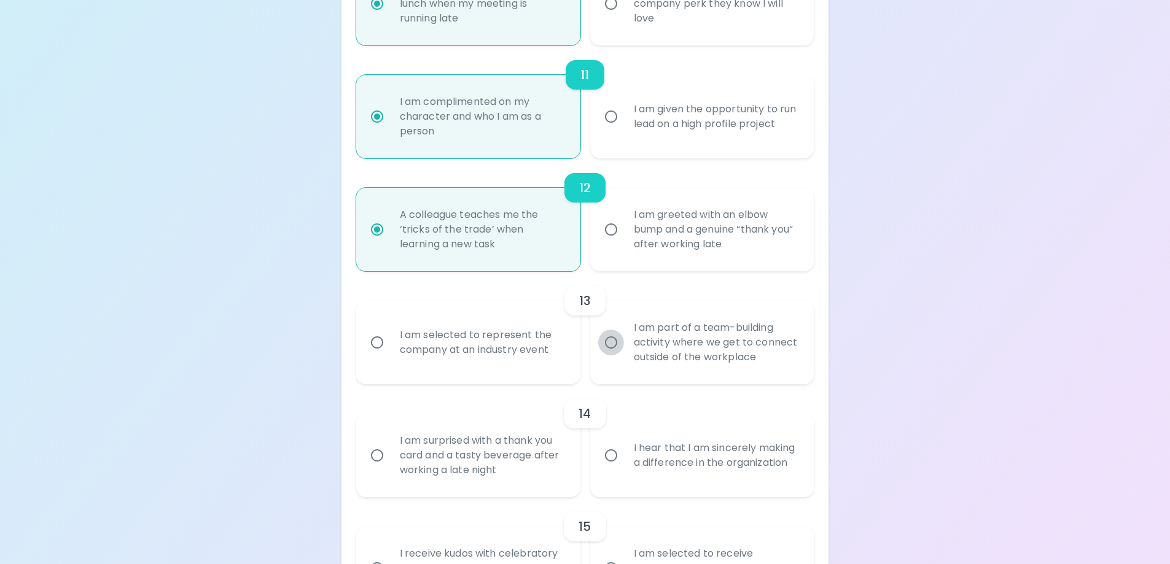
radio input "false"
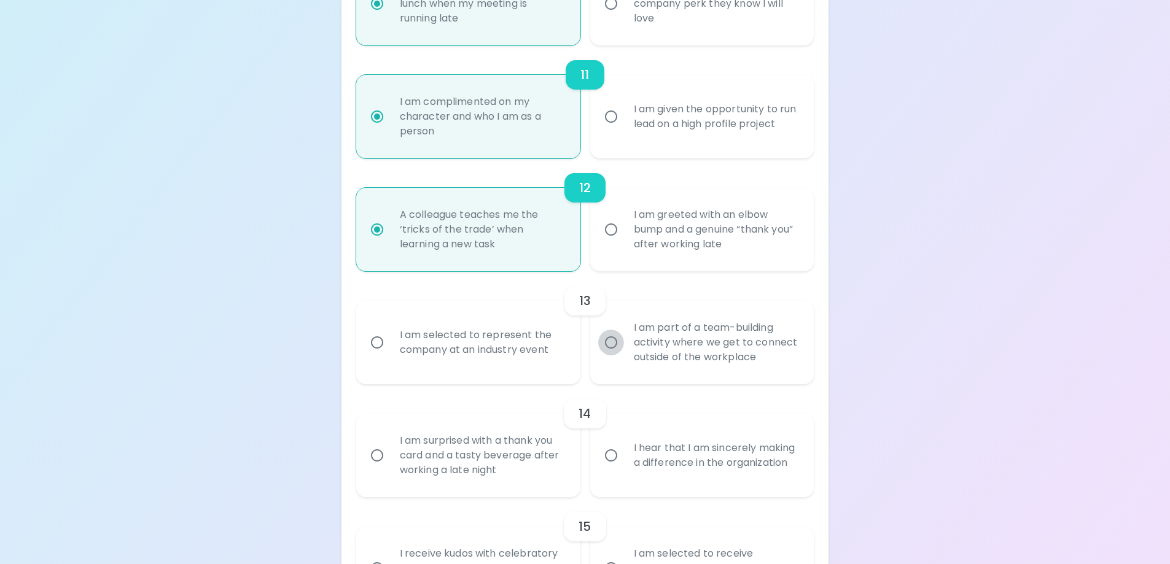
radio input "false"
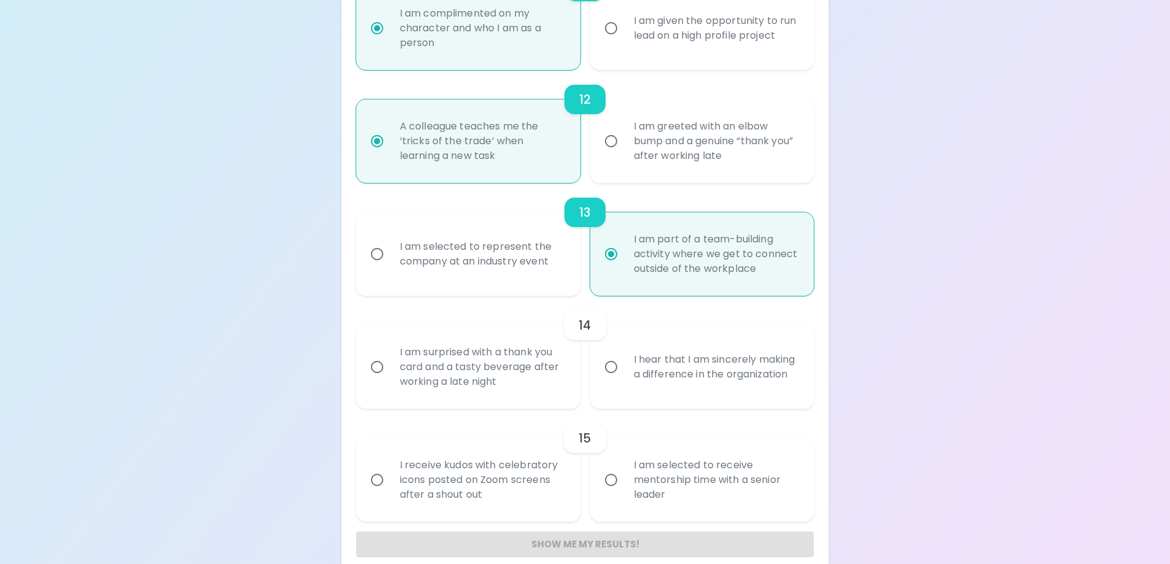
scroll to position [1477, 0]
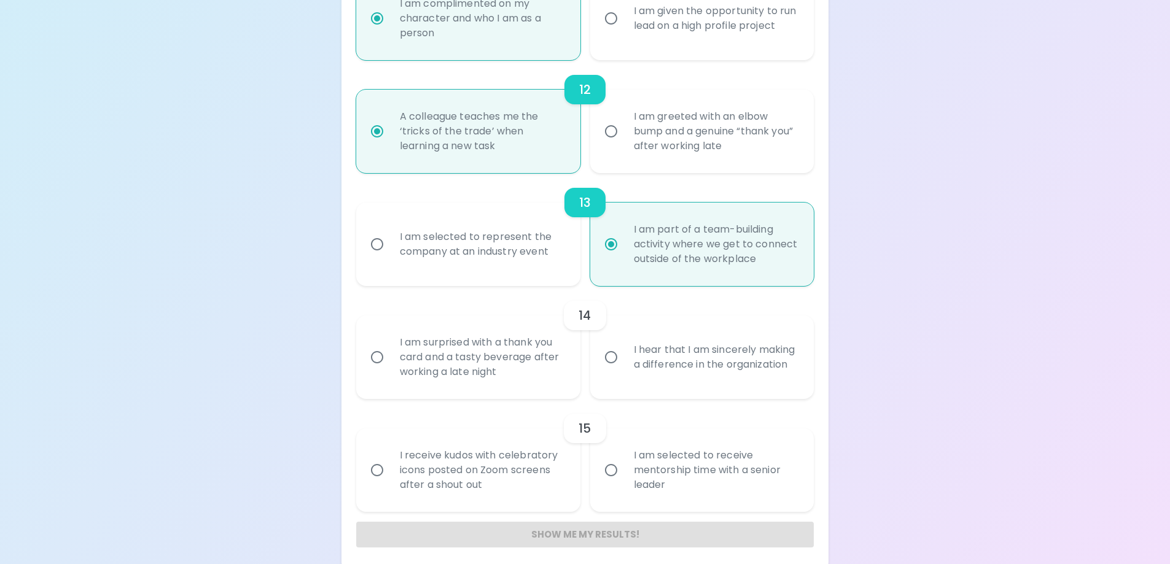
radio input "true"
click at [607, 359] on input "I hear that I am sincerely making a difference in the organization" at bounding box center [611, 357] width 26 height 26
radio input "false"
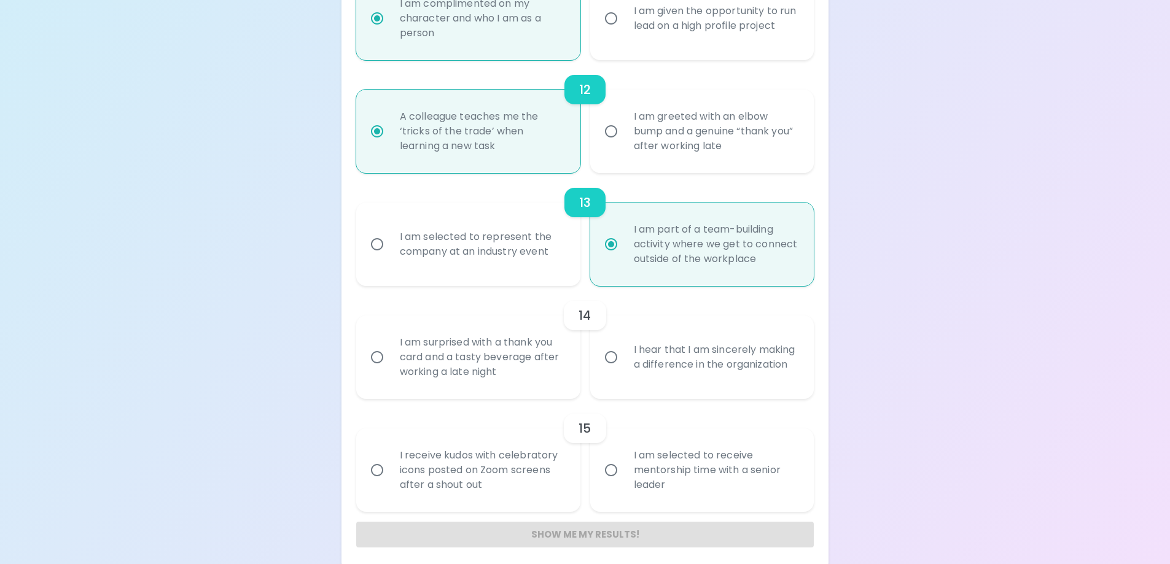
radio input "false"
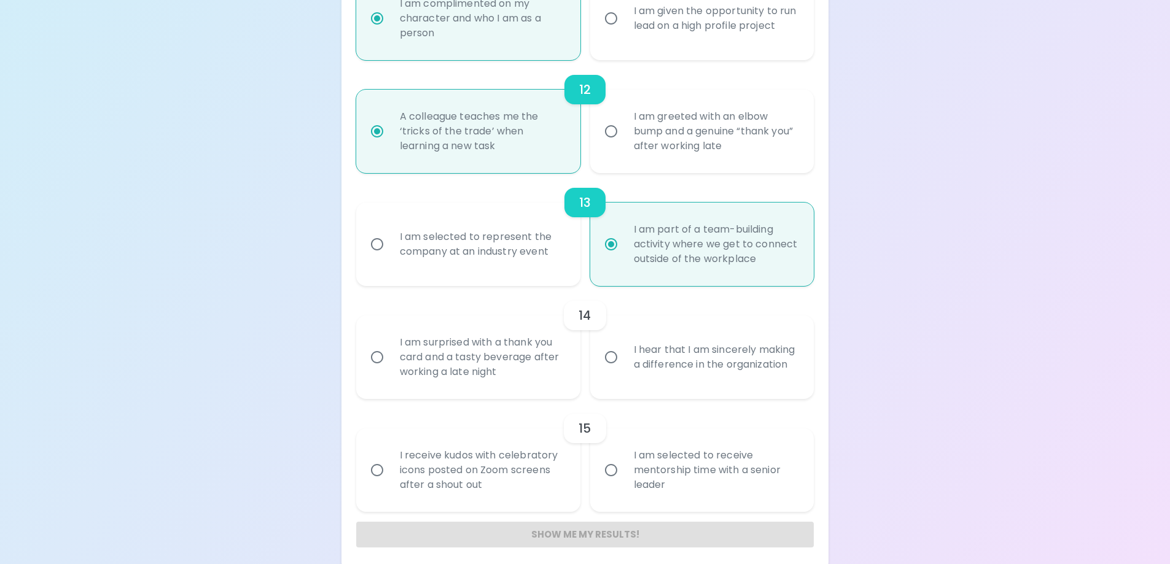
radio input "false"
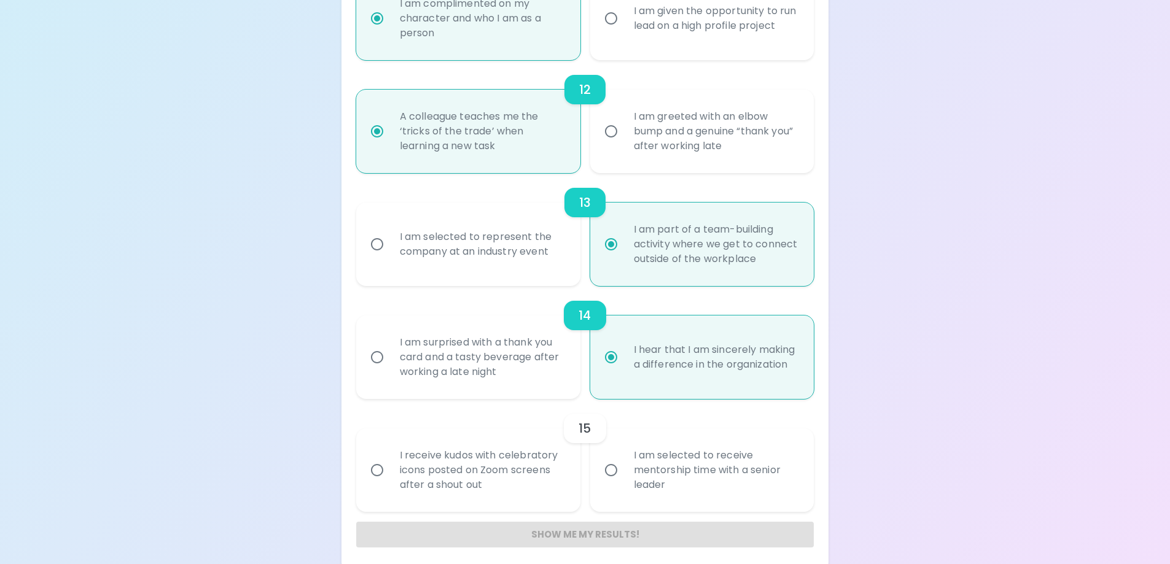
scroll to position [1485, 0]
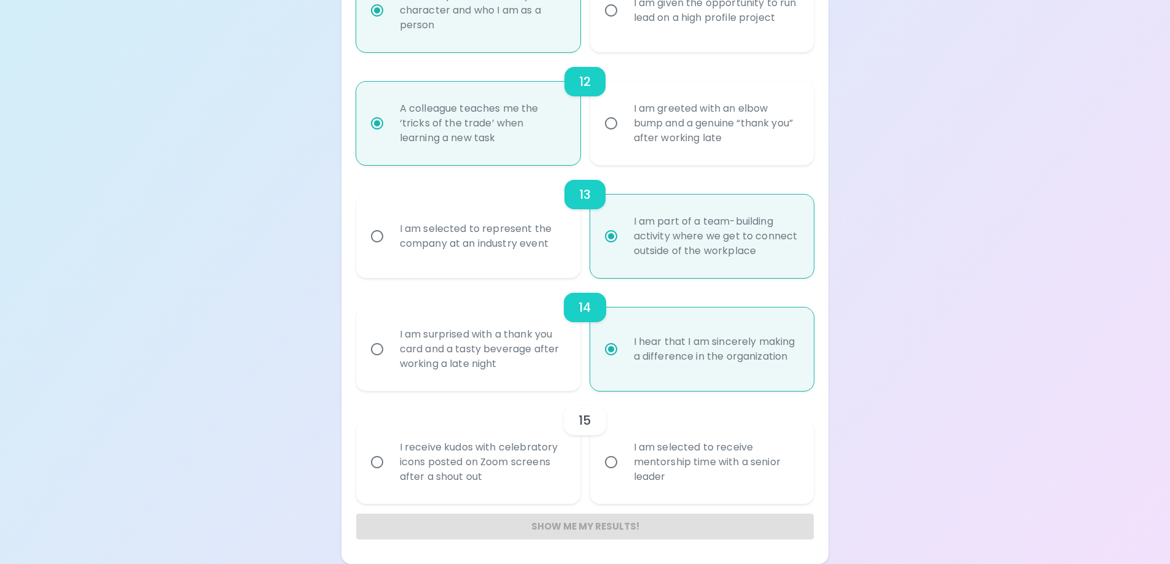
radio input "true"
click at [608, 462] on input "I am selected to receive mentorship time with a senior leader" at bounding box center [611, 462] width 26 height 26
radio input "false"
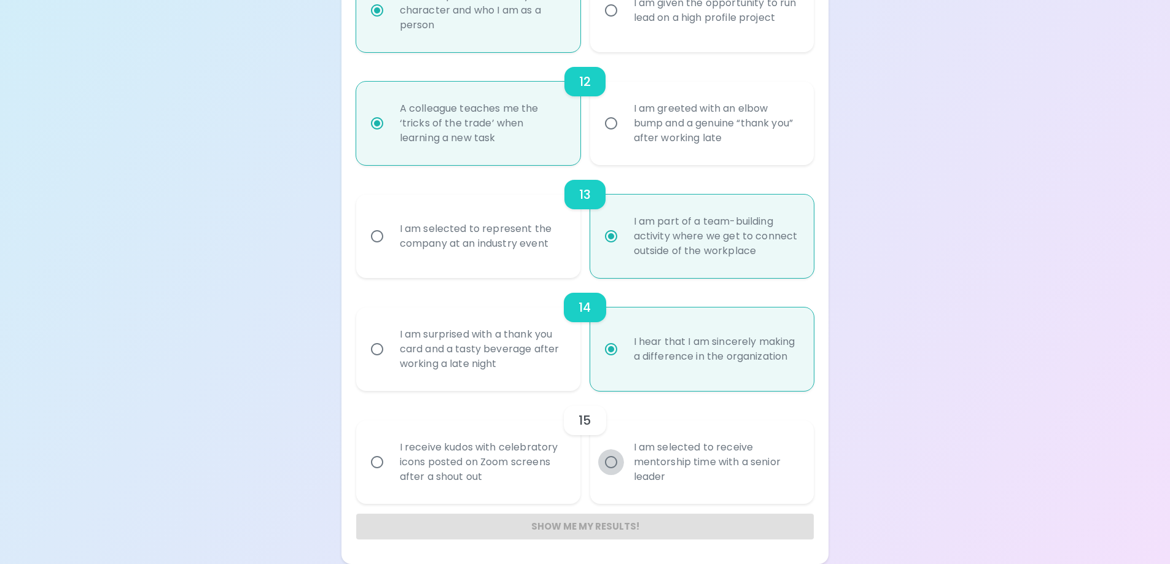
radio input "false"
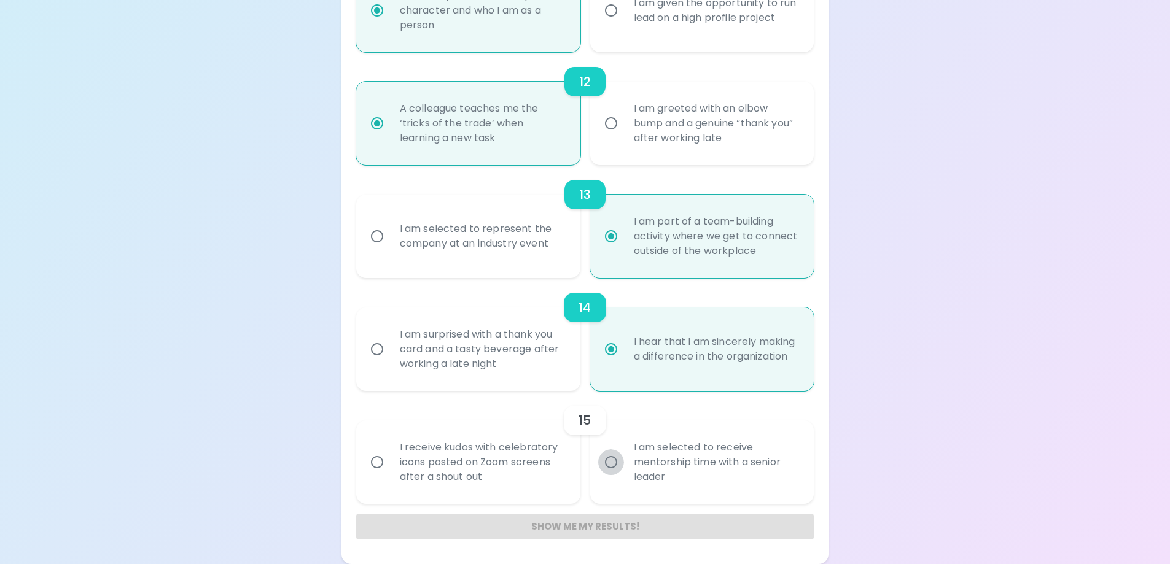
radio input "false"
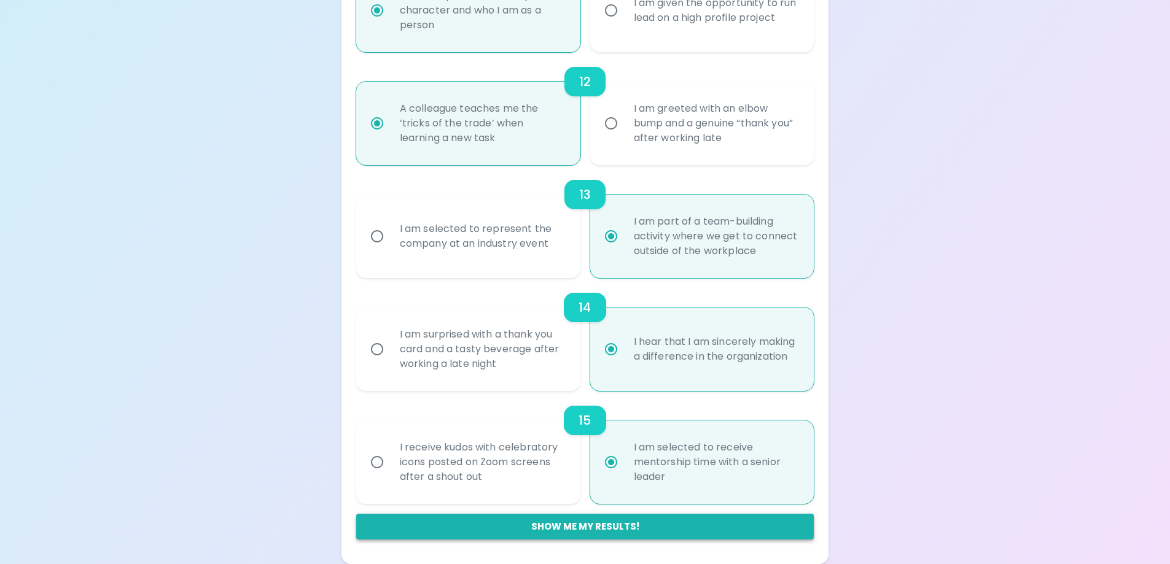
radio input "true"
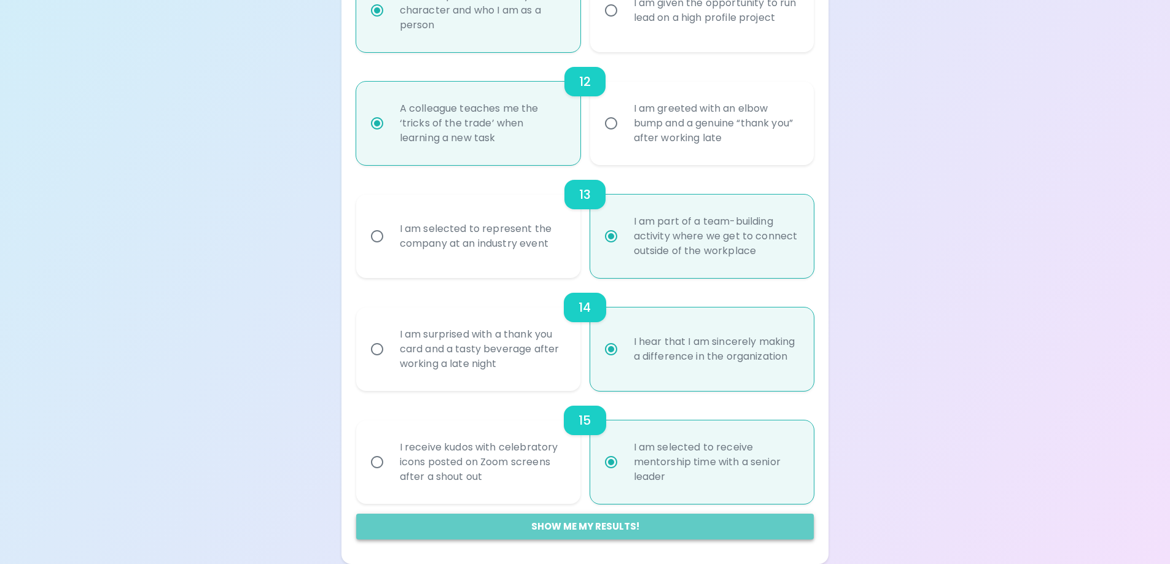
click at [701, 526] on button "Show me my results!" at bounding box center [585, 527] width 458 height 26
radio input "false"
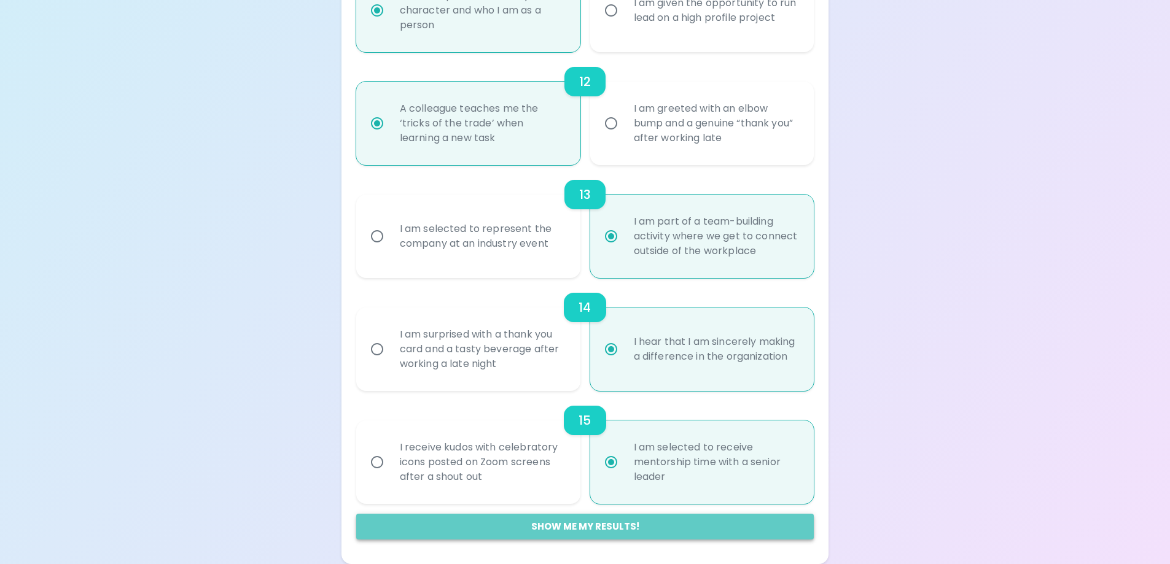
radio input "false"
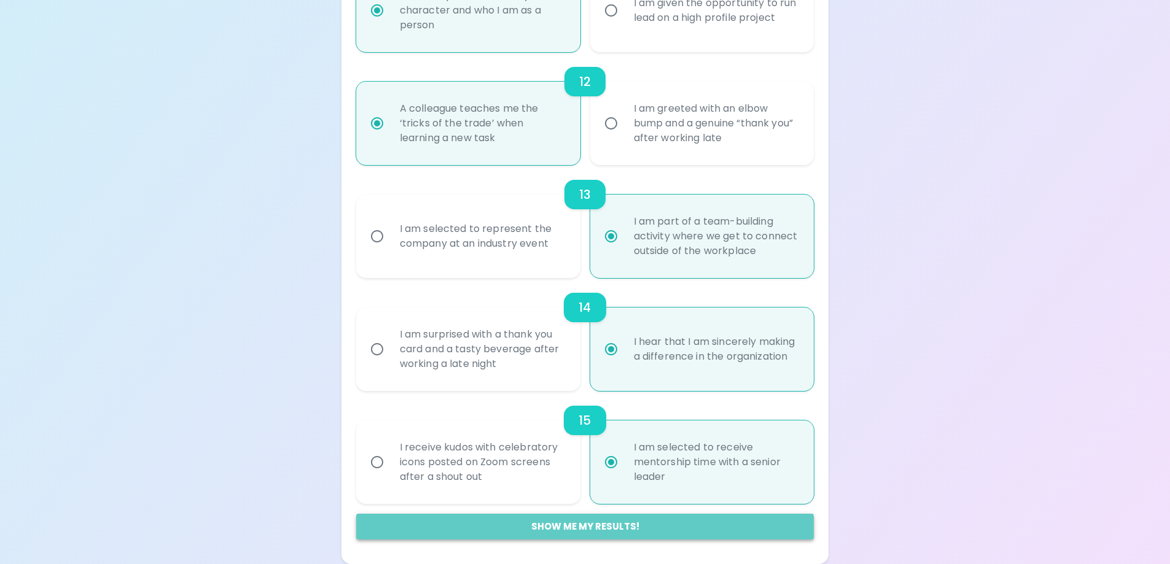
radio input "false"
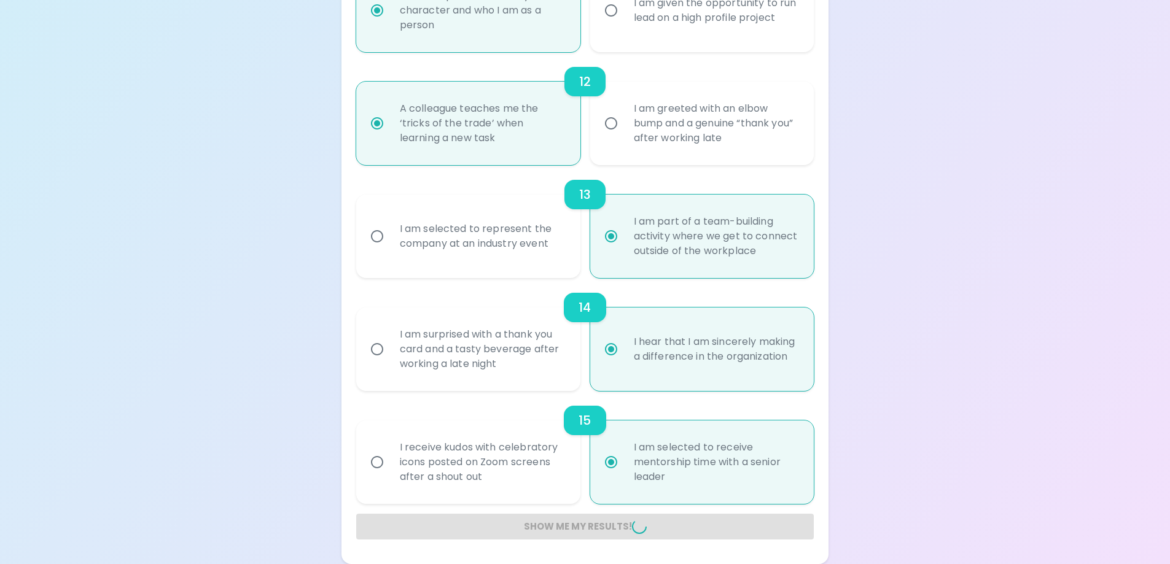
radio input "false"
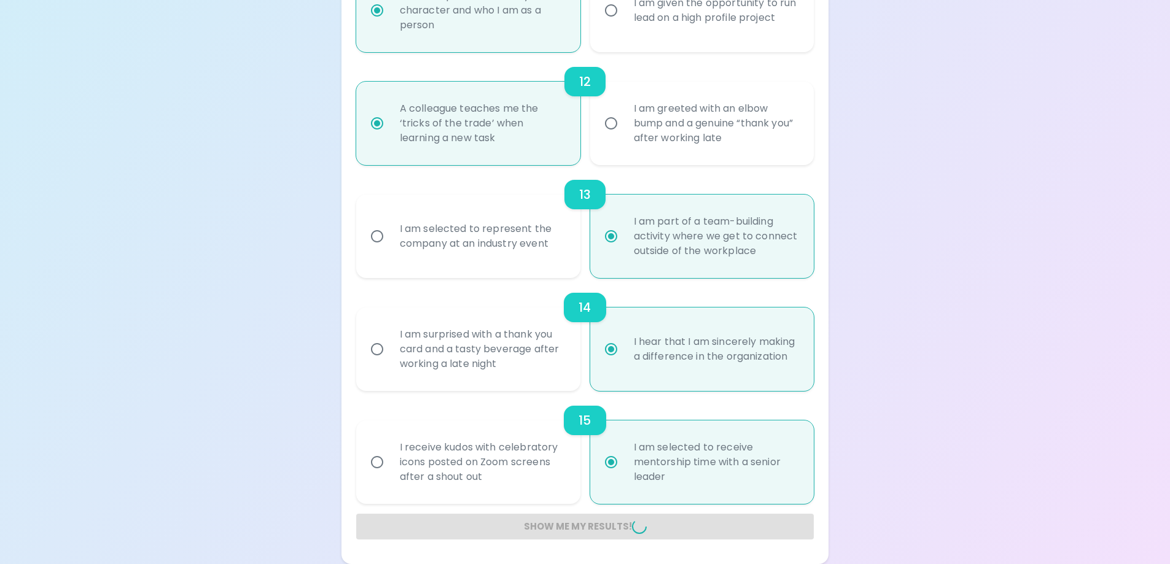
radio input "false"
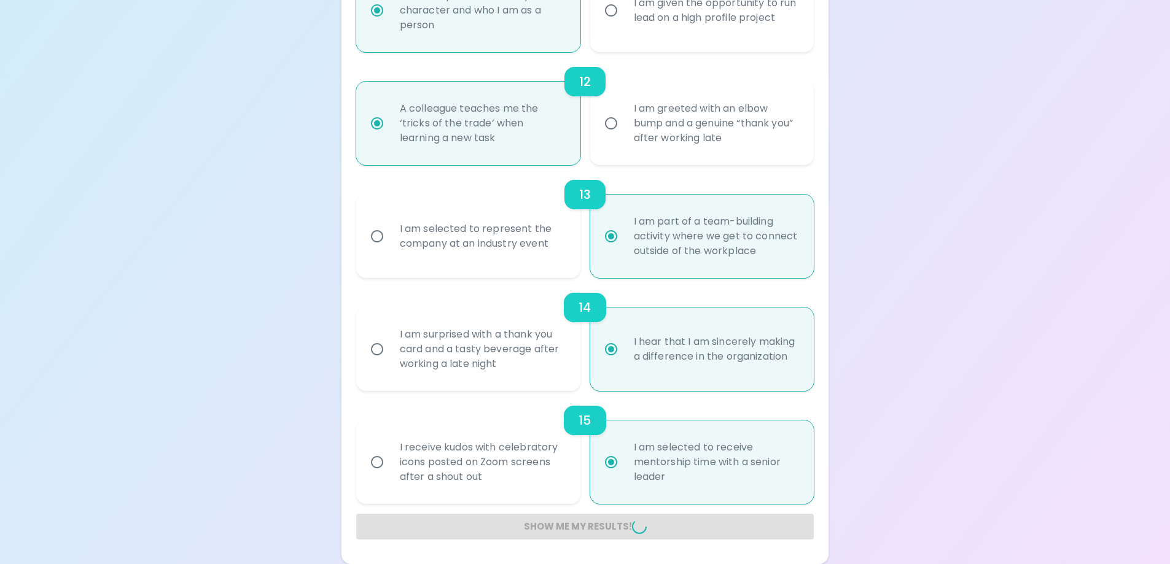
radio input "false"
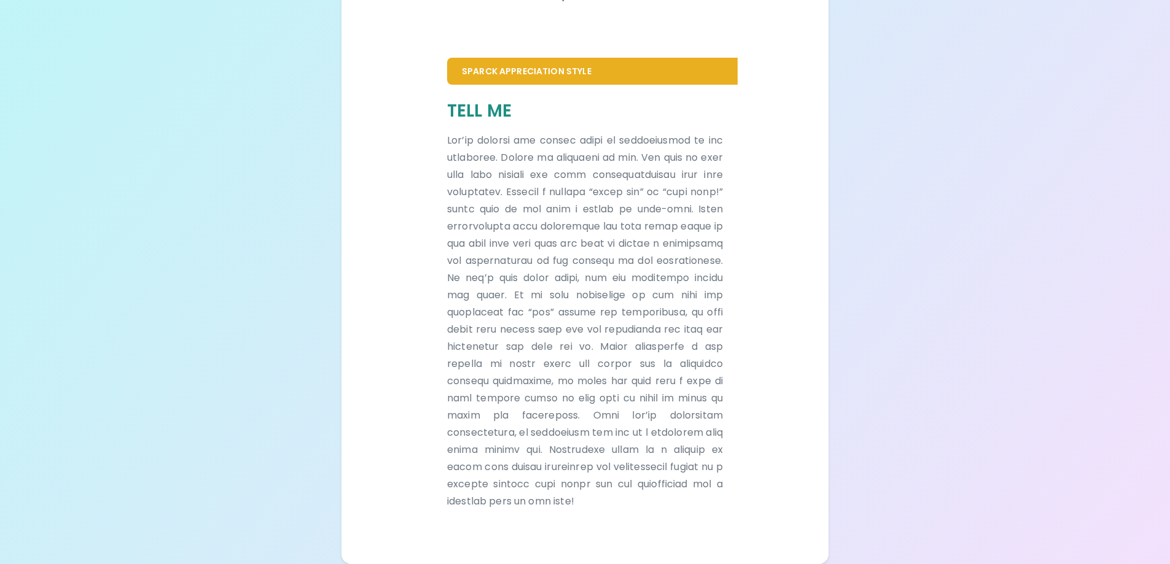
scroll to position [185, 0]
